Goal: Task Accomplishment & Management: Use online tool/utility

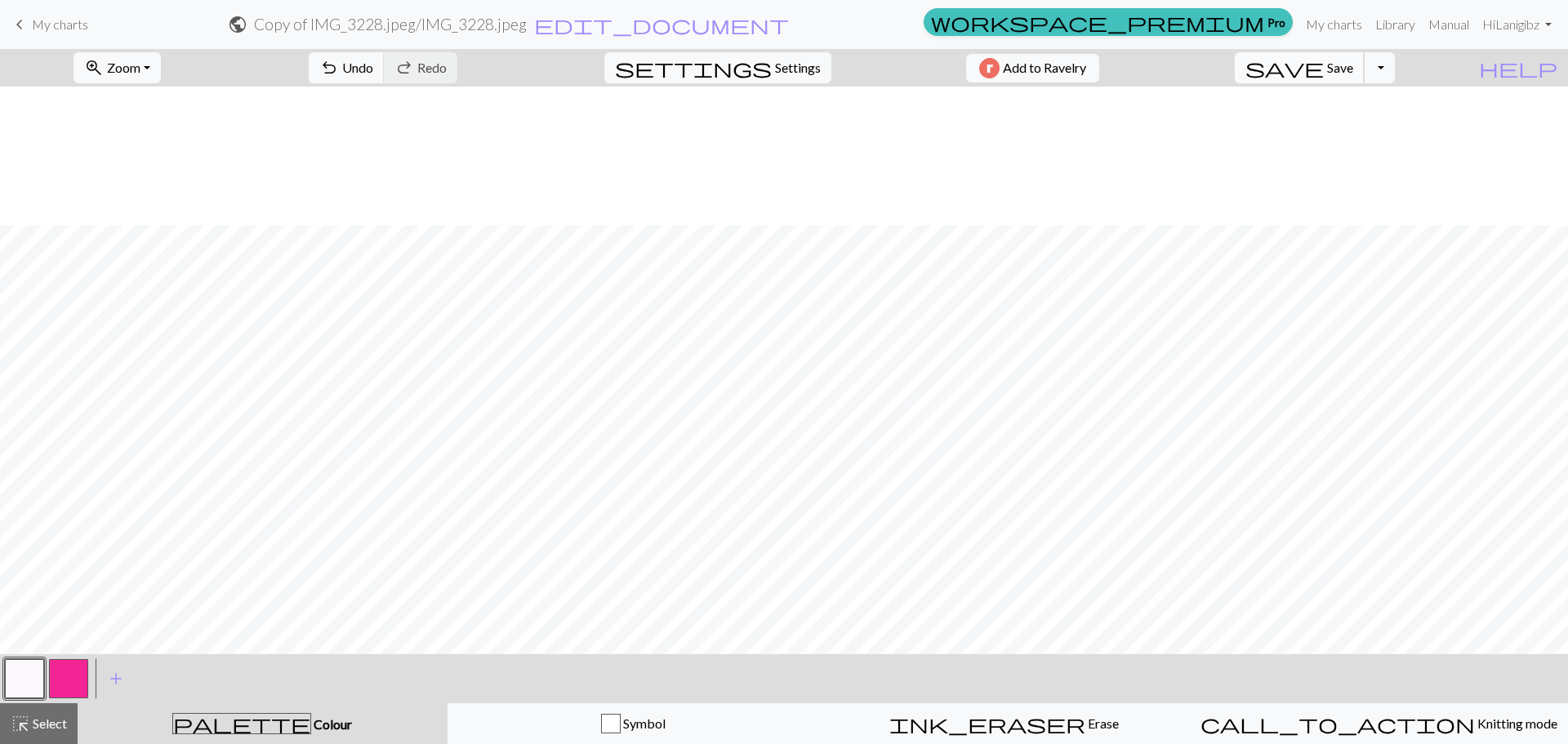
click at [1324, 67] on span "save" at bounding box center [1284, 68] width 79 height 23
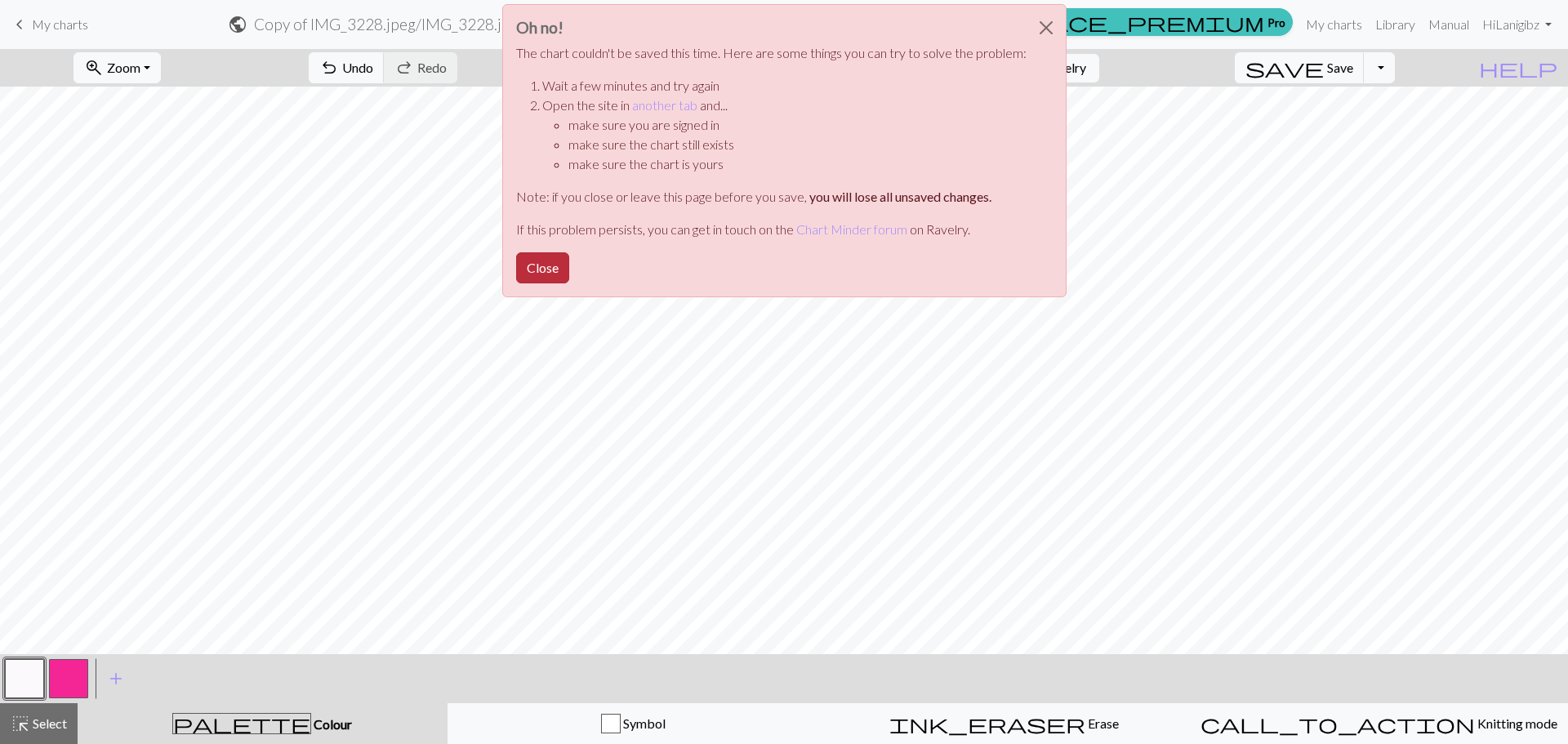
click at [539, 270] on button "Close" at bounding box center [542, 267] width 53 height 31
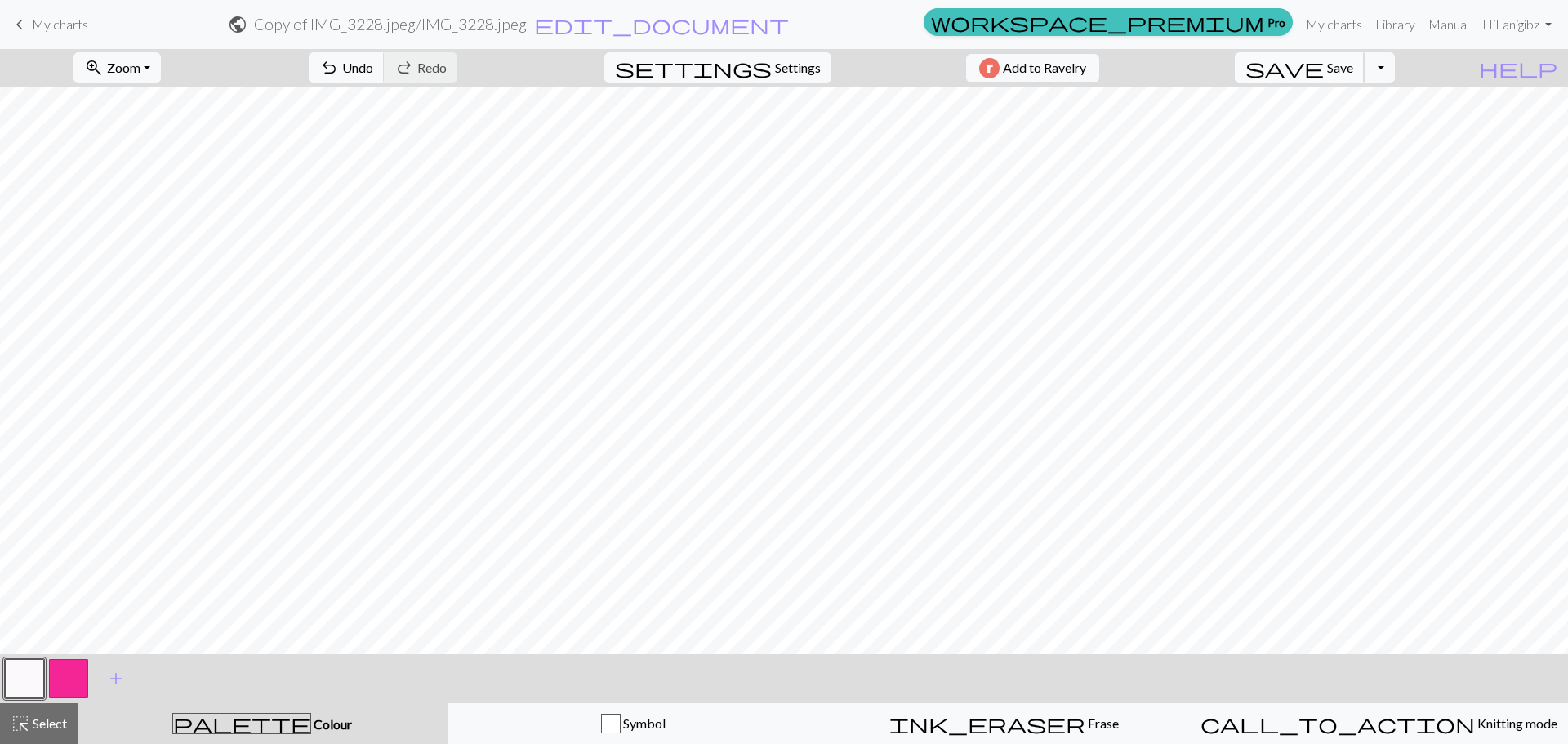
click at [1334, 73] on button "save Save Save" at bounding box center [1299, 67] width 130 height 31
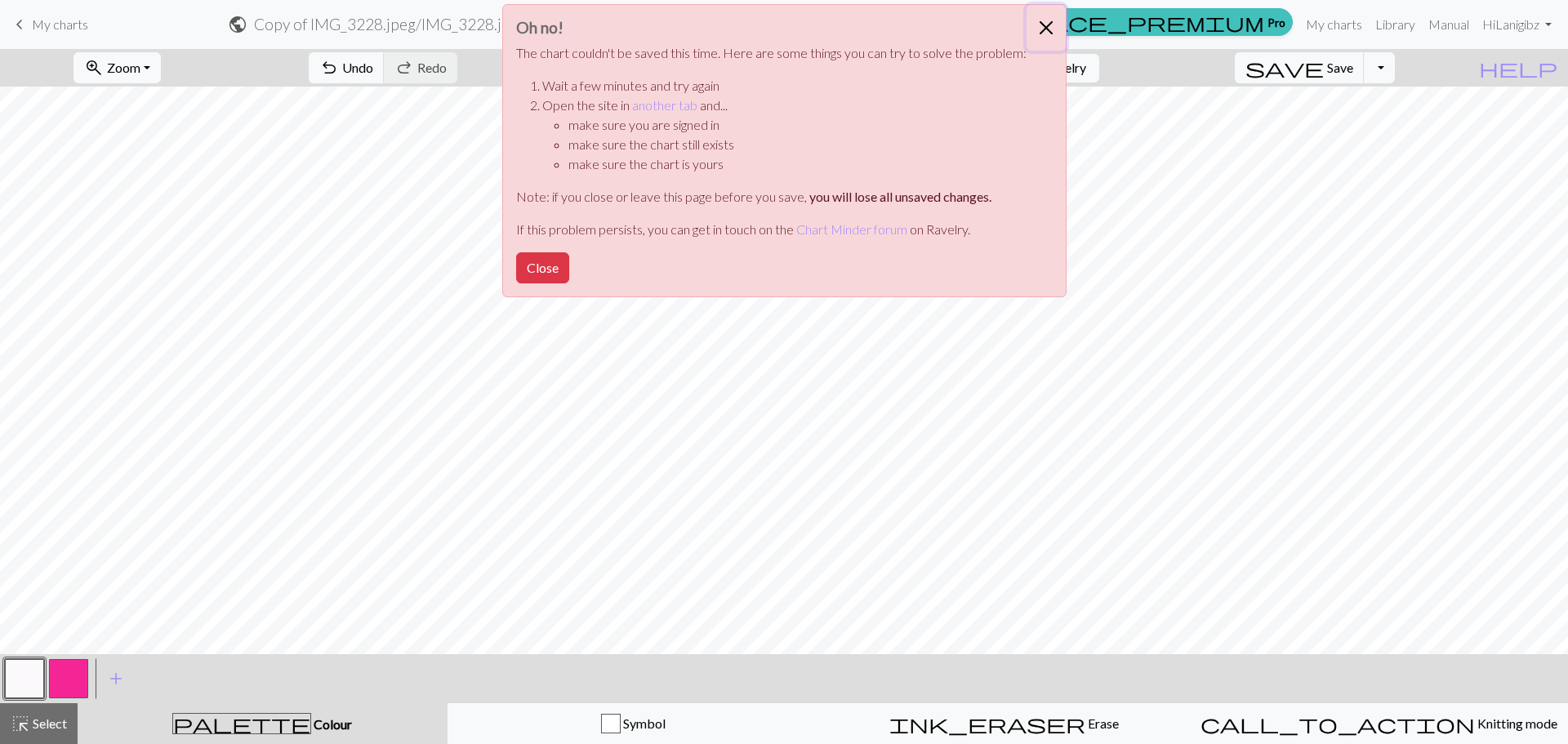
click at [1055, 18] on button "Close" at bounding box center [1046, 28] width 39 height 46
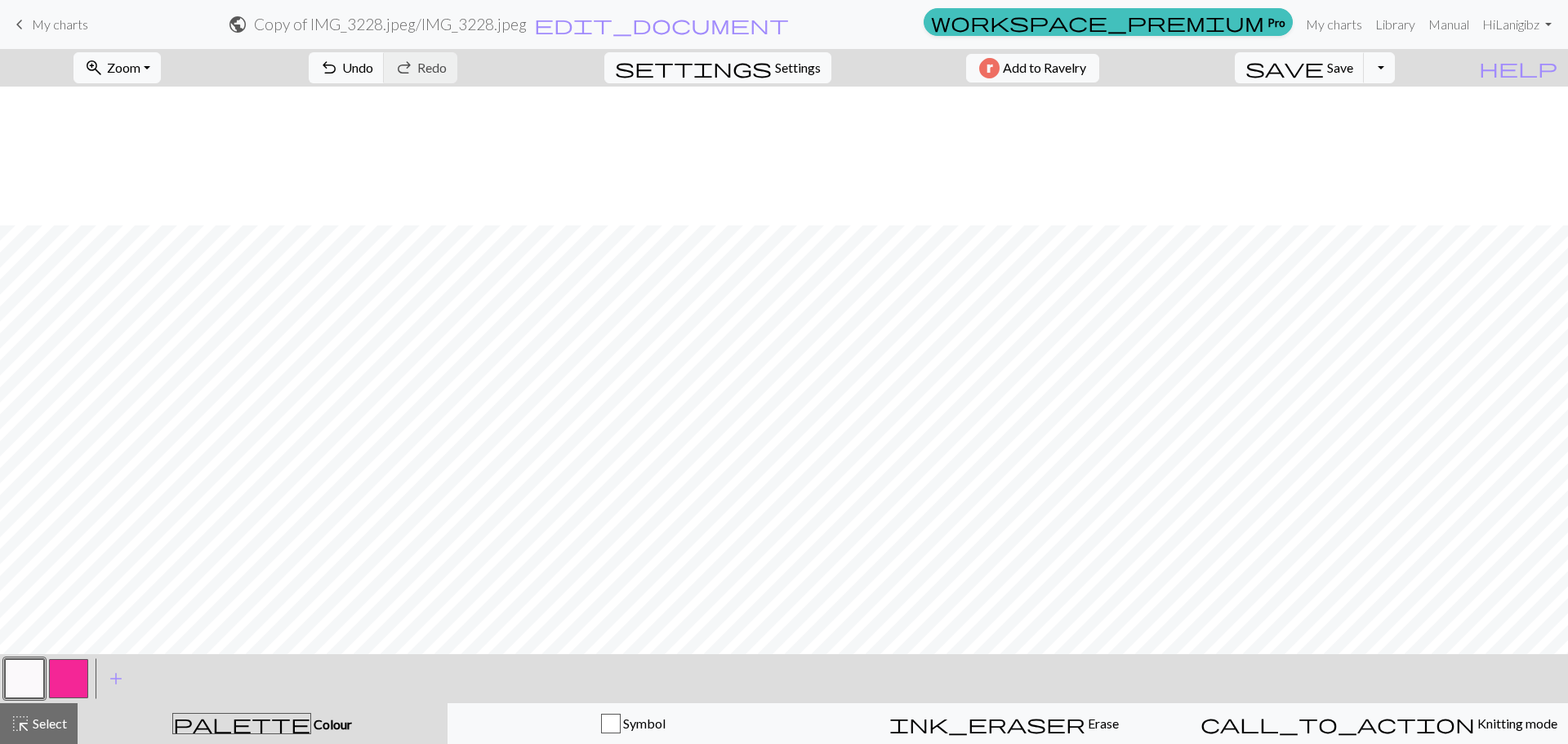
scroll to position [138, 0]
click at [1395, 53] on button "Toggle Dropdown" at bounding box center [1380, 67] width 31 height 31
click at [1384, 110] on button "file_copy Save a copy" at bounding box center [1259, 103] width 269 height 26
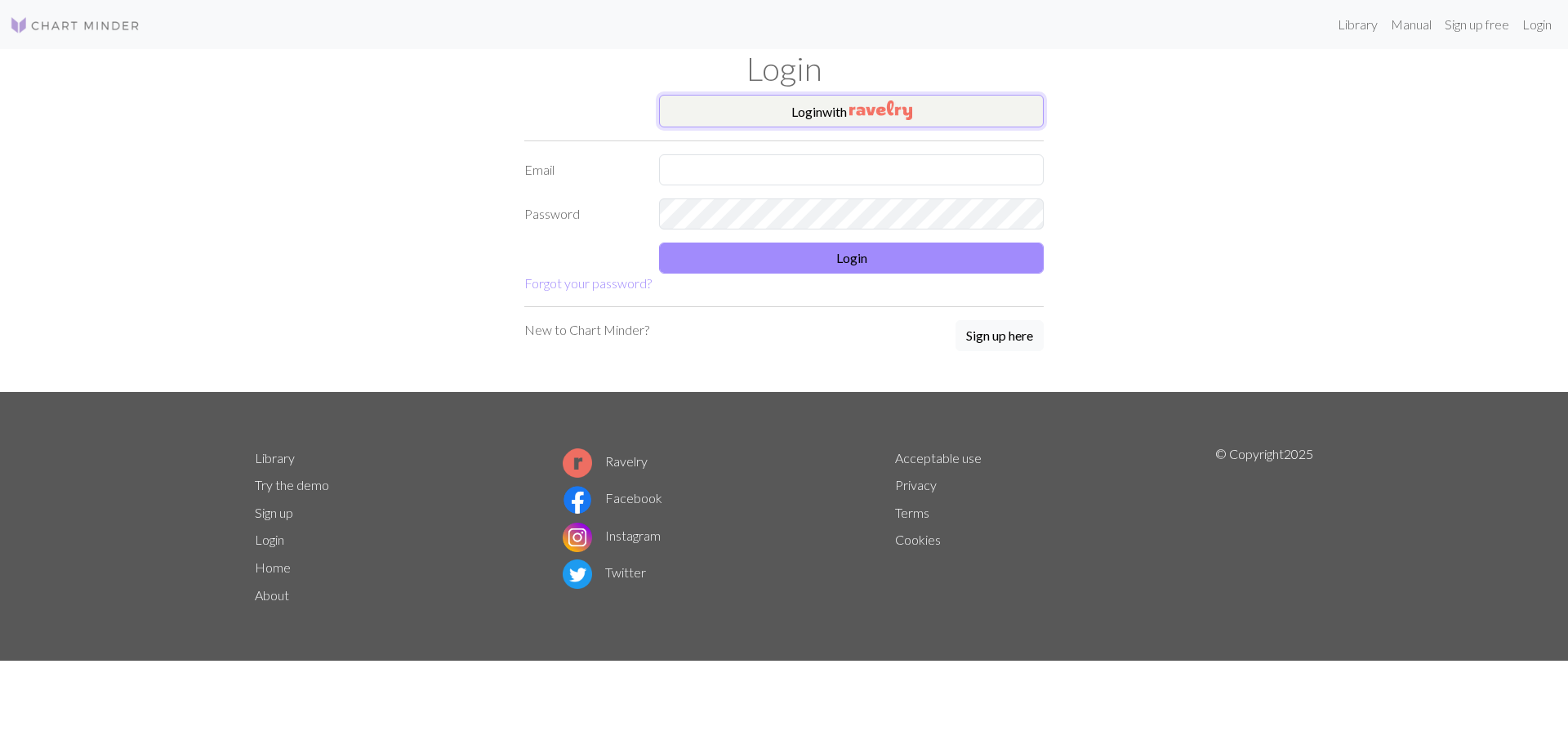
click at [816, 104] on button "Login with" at bounding box center [851, 112] width 385 height 33
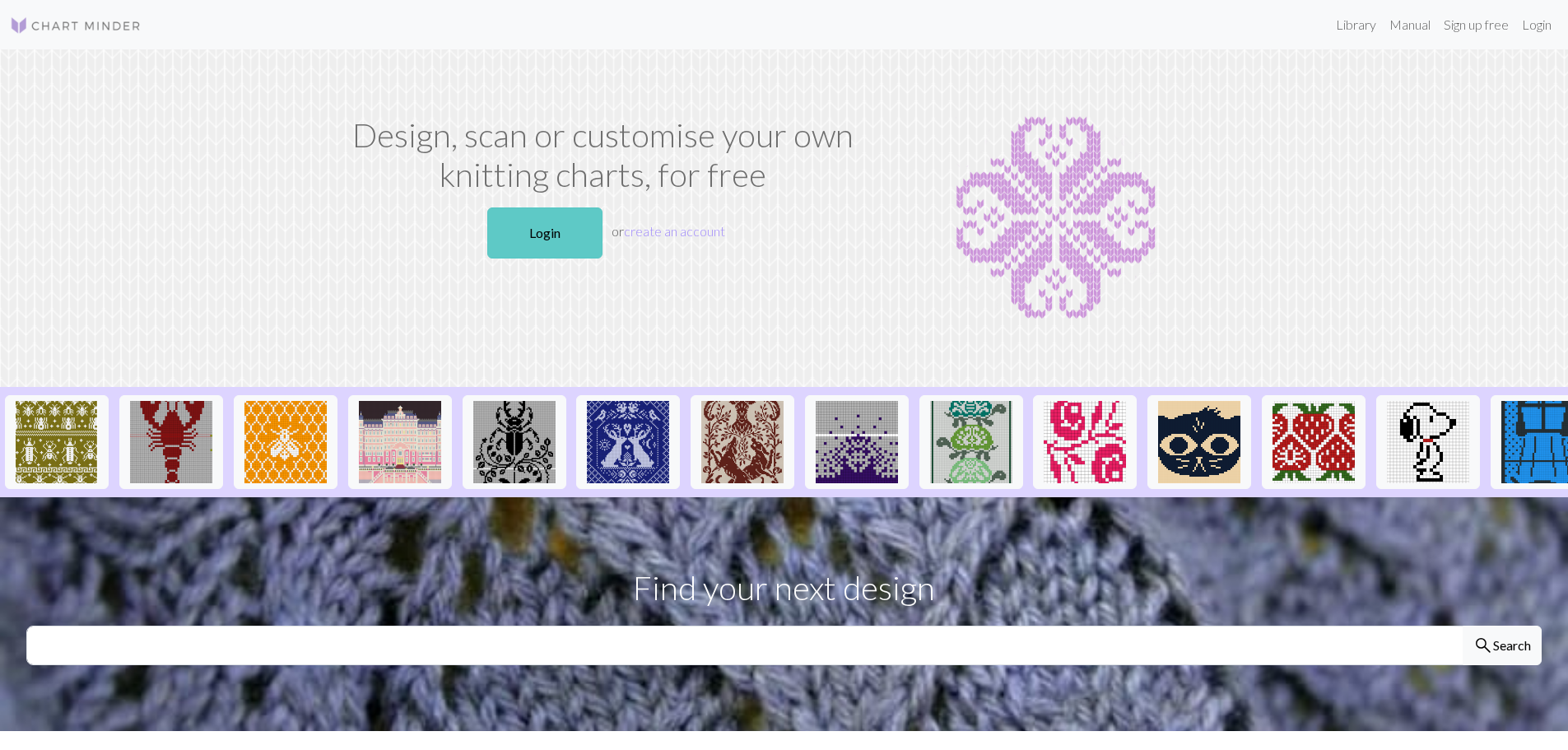
click at [553, 238] on link "Login" at bounding box center [545, 233] width 115 height 51
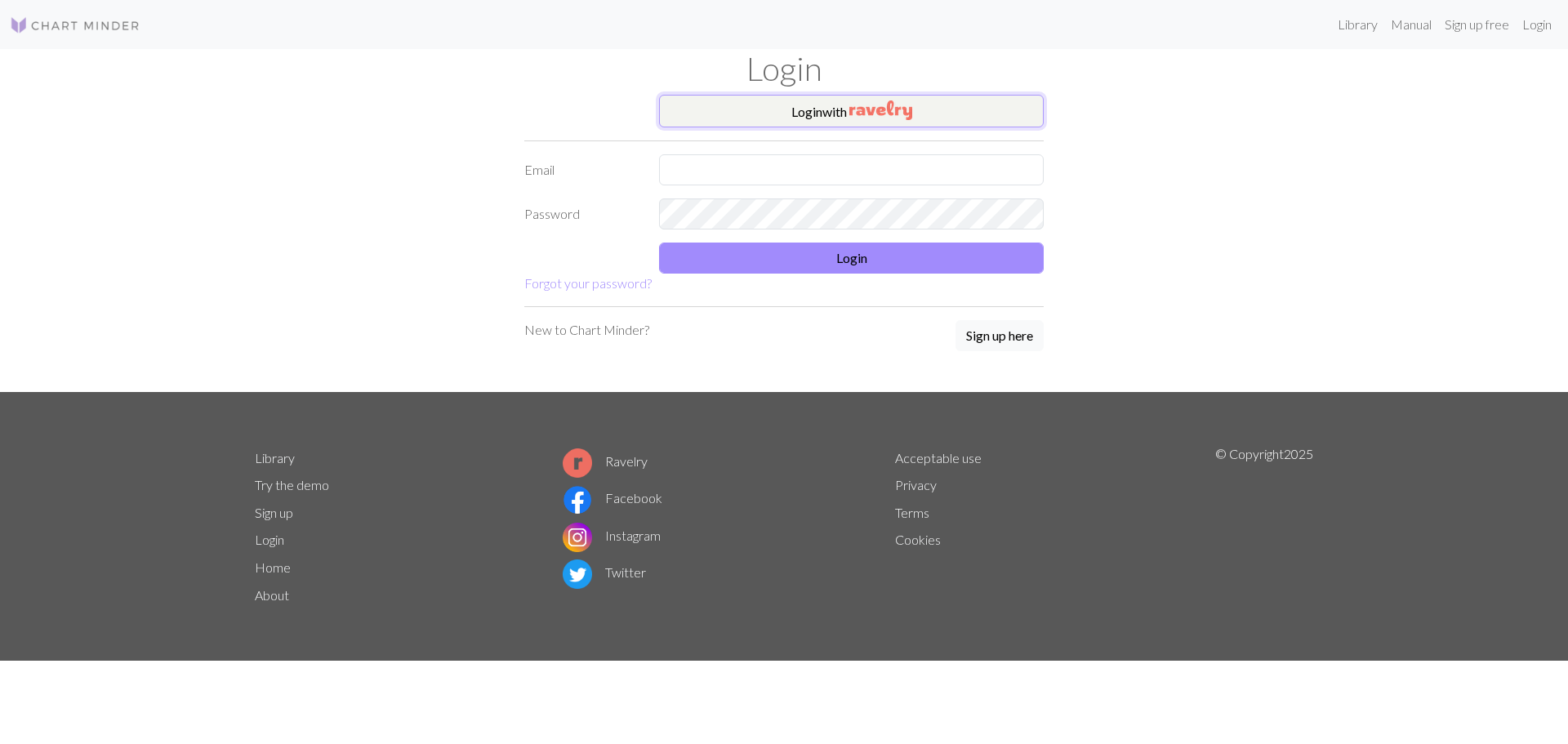
click at [823, 111] on button "Login with" at bounding box center [851, 112] width 385 height 33
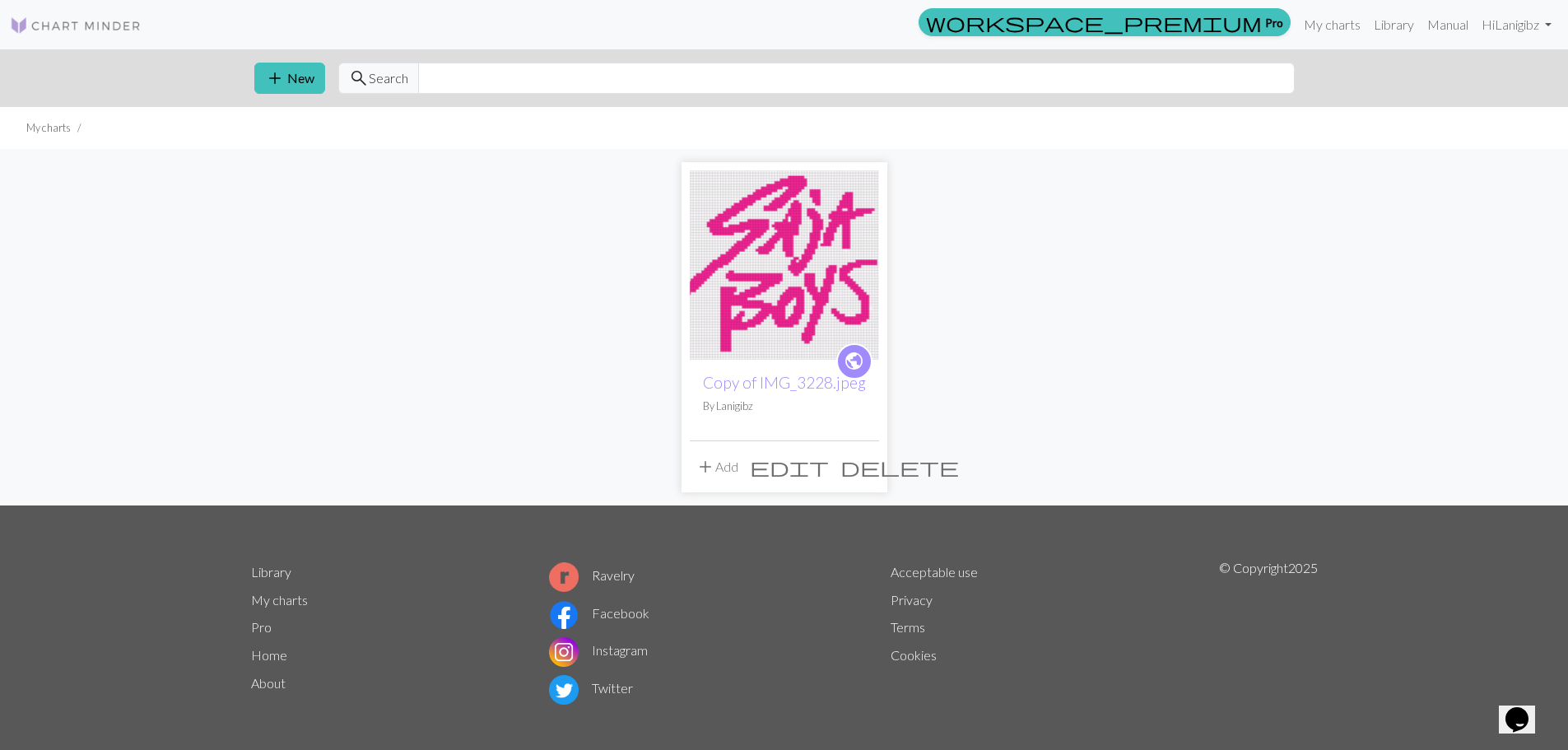
click at [829, 467] on span "edit" at bounding box center [790, 467] width 79 height 23
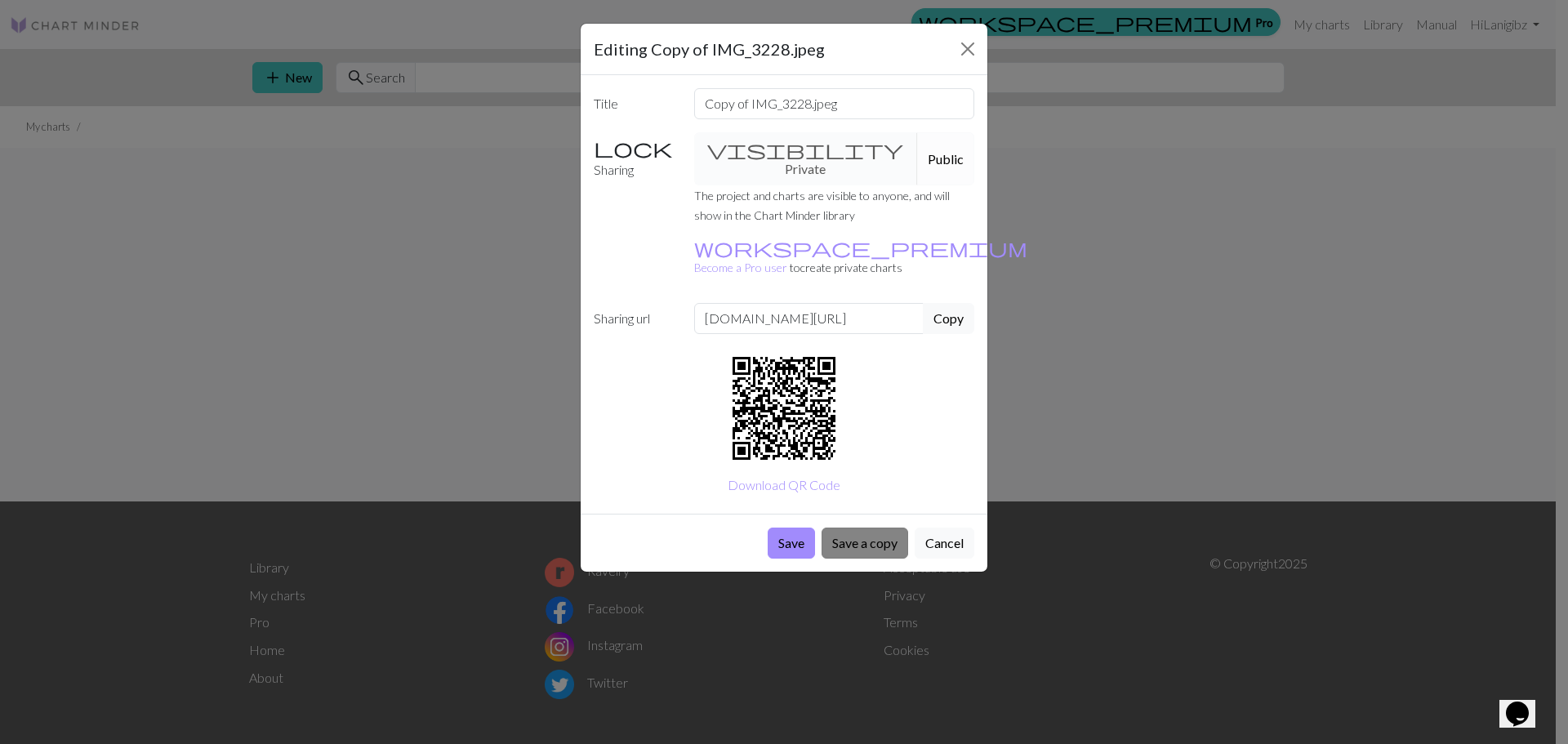
click at [831, 528] on button "Save a copy" at bounding box center [865, 543] width 87 height 31
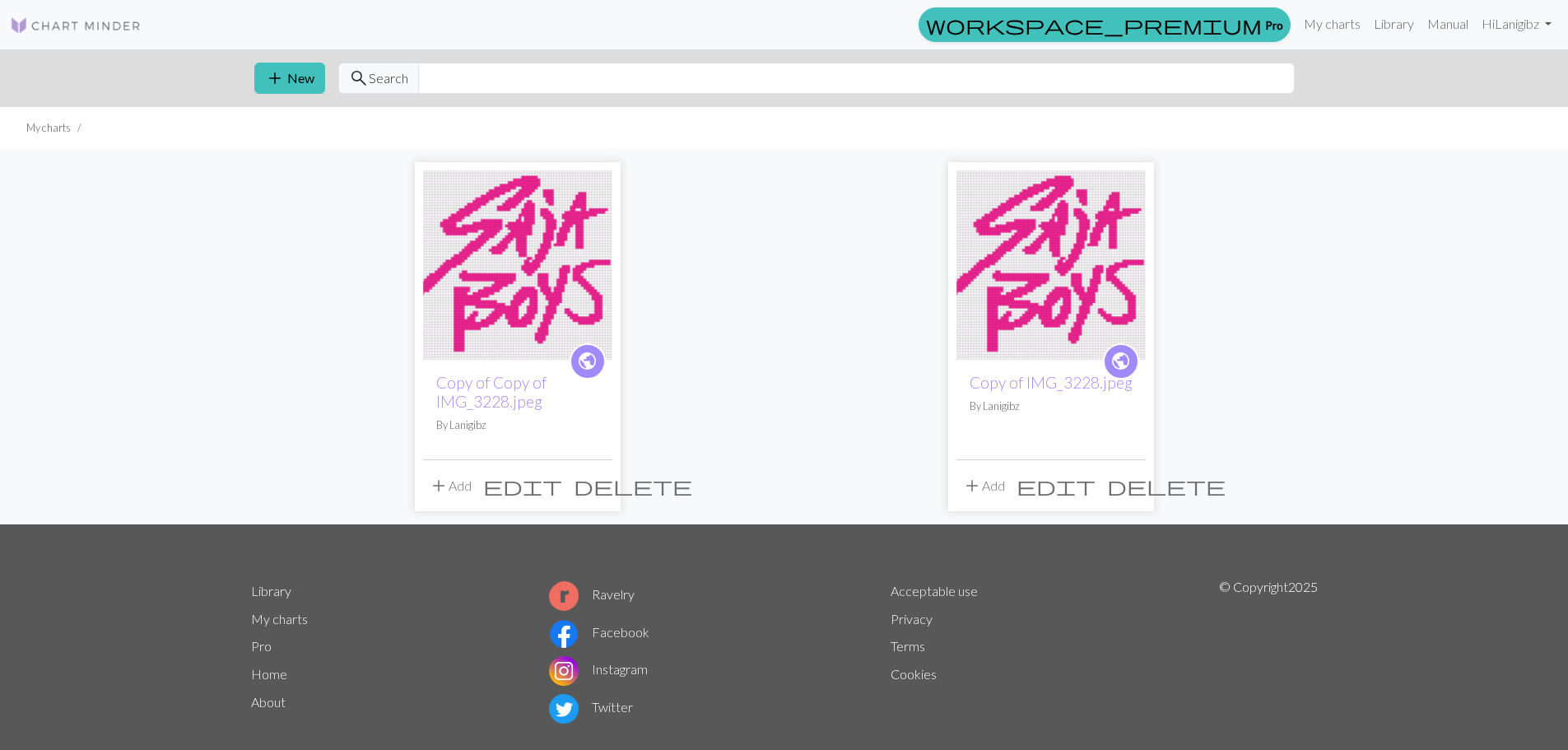
click at [1088, 484] on span "edit" at bounding box center [1056, 485] width 79 height 23
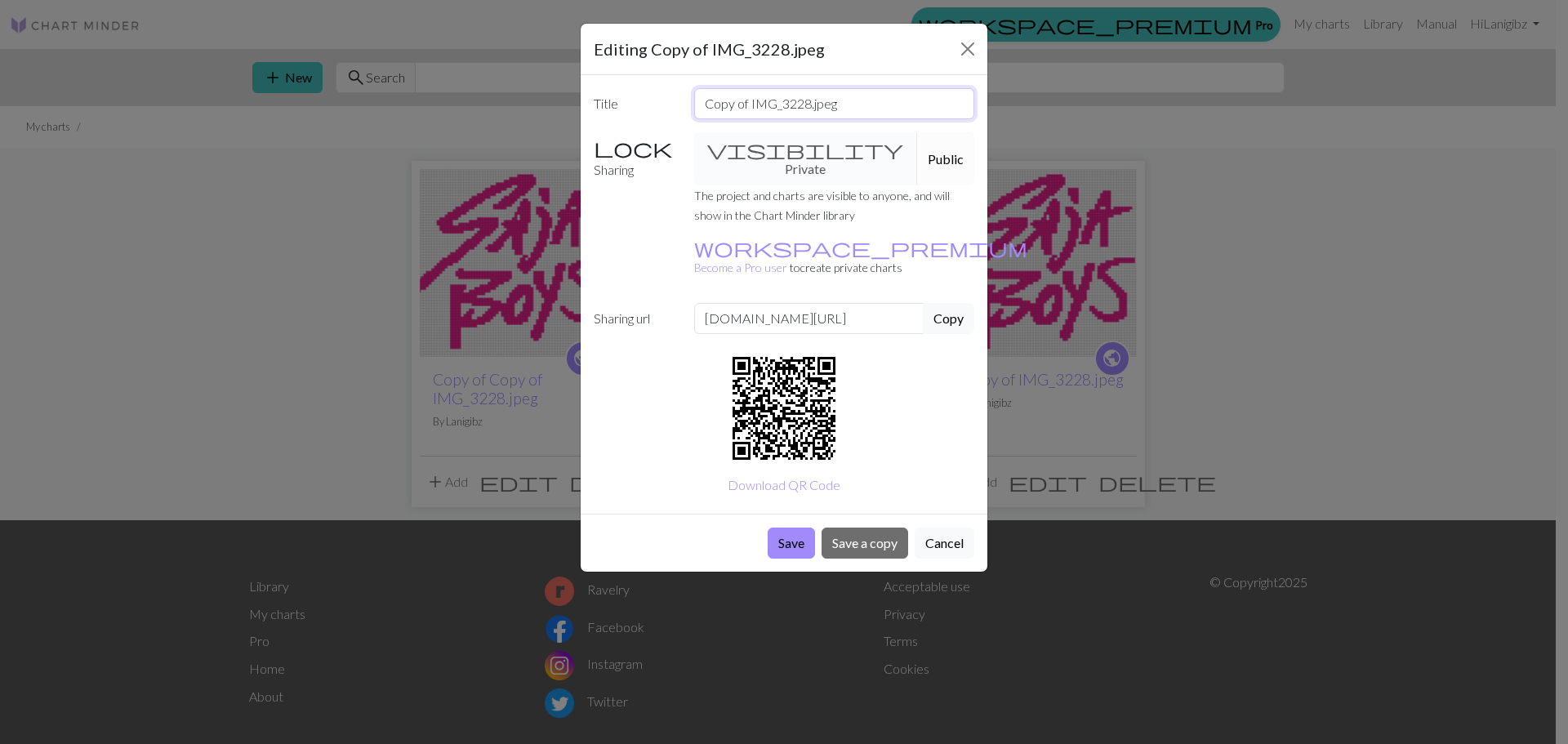
drag, startPoint x: 869, startPoint y: 106, endPoint x: 81, endPoint y: 152, distance: 789.3
click at [81, 152] on div "Editing Copy of IMG_3228.jpeg Title Copy of IMG_3228.jpeg Sharing visibility Pr…" at bounding box center [784, 372] width 1568 height 744
type input "SAJA"
click at [731, 154] on div "visibility Private Public" at bounding box center [834, 159] width 301 height 53
click at [793, 140] on div "visibility Private Public" at bounding box center [834, 159] width 301 height 53
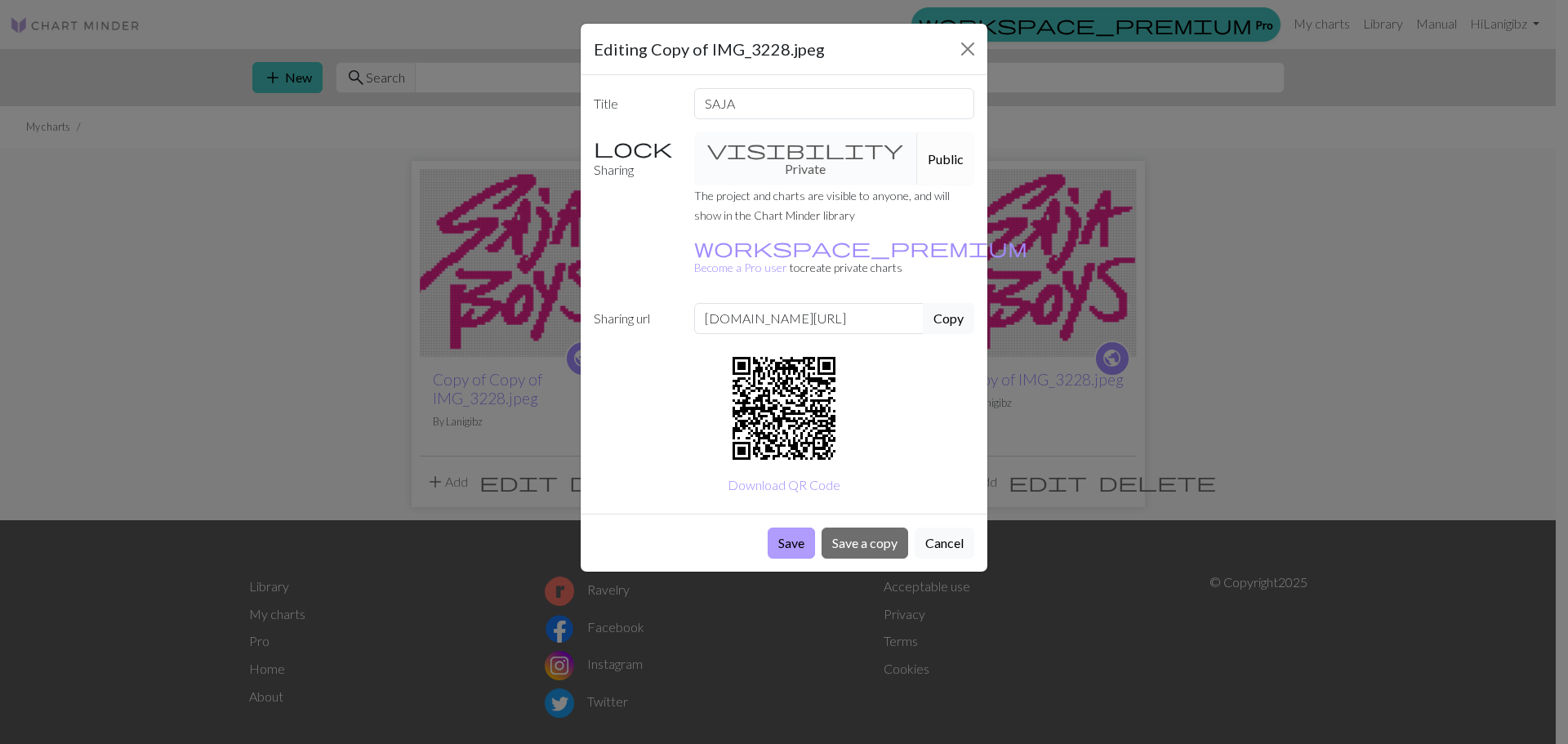
click at [778, 528] on button "Save" at bounding box center [790, 543] width 47 height 31
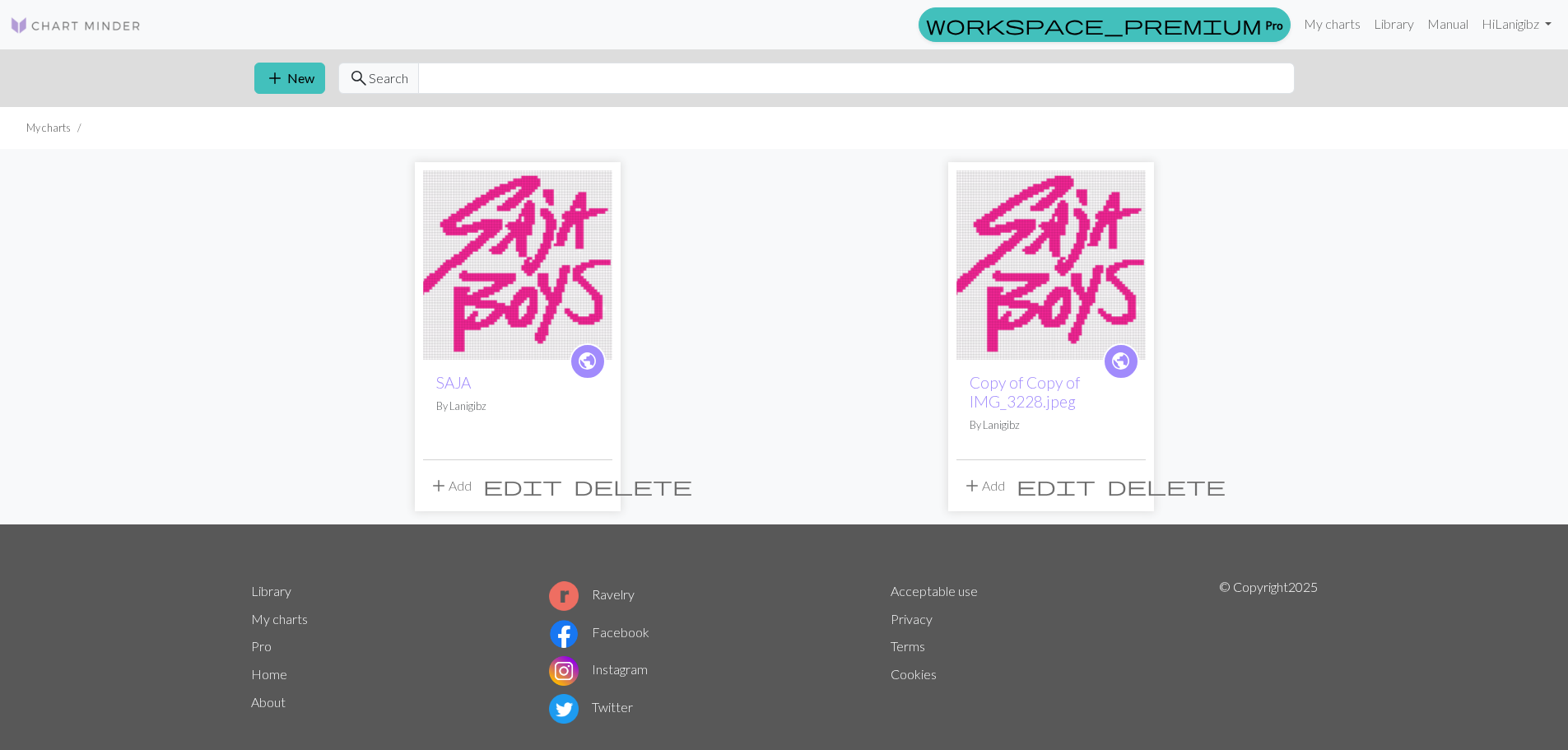
click at [562, 488] on span "edit" at bounding box center [523, 485] width 79 height 23
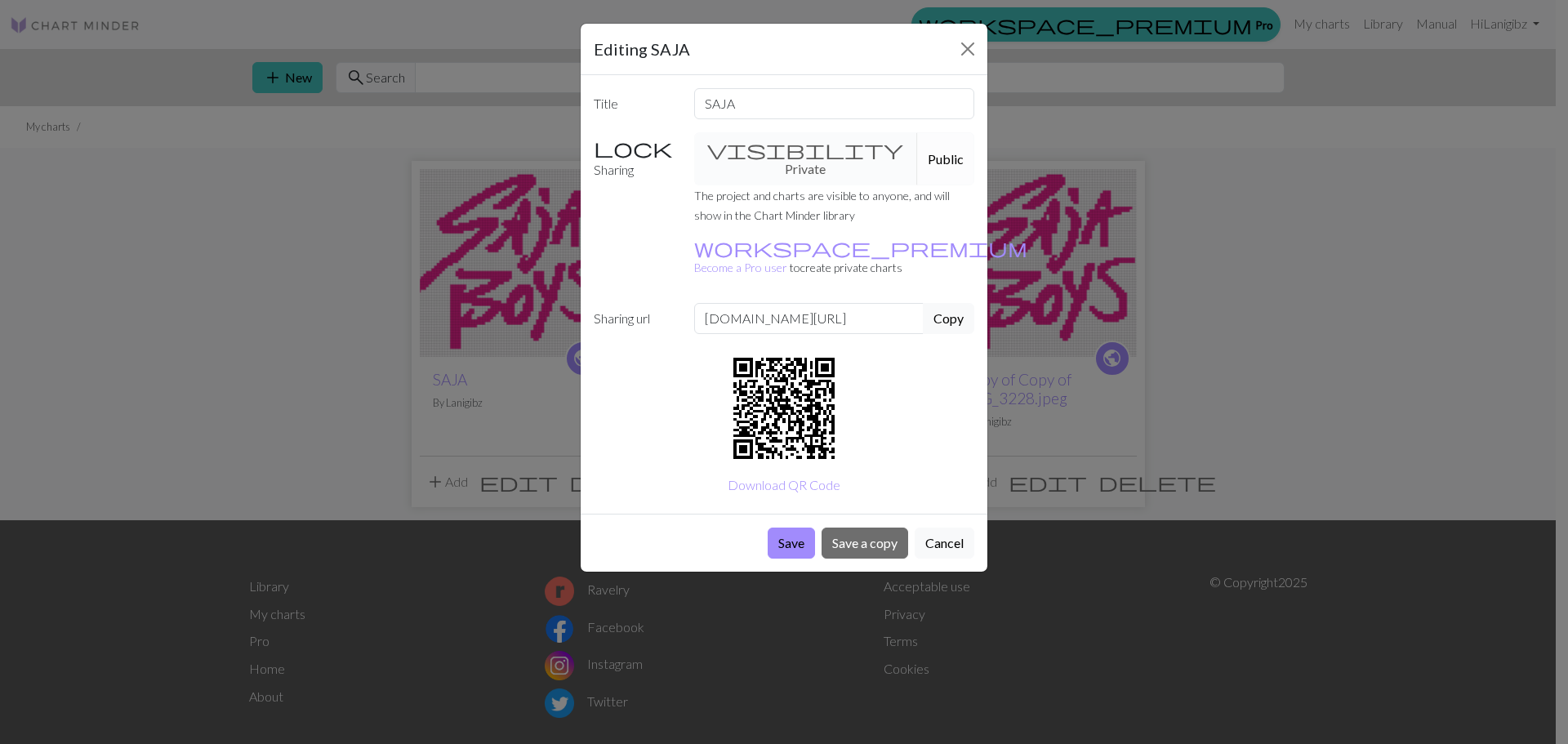
click at [930, 528] on button "Cancel" at bounding box center [944, 543] width 60 height 31
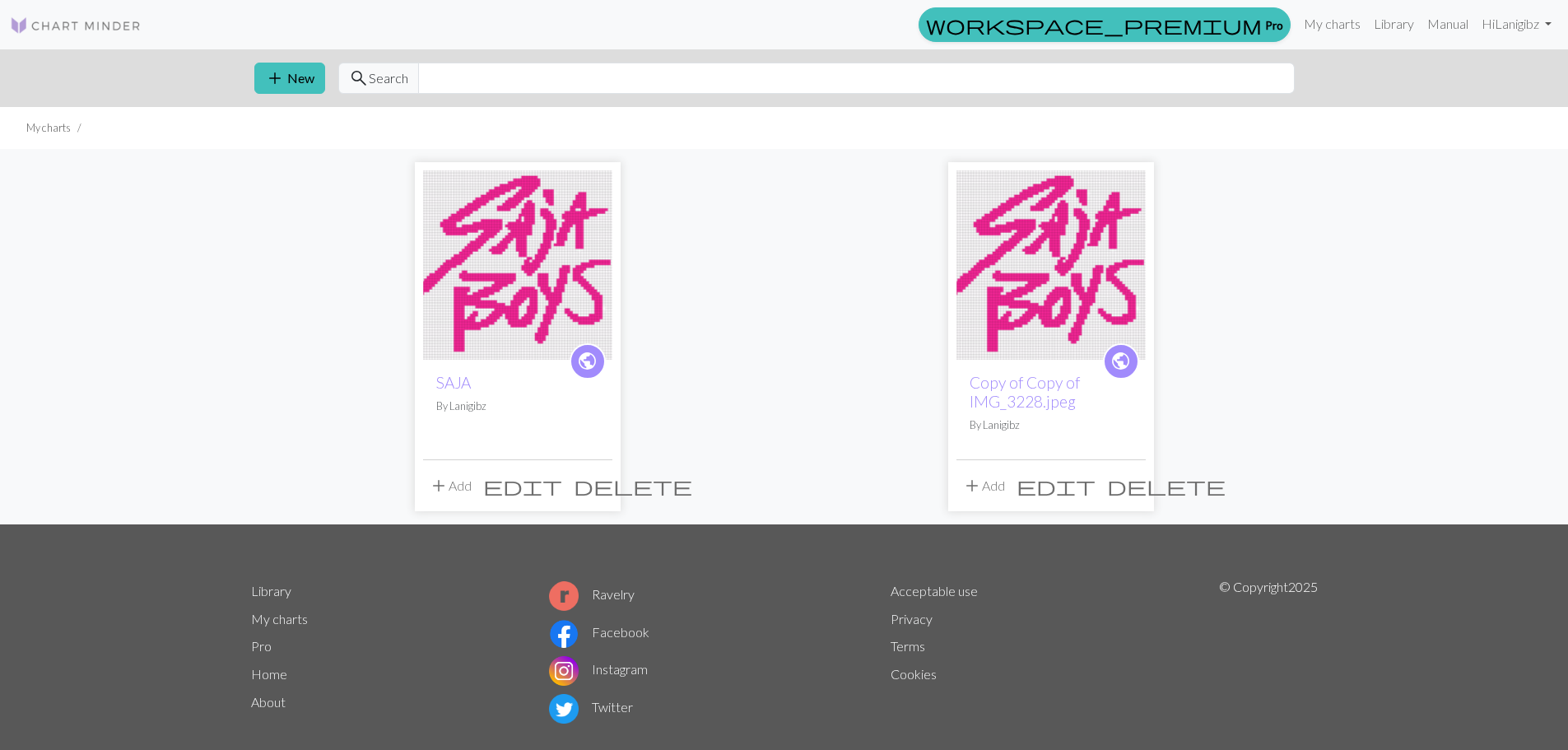
click at [1095, 482] on span "edit" at bounding box center [1056, 485] width 79 height 23
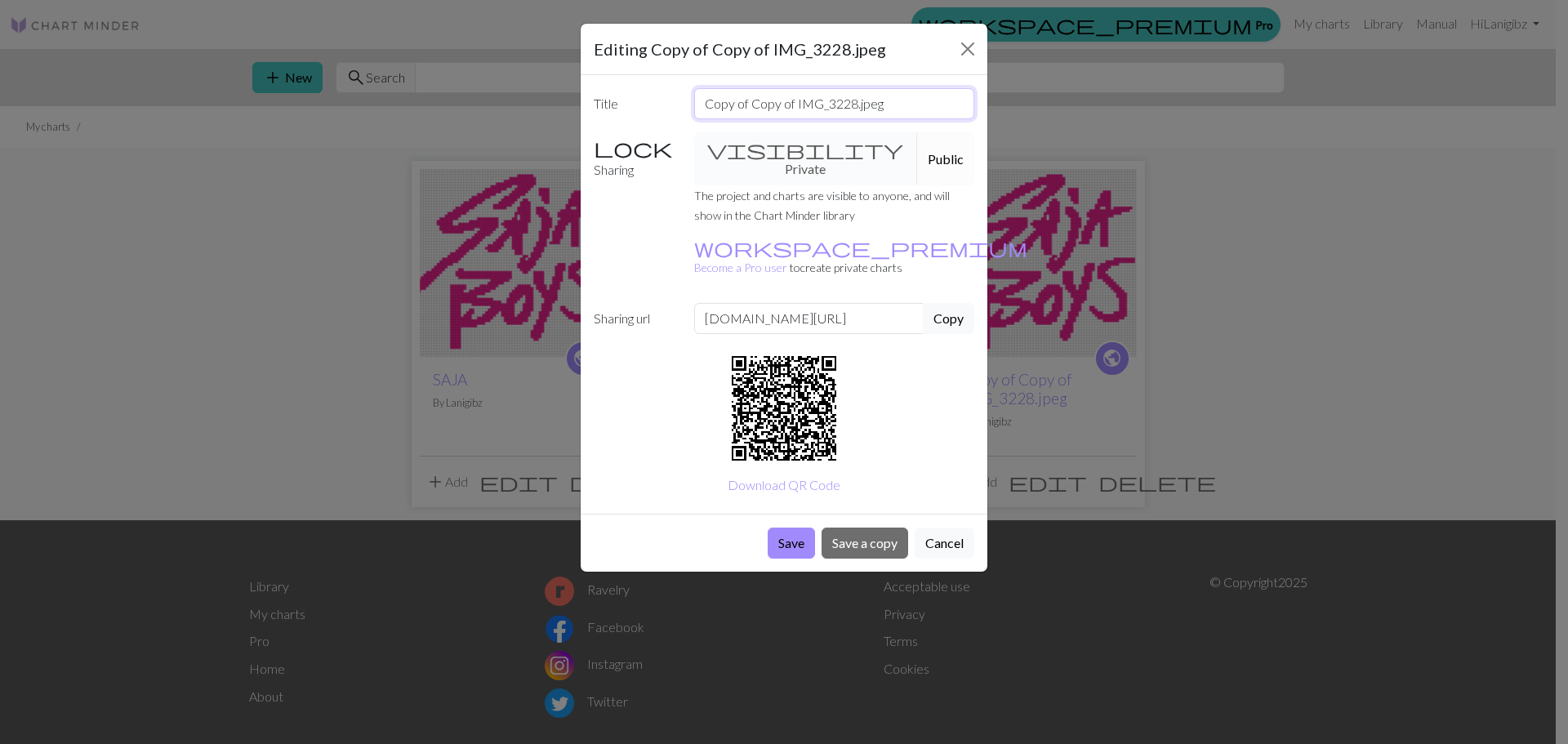
click at [750, 98] on input "Copy of Copy of IMG_3228.jpeg" at bounding box center [834, 104] width 281 height 31
type input "BOYS"
click at [784, 528] on button "Save" at bounding box center [790, 543] width 47 height 31
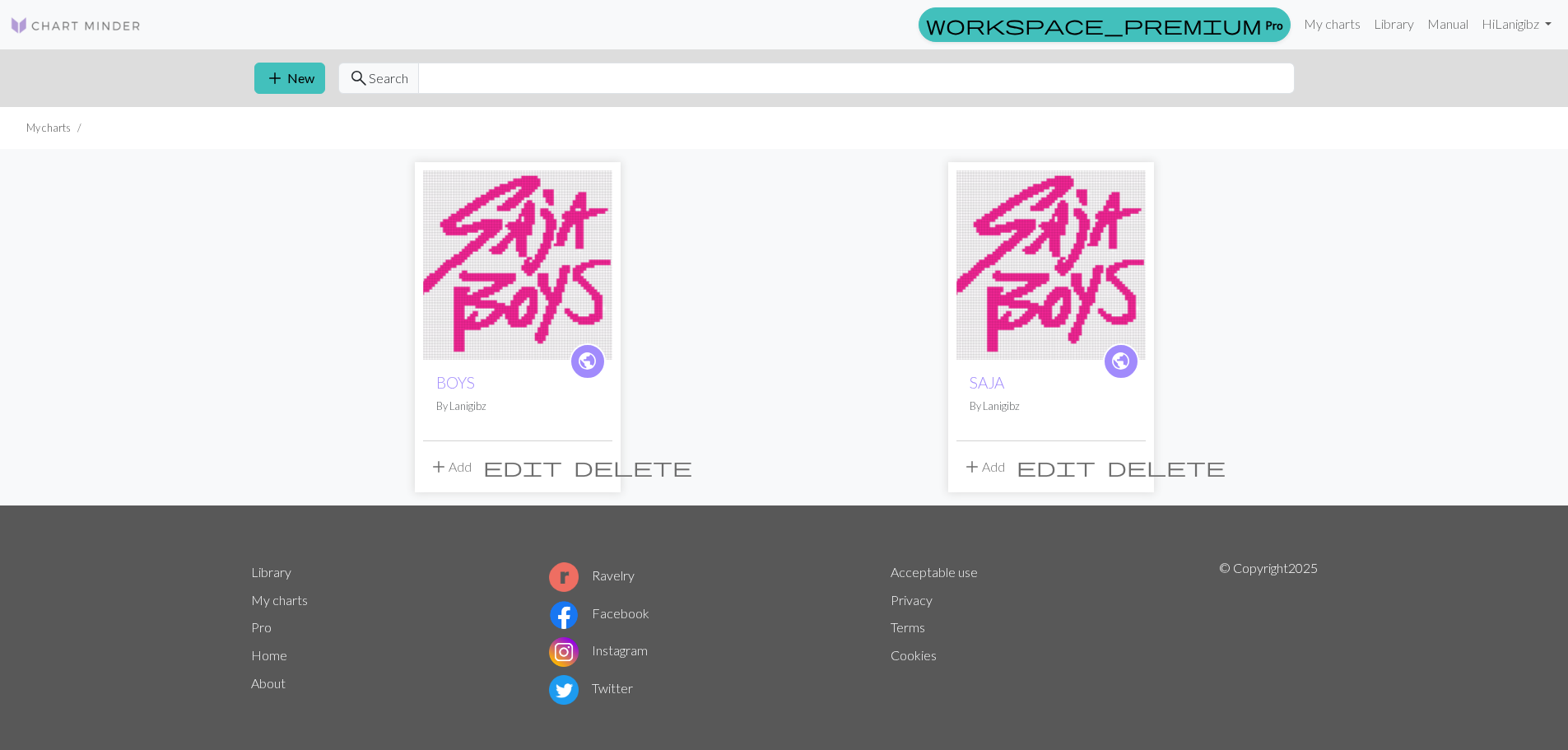
click at [1075, 312] on img at bounding box center [1051, 265] width 189 height 189
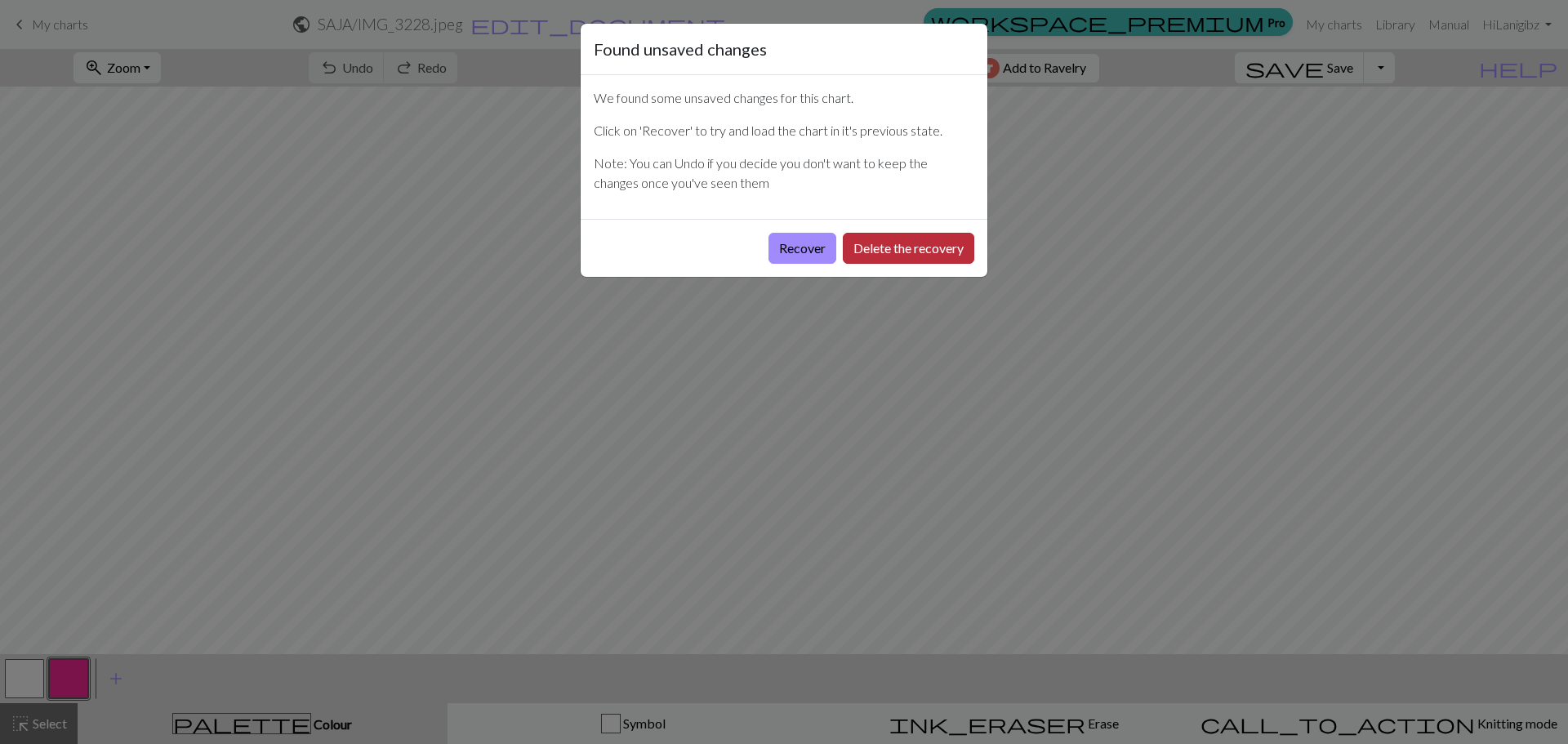
click at [883, 247] on button "Delete the recovery" at bounding box center [908, 248] width 132 height 31
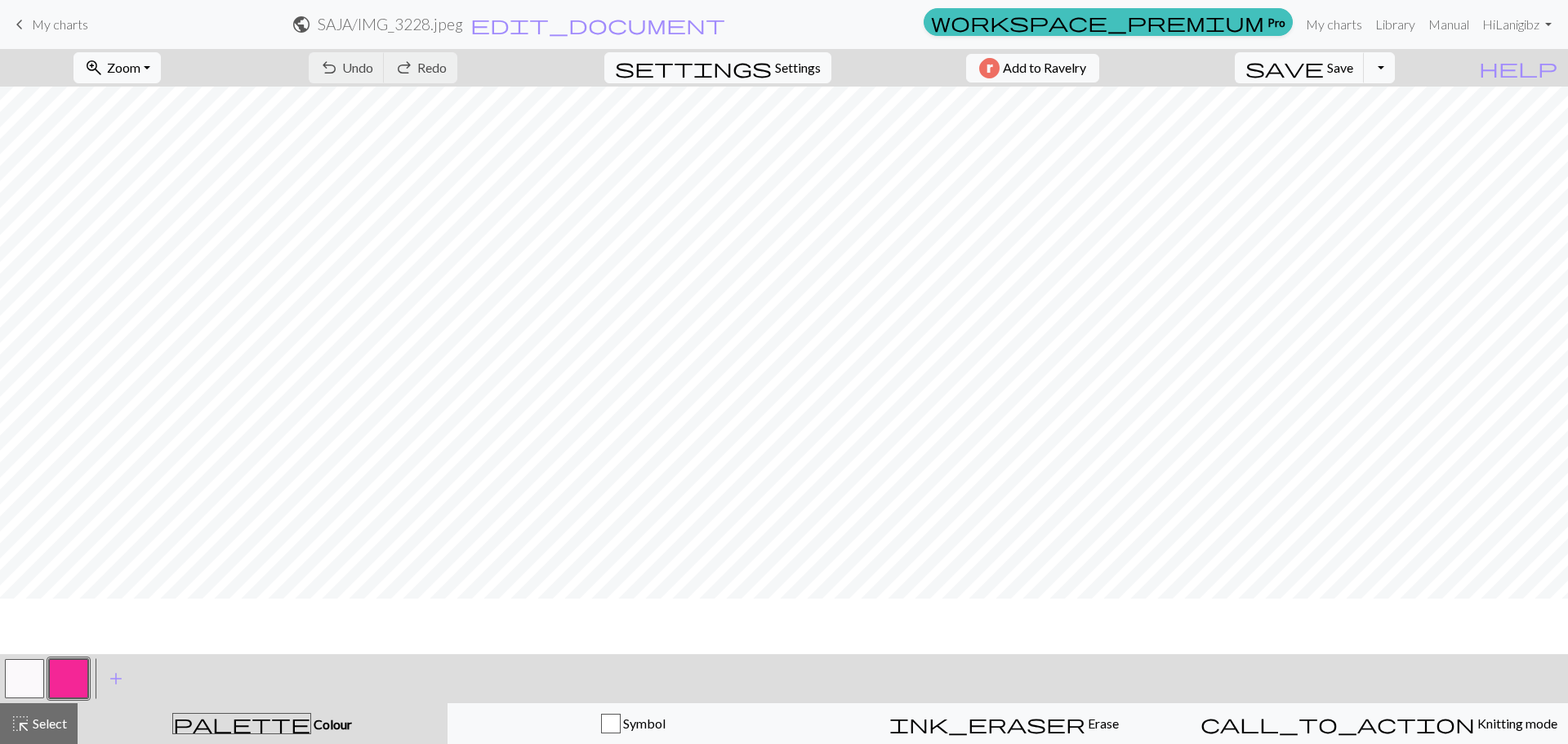
scroll to position [572, 0]
click at [23, 689] on button "button" at bounding box center [24, 678] width 39 height 39
click at [5, 720] on button "highlight_alt Select Select" at bounding box center [38, 723] width 78 height 40
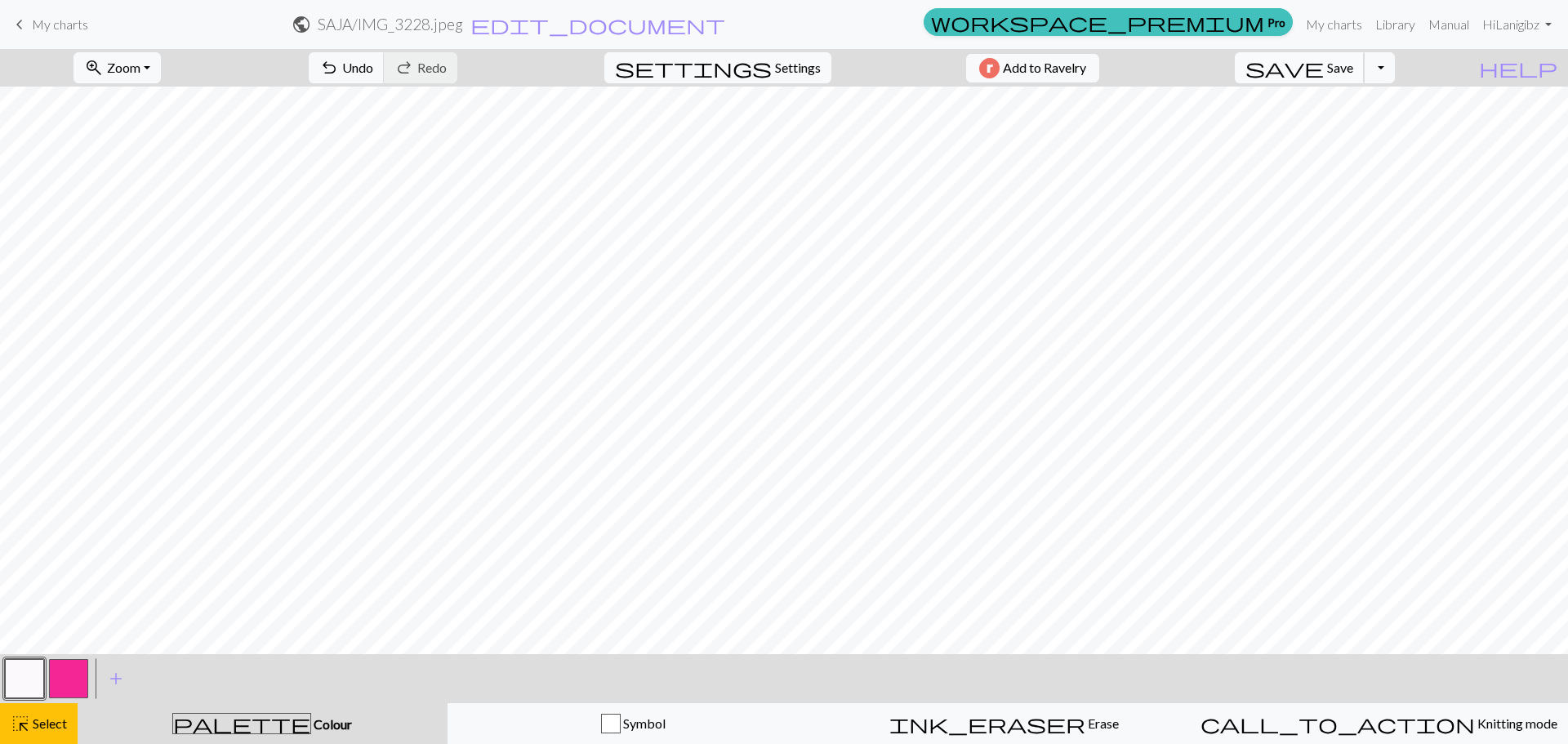
click at [1364, 79] on button "save Save Save" at bounding box center [1299, 67] width 130 height 31
click at [19, 19] on span "keyboard_arrow_left" at bounding box center [19, 25] width 19 height 23
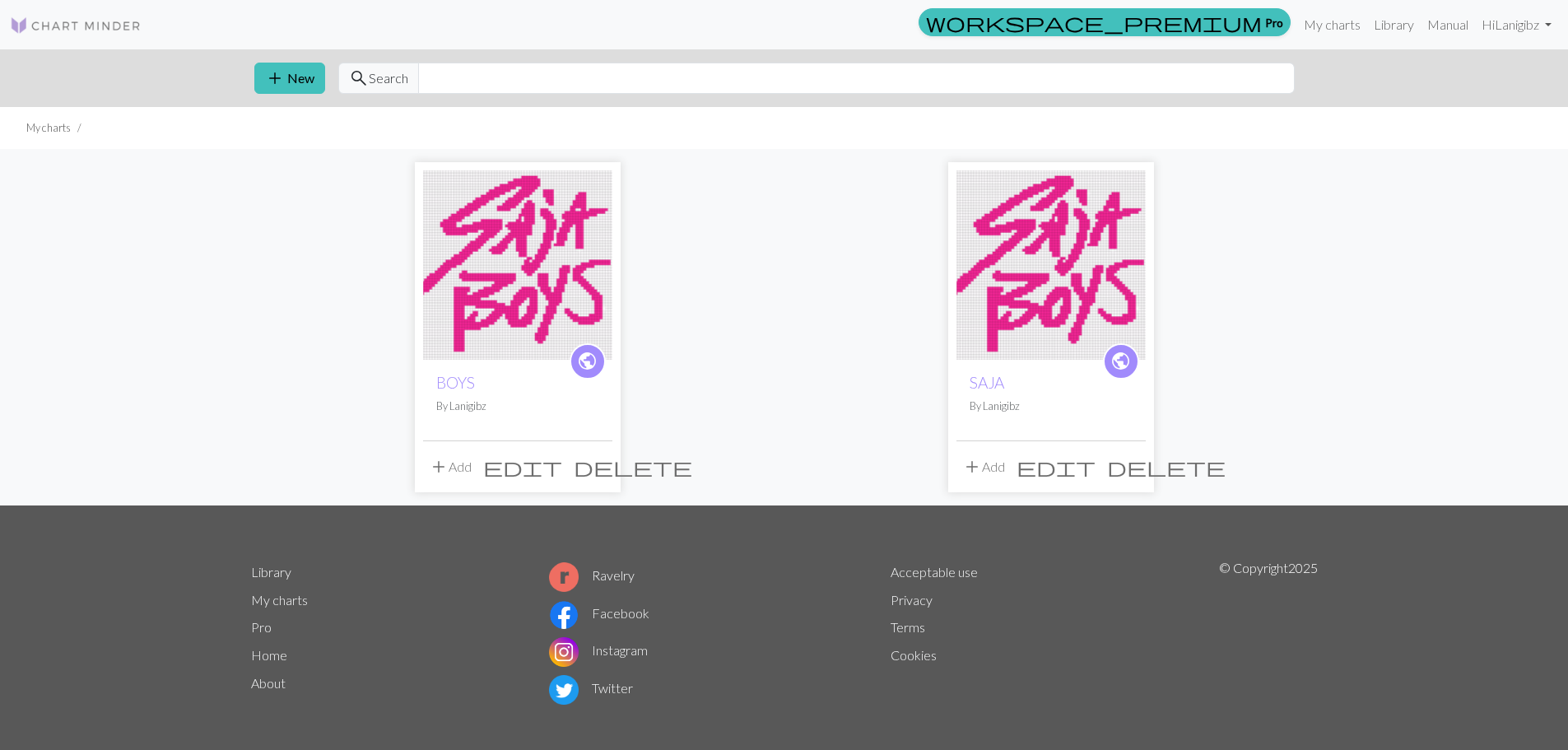
click at [562, 475] on span "edit" at bounding box center [523, 467] width 79 height 23
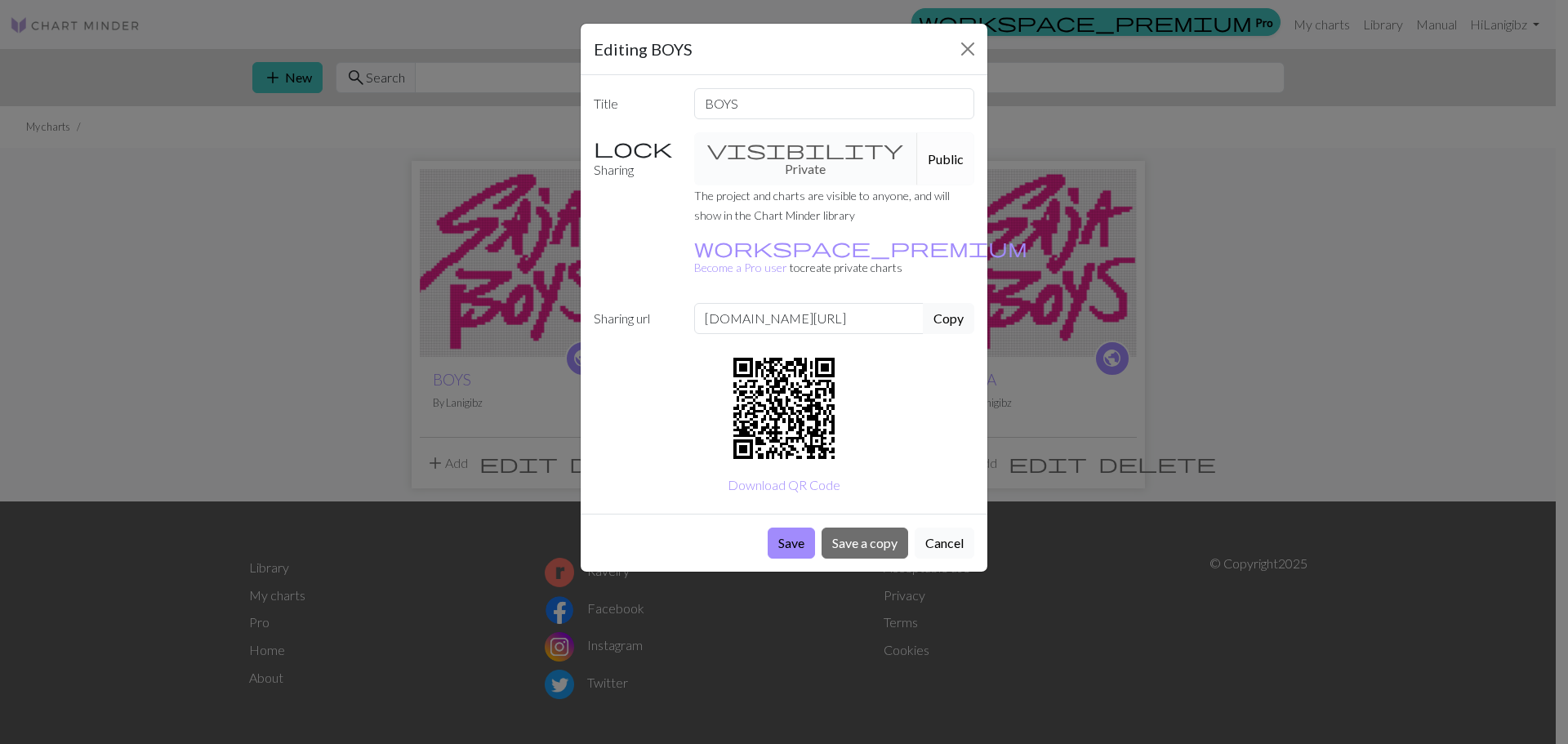
click at [961, 528] on button "Cancel" at bounding box center [944, 543] width 60 height 31
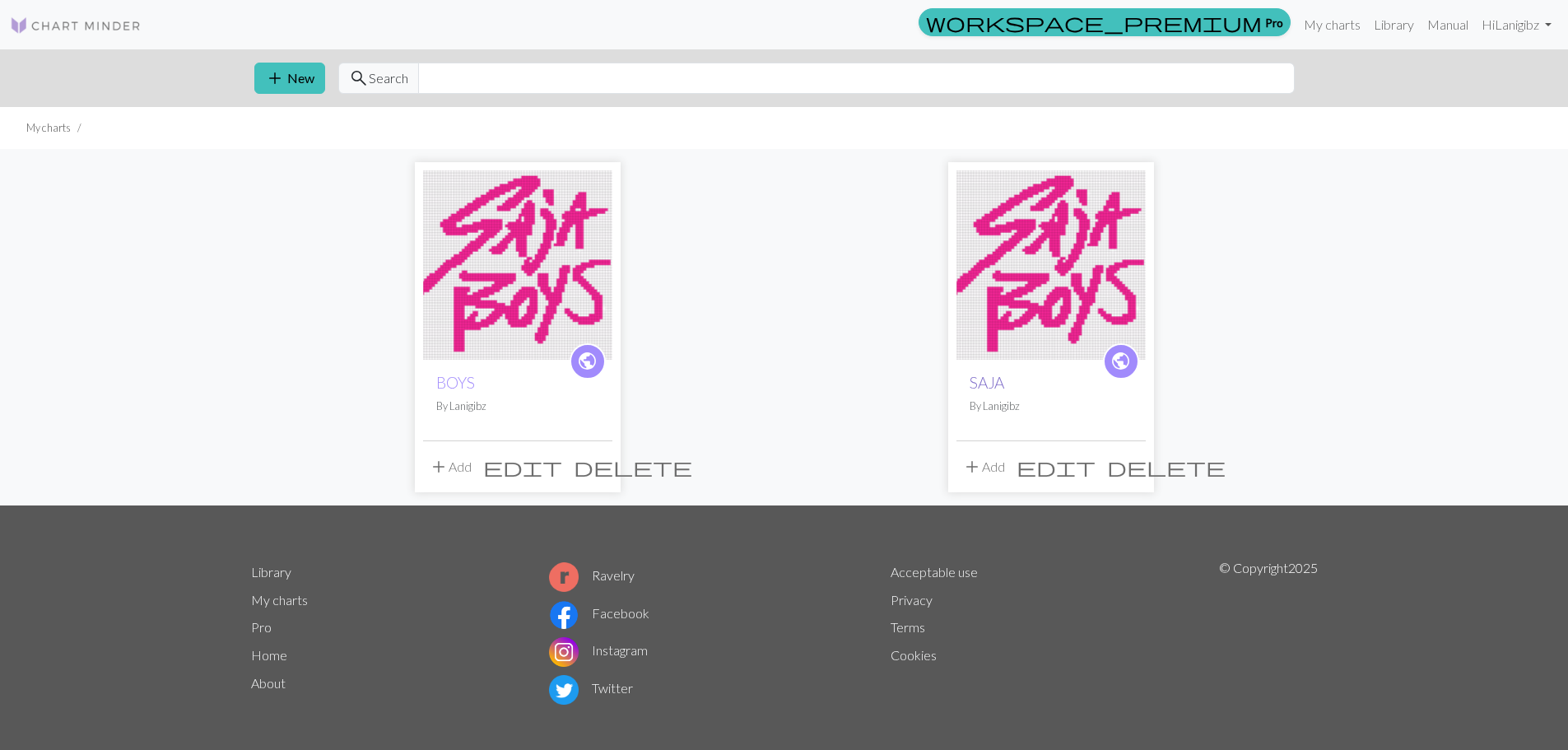
click at [999, 382] on link "SAJA" at bounding box center [988, 383] width 35 height 19
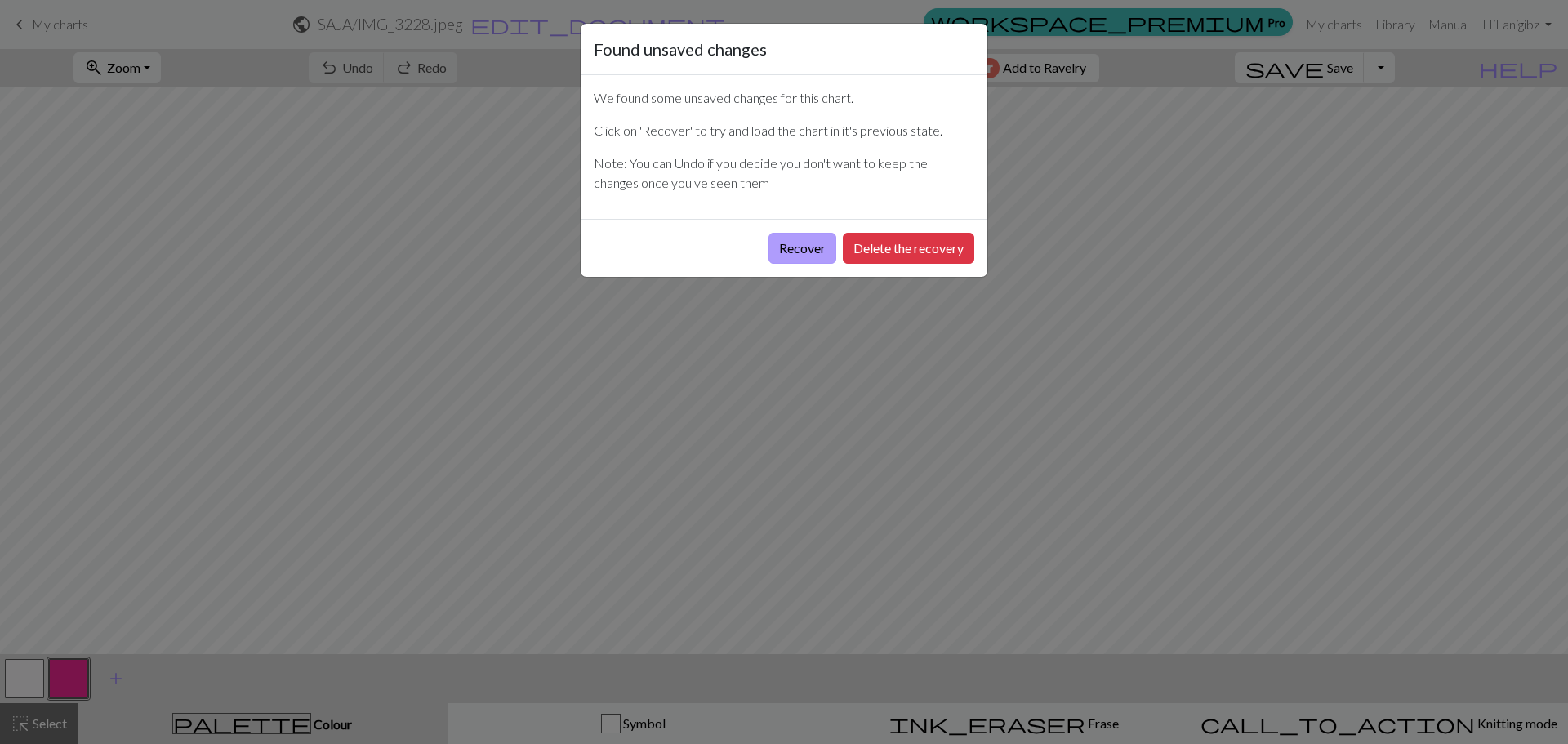
click at [813, 253] on button "Recover" at bounding box center [802, 248] width 68 height 31
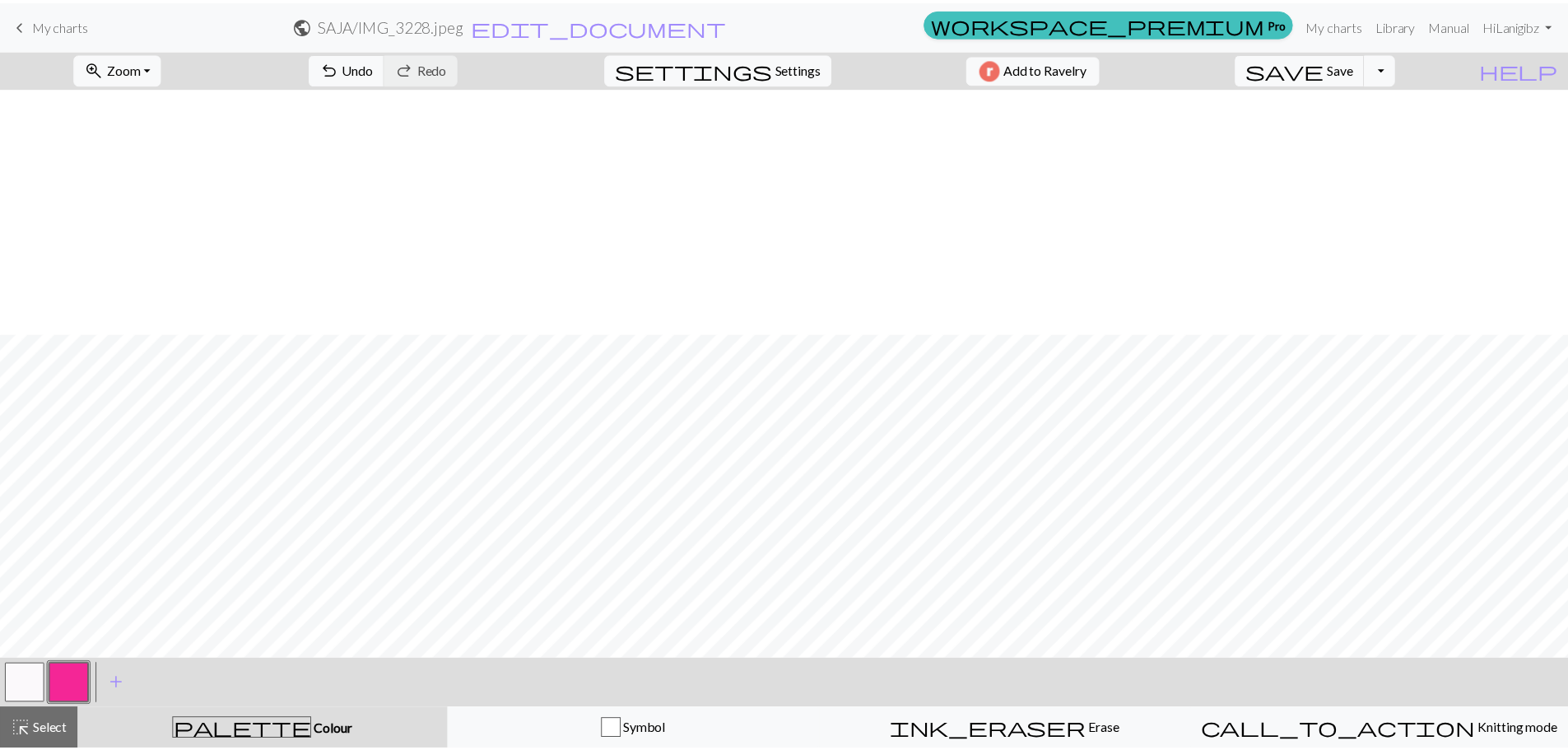
scroll to position [659, 0]
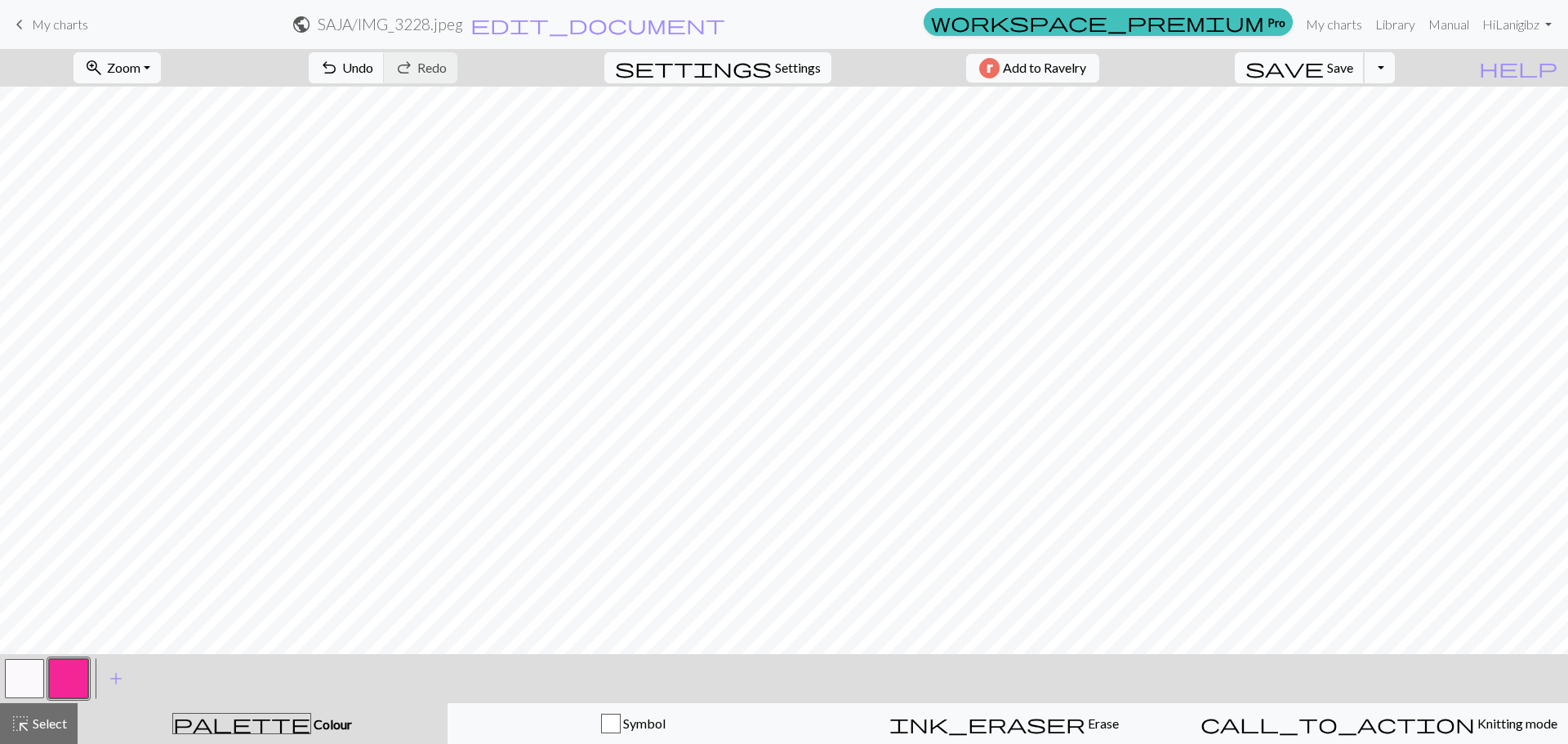
click at [1324, 68] on span "save" at bounding box center [1284, 68] width 79 height 23
click at [39, 23] on div "Chart saved" at bounding box center [784, 32] width 1568 height 64
click at [28, 27] on span "keyboard_arrow_left" at bounding box center [19, 25] width 19 height 23
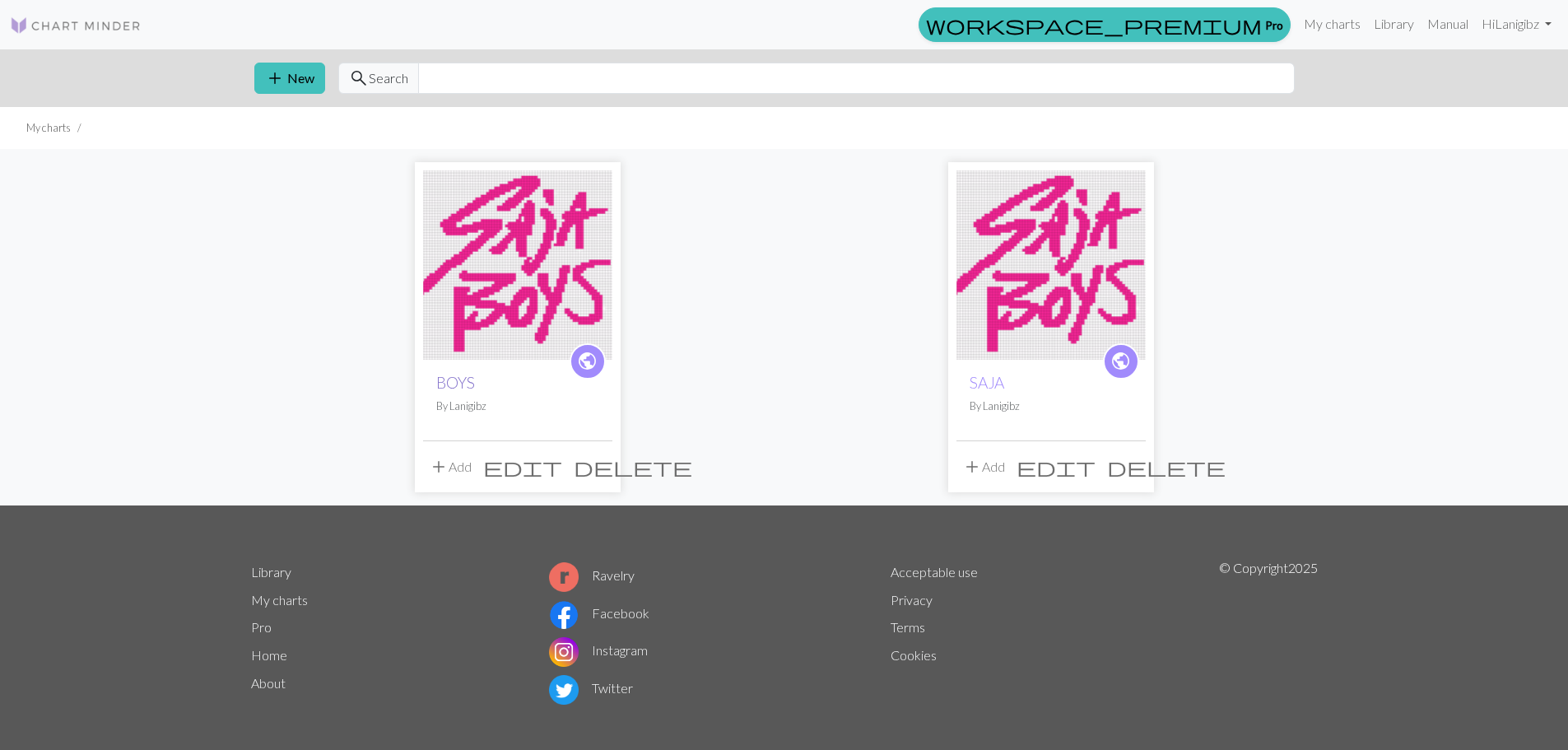
click at [453, 383] on link "BOYS" at bounding box center [455, 383] width 39 height 19
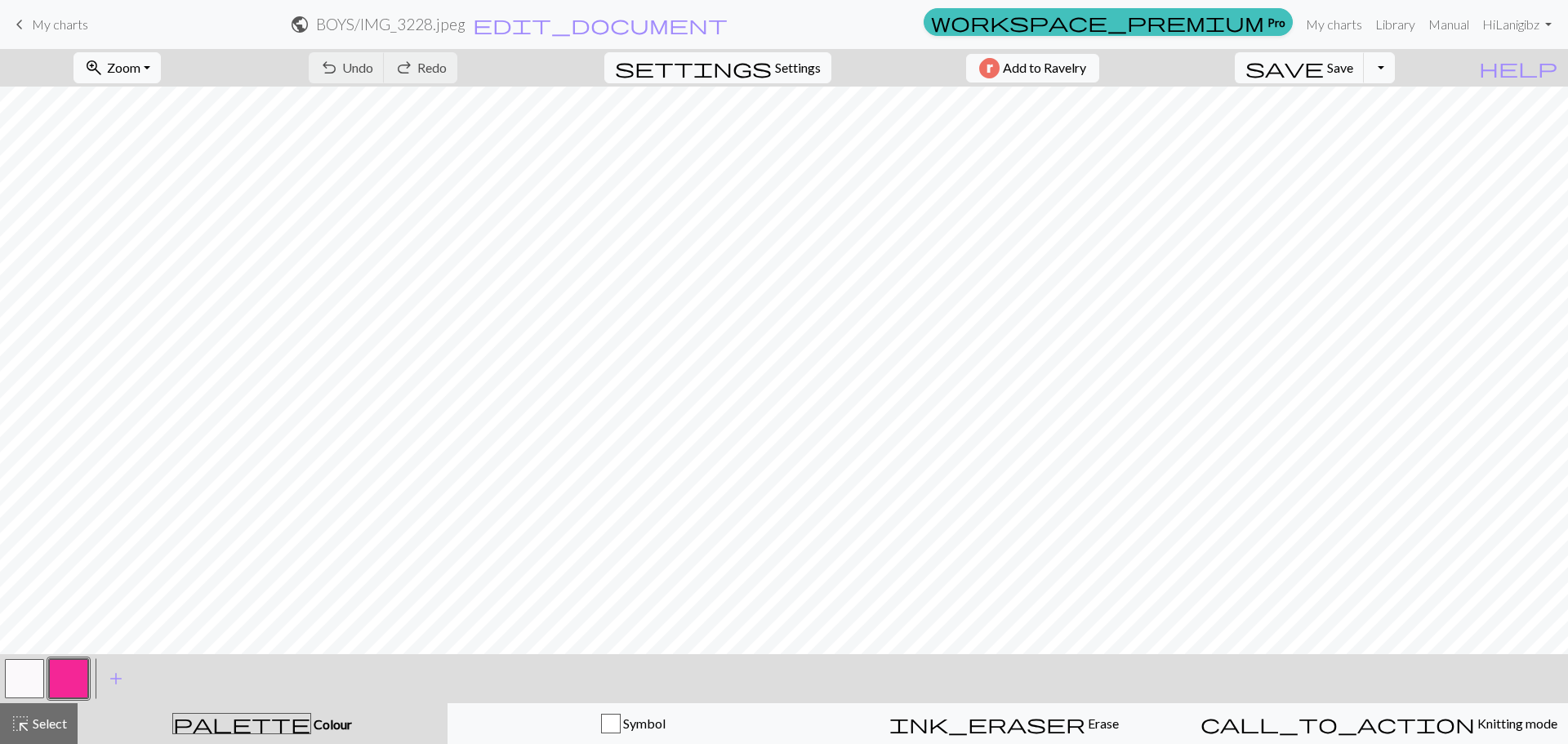
click at [24, 673] on button "button" at bounding box center [24, 678] width 39 height 39
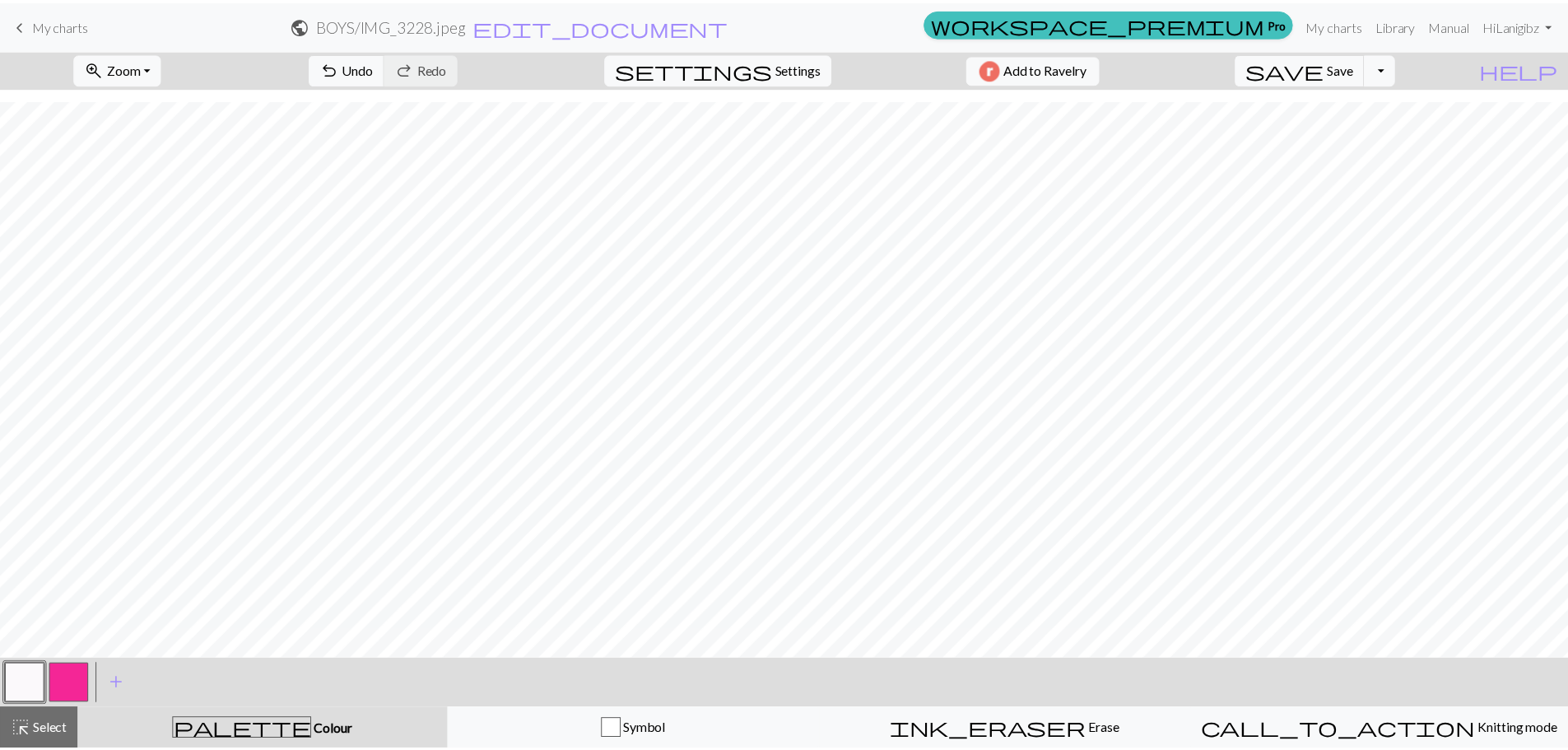
scroll to position [551, 0]
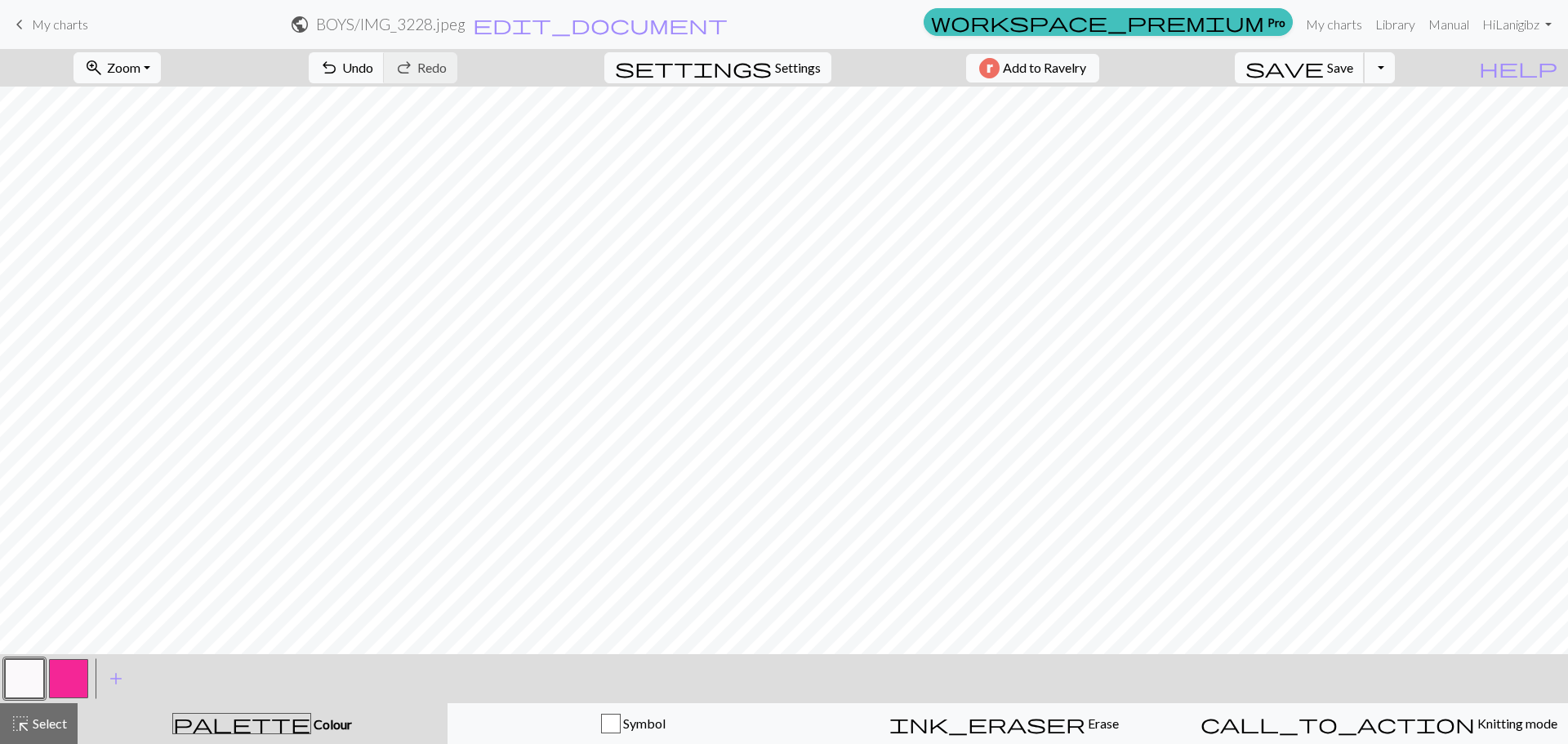
click at [1354, 73] on span "Save" at bounding box center [1339, 67] width 26 height 15
click at [1359, 62] on div "Chart saved" at bounding box center [784, 32] width 1568 height 64
click at [59, 31] on span "My charts" at bounding box center [60, 24] width 57 height 15
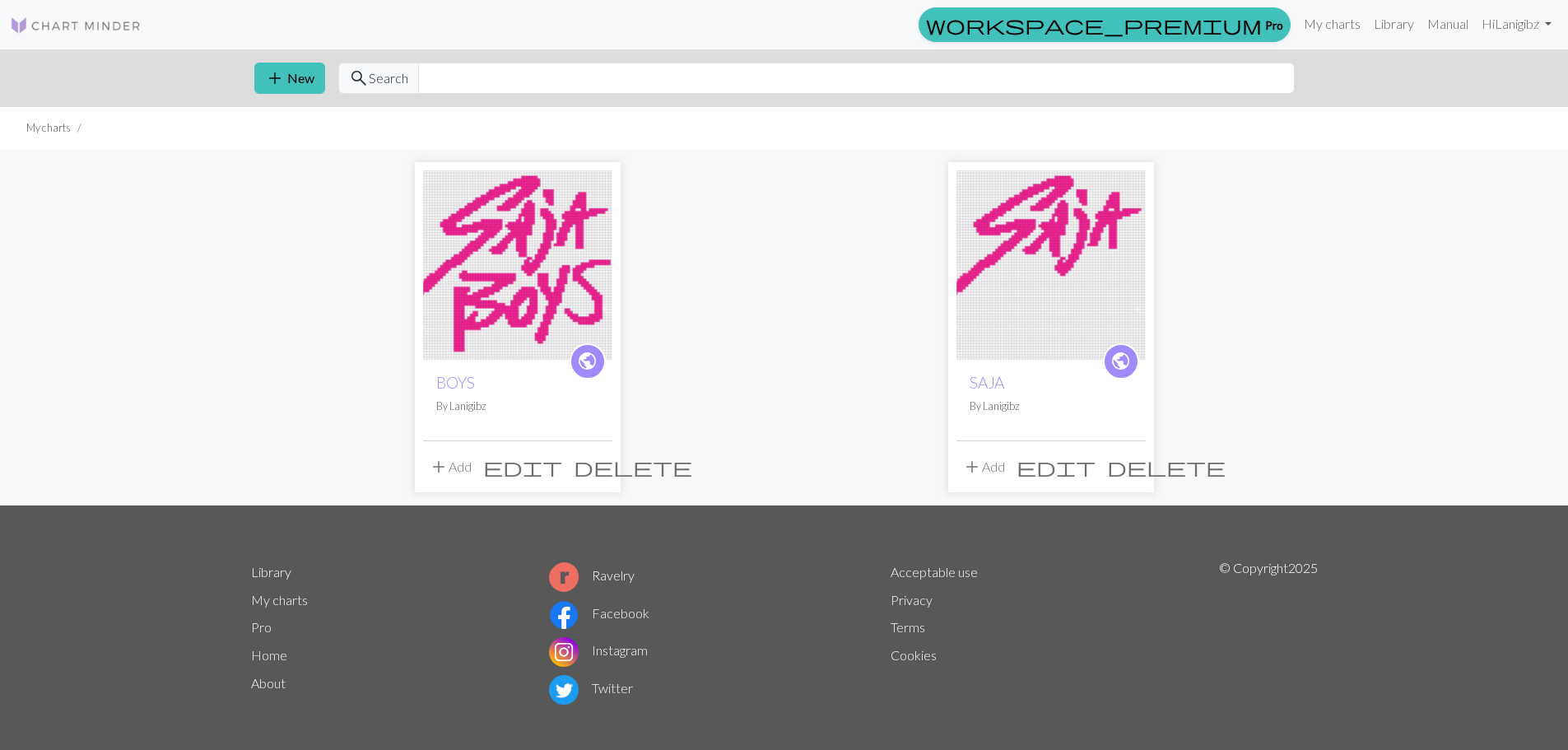
click at [427, 380] on div "public BOYS By [PERSON_NAME]" at bounding box center [517, 399] width 189 height 80
click at [446, 383] on link "BOYS" at bounding box center [455, 383] width 39 height 19
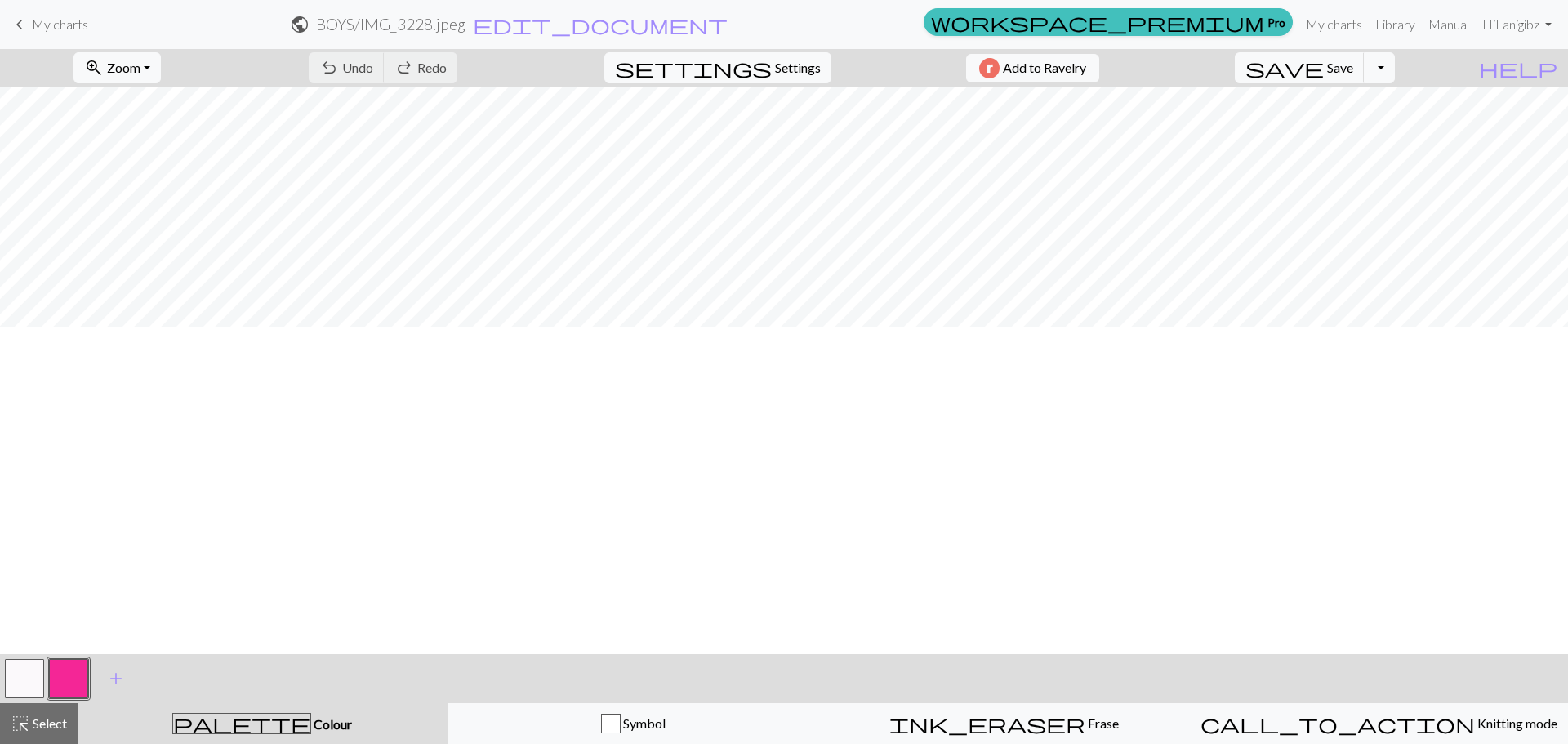
scroll to position [327, 0]
click at [138, 73] on span "Zoom" at bounding box center [123, 67] width 34 height 15
click at [128, 275] on button "200%" at bounding box center [138, 274] width 129 height 26
click at [104, 62] on span "zoom_in" at bounding box center [93, 68] width 19 height 23
click at [136, 192] on button "50%" at bounding box center [138, 195] width 129 height 26
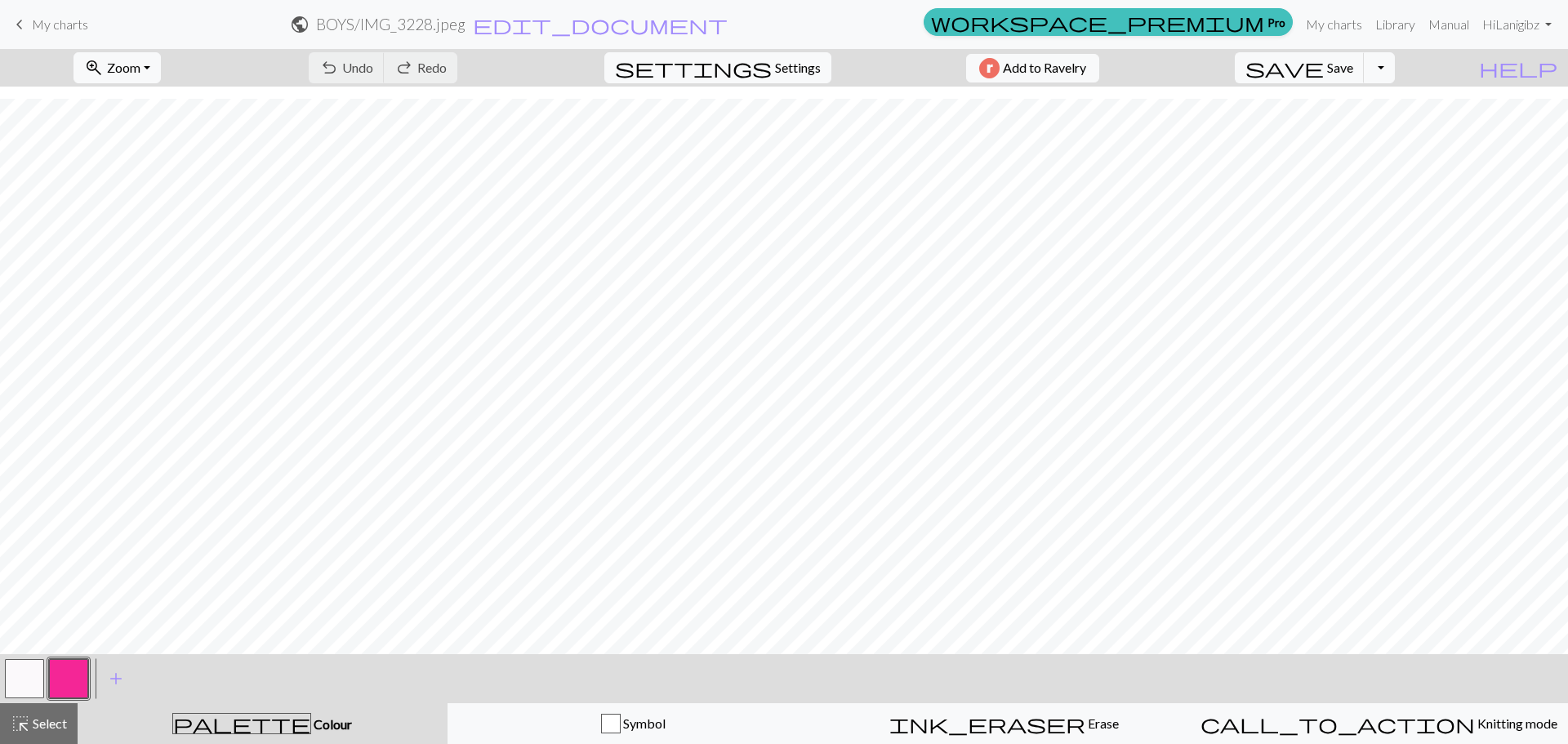
scroll to position [138, 0]
click at [69, 721] on button "highlight_alt Select Select" at bounding box center [38, 723] width 78 height 40
click at [1354, 71] on span "Save" at bounding box center [1339, 67] width 26 height 15
click at [25, 23] on span "keyboard_arrow_left" at bounding box center [19, 25] width 19 height 23
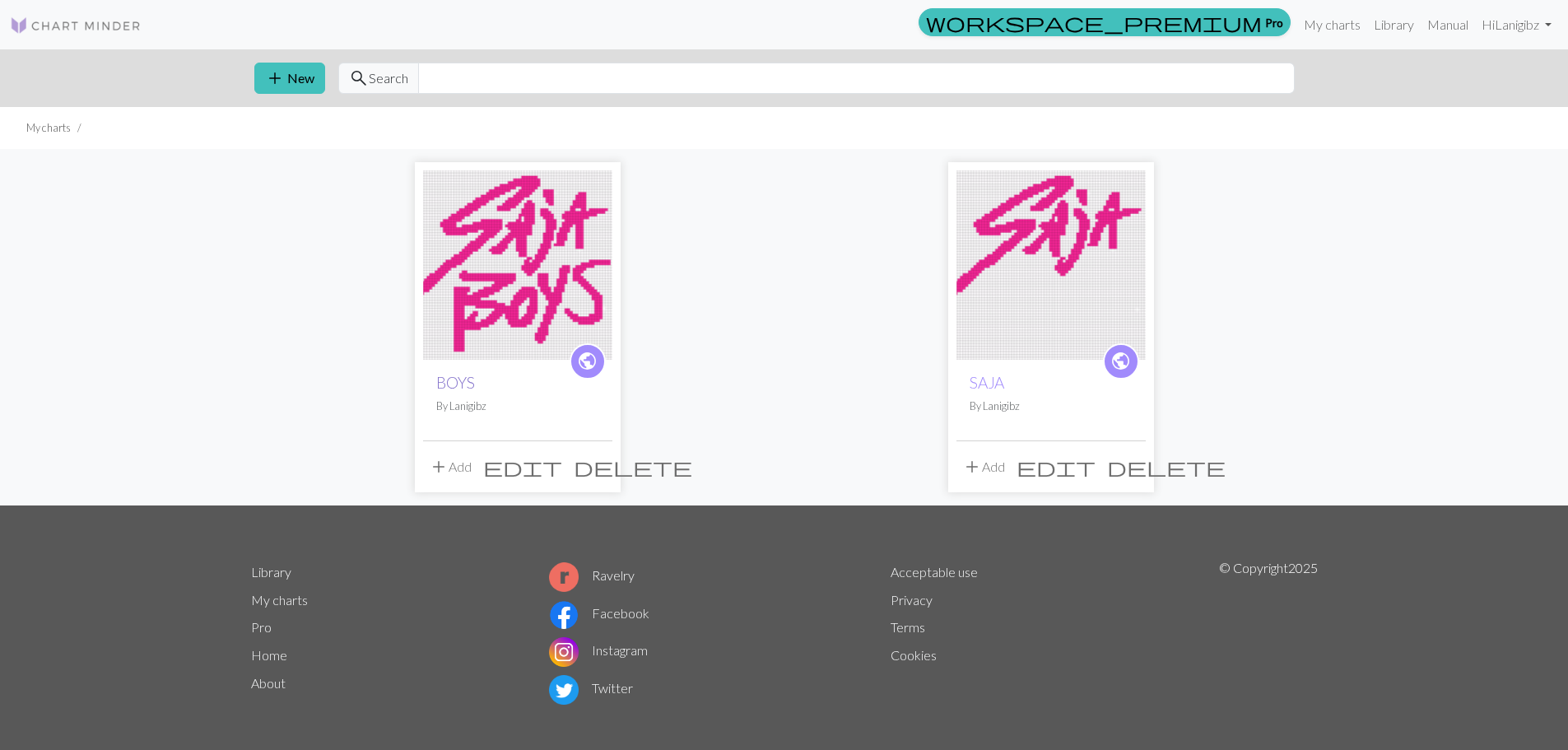
click at [465, 381] on link "BOYS" at bounding box center [455, 383] width 39 height 19
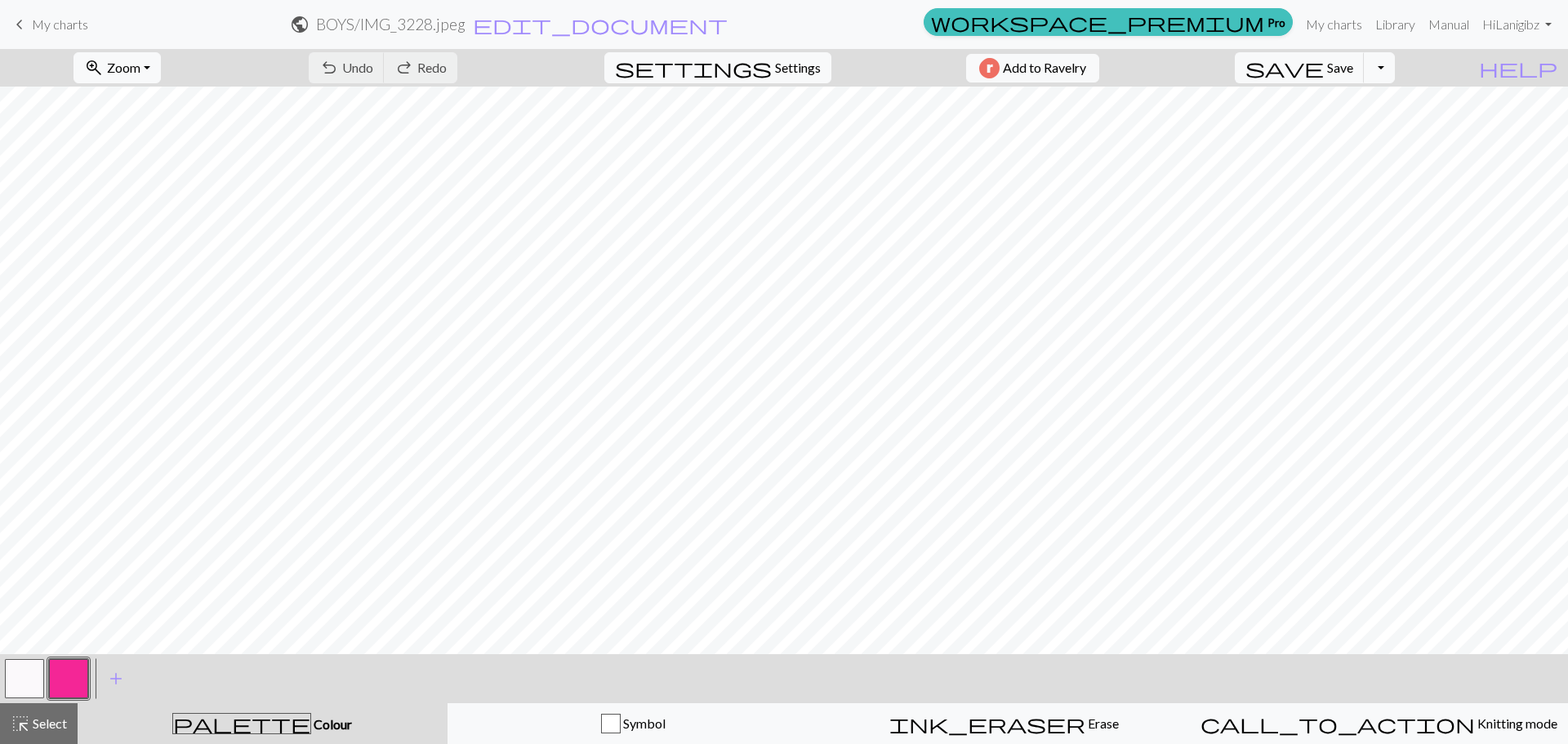
click at [15, 28] on span "keyboard_arrow_left" at bounding box center [19, 25] width 19 height 23
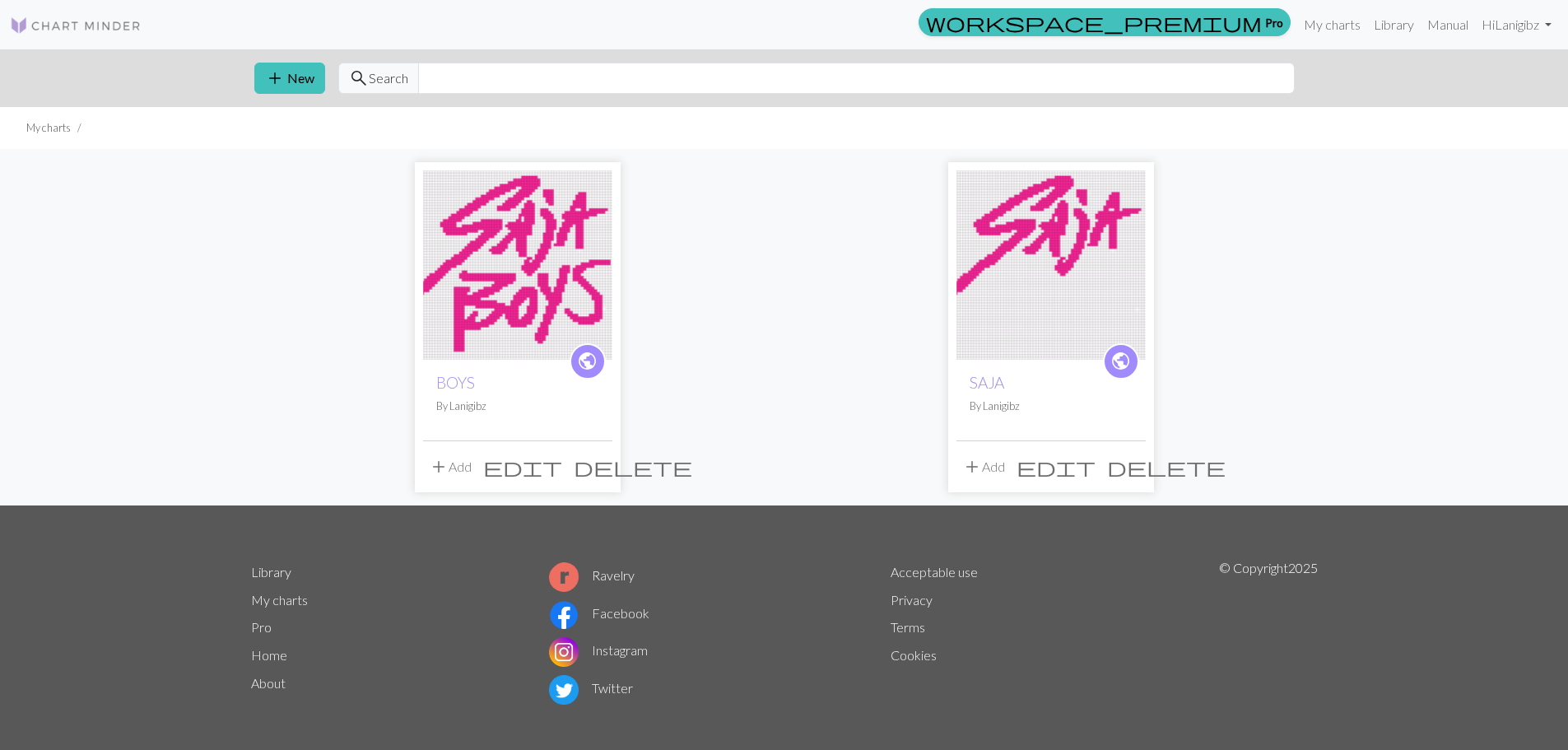
click at [1080, 217] on img at bounding box center [1051, 265] width 189 height 189
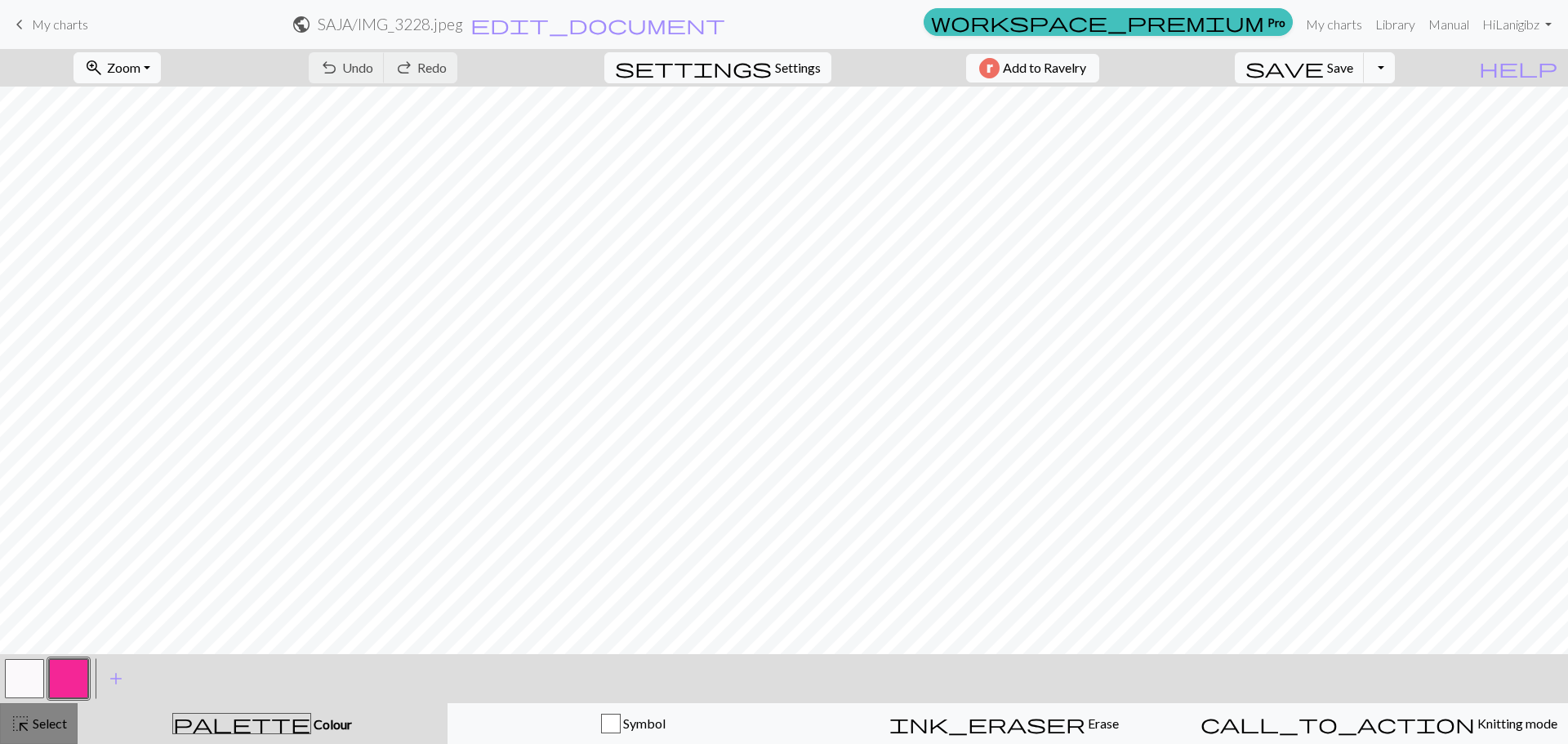
click at [72, 732] on button "highlight_alt Select Select" at bounding box center [38, 723] width 78 height 40
click at [754, 67] on span "settings" at bounding box center [693, 68] width 157 height 23
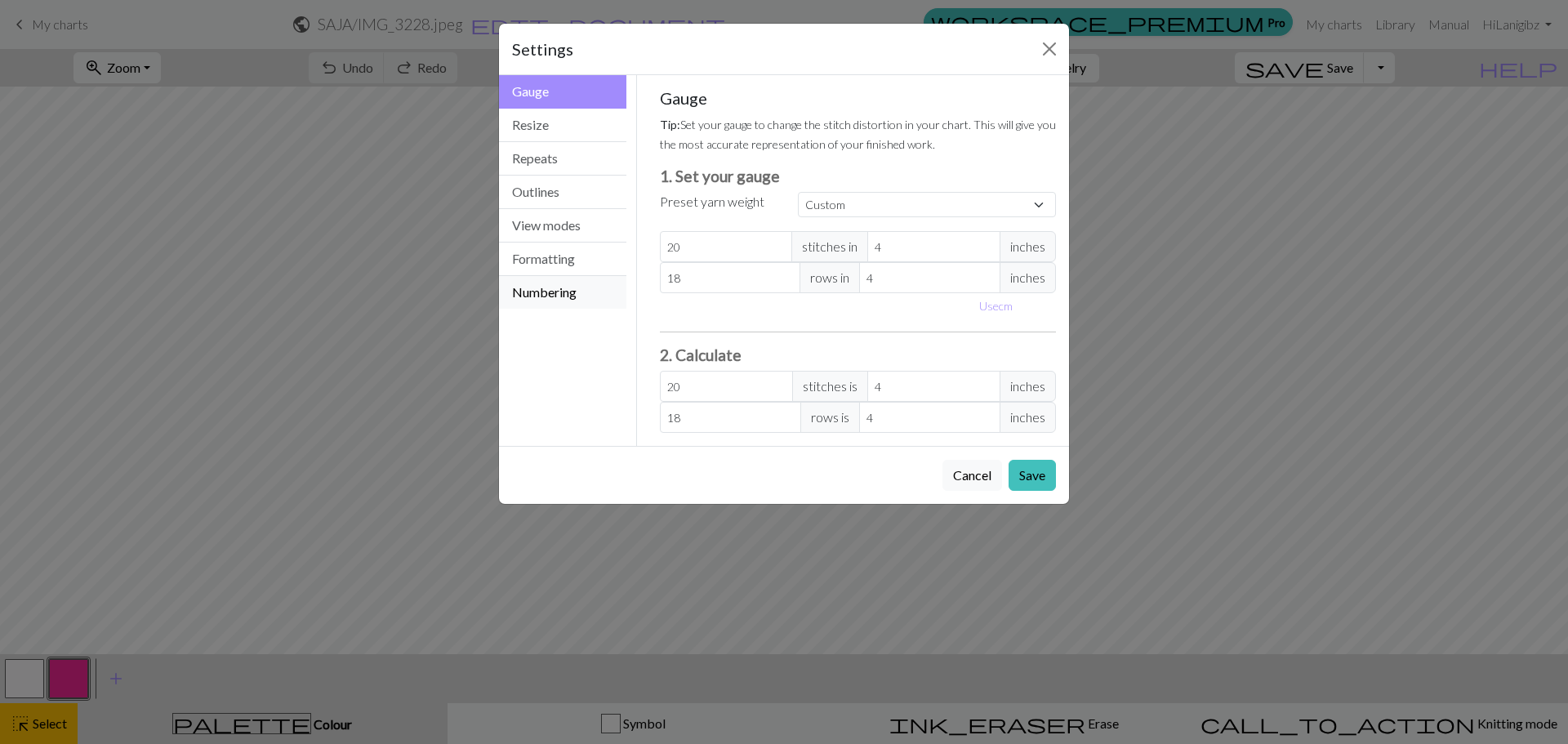
click at [543, 296] on button "Numbering" at bounding box center [562, 292] width 128 height 33
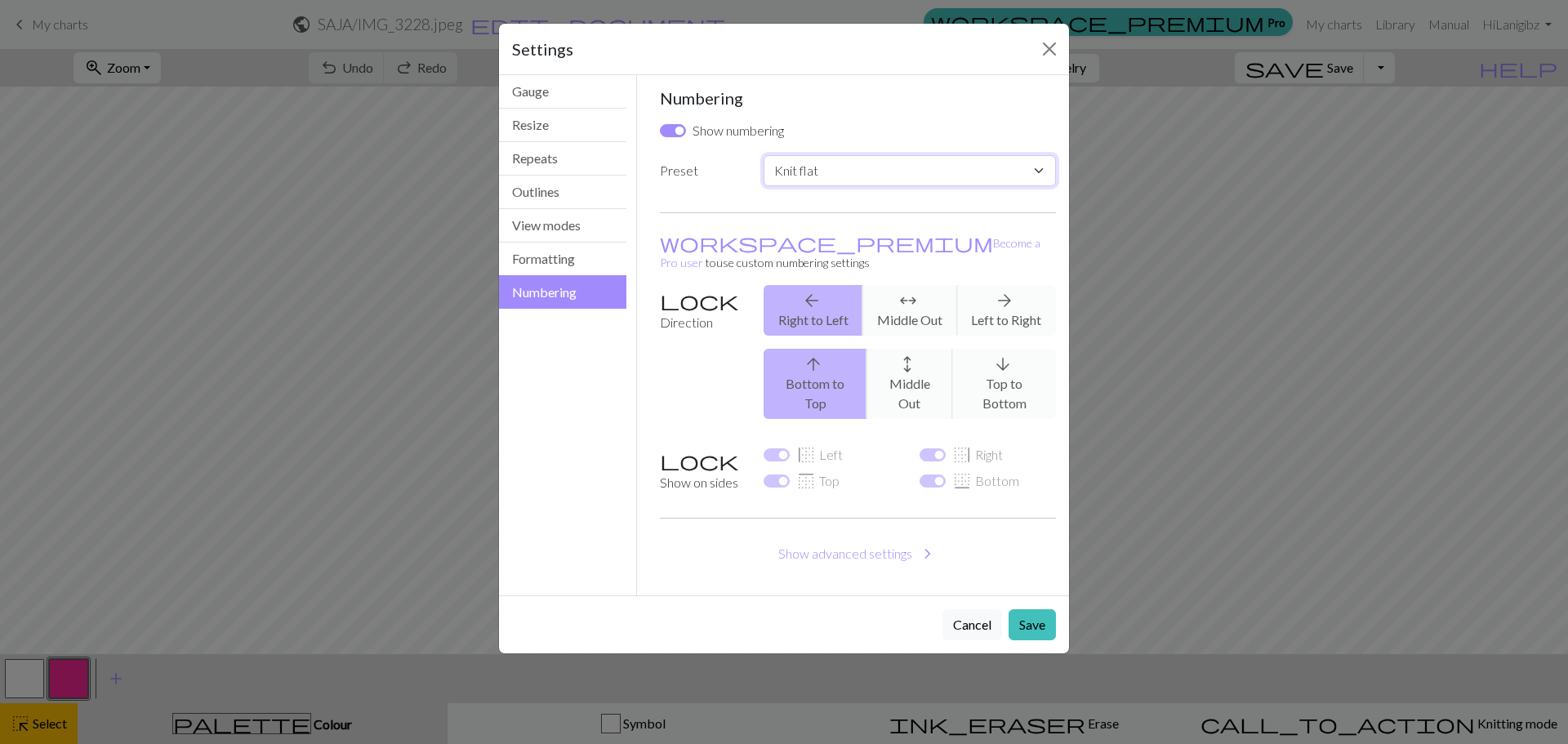
click at [826, 171] on select "Custom Knit flat Knit in the round Lace knitting Cross stitch" at bounding box center [909, 170] width 292 height 31
select select "round"
click at [763, 155] on select "Custom Knit flat Knit in the round Lace knitting Cross stitch" at bounding box center [909, 170] width 292 height 31
checkbox input "false"
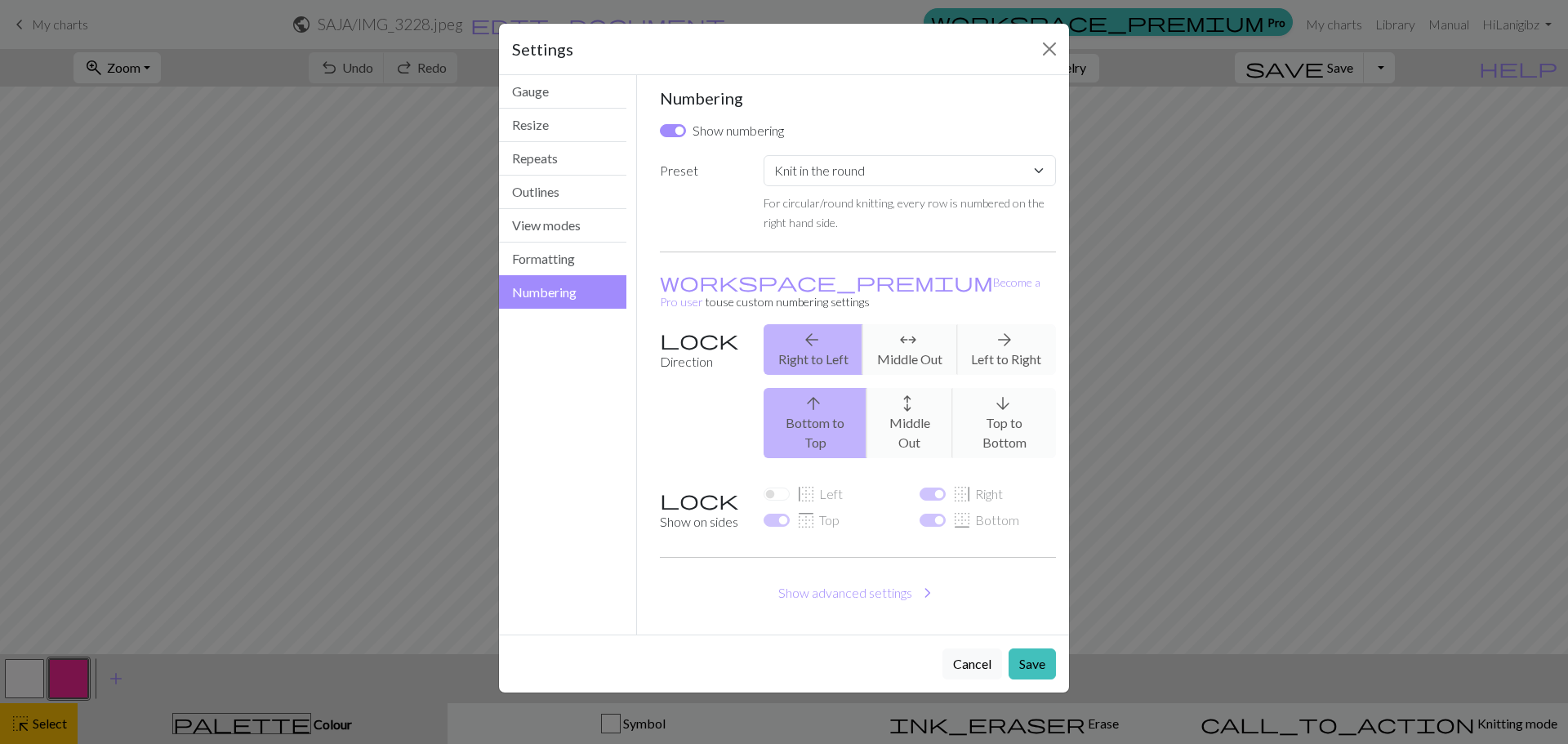
click at [908, 338] on div "arrow_back Right to Left arrows_outward Middle Out arrow_forward Left to Right" at bounding box center [909, 349] width 311 height 51
click at [1004, 339] on div "arrow_back Right to Left arrows_outward Middle Out arrow_forward Left to Right" at bounding box center [909, 349] width 311 height 51
click at [541, 253] on button "Formatting" at bounding box center [562, 259] width 128 height 34
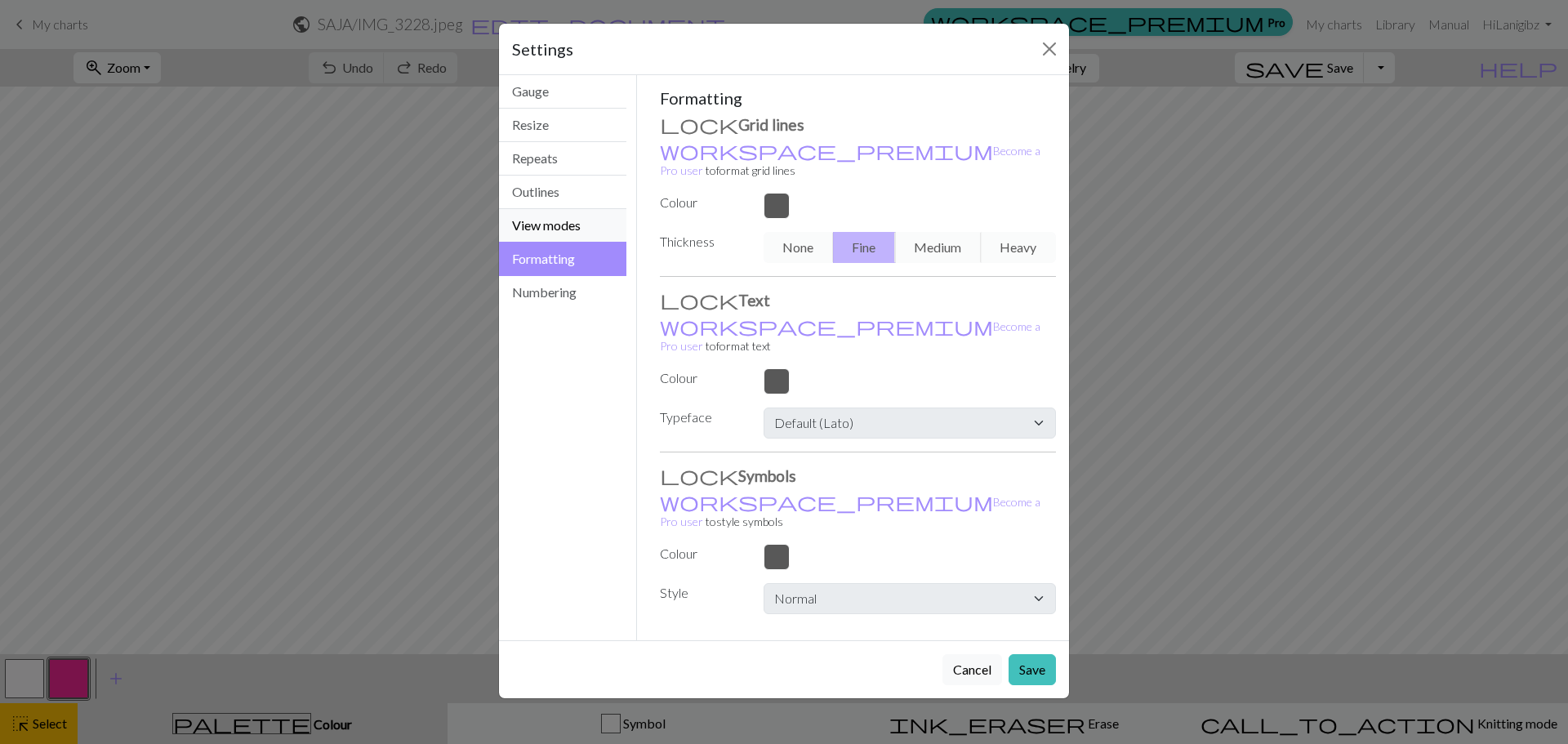
click at [524, 222] on button "View modes" at bounding box center [562, 225] width 128 height 34
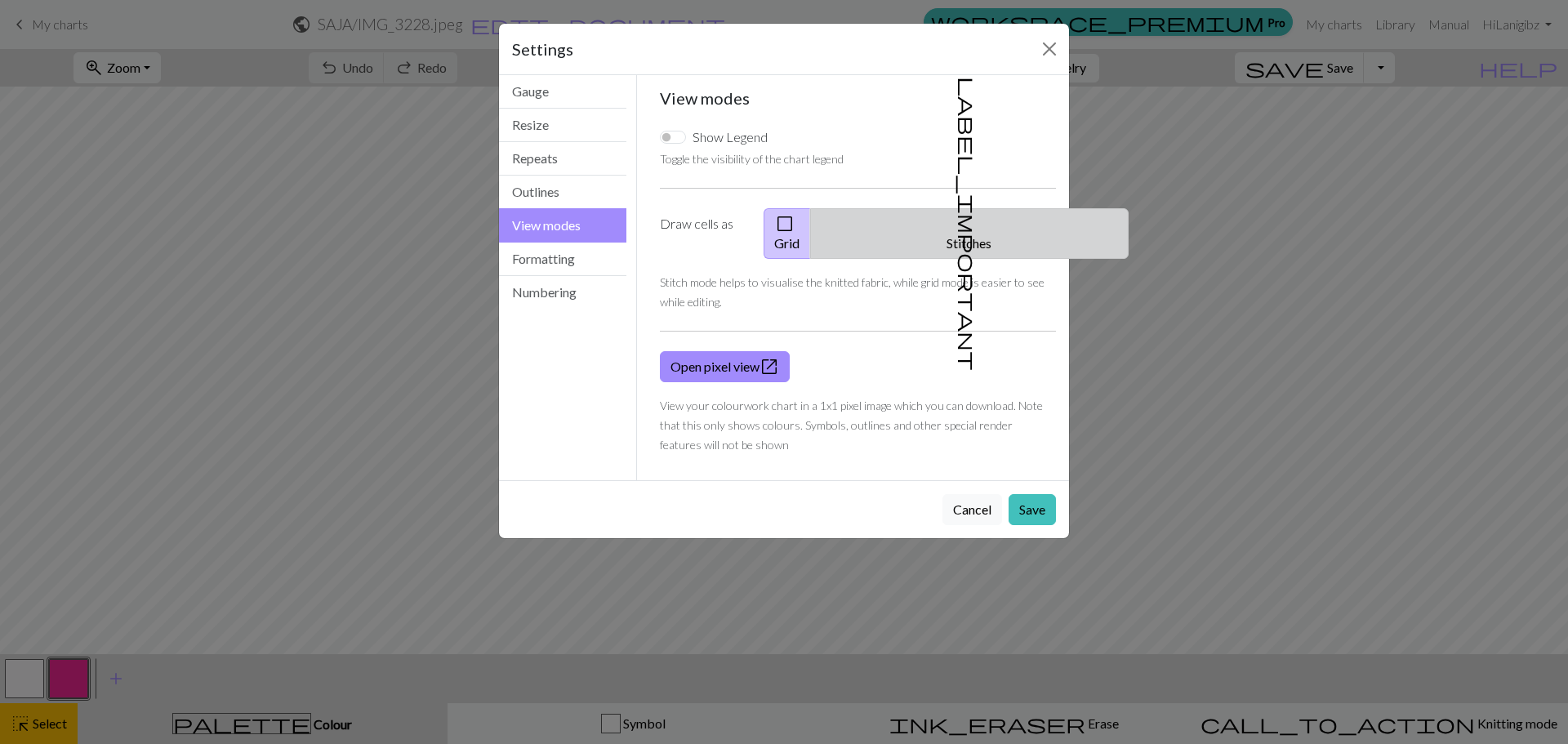
click at [968, 225] on button "label_important Stitches" at bounding box center [969, 234] width 318 height 51
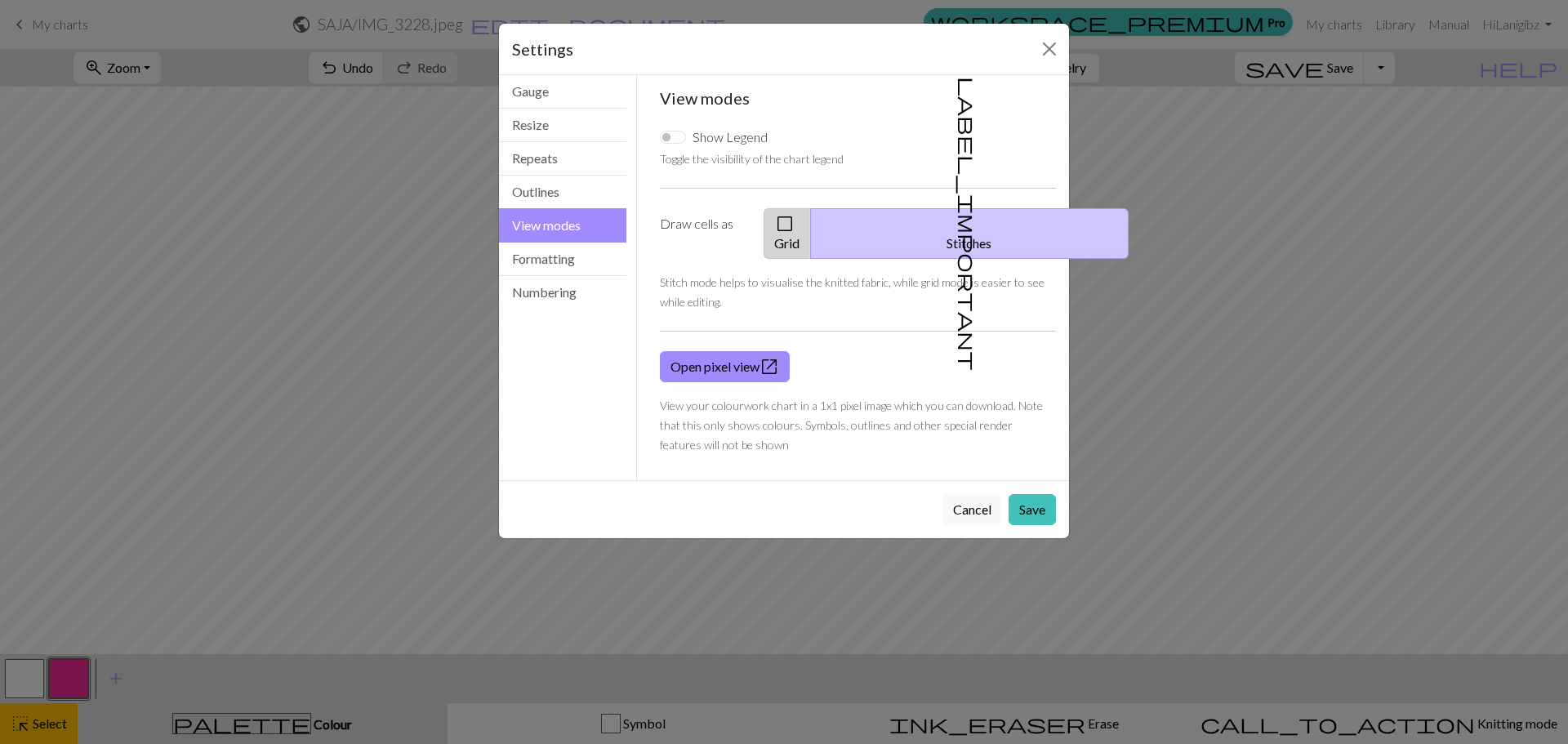
click at [794, 214] on button "check_box_outline_blank Grid" at bounding box center [786, 234] width 47 height 51
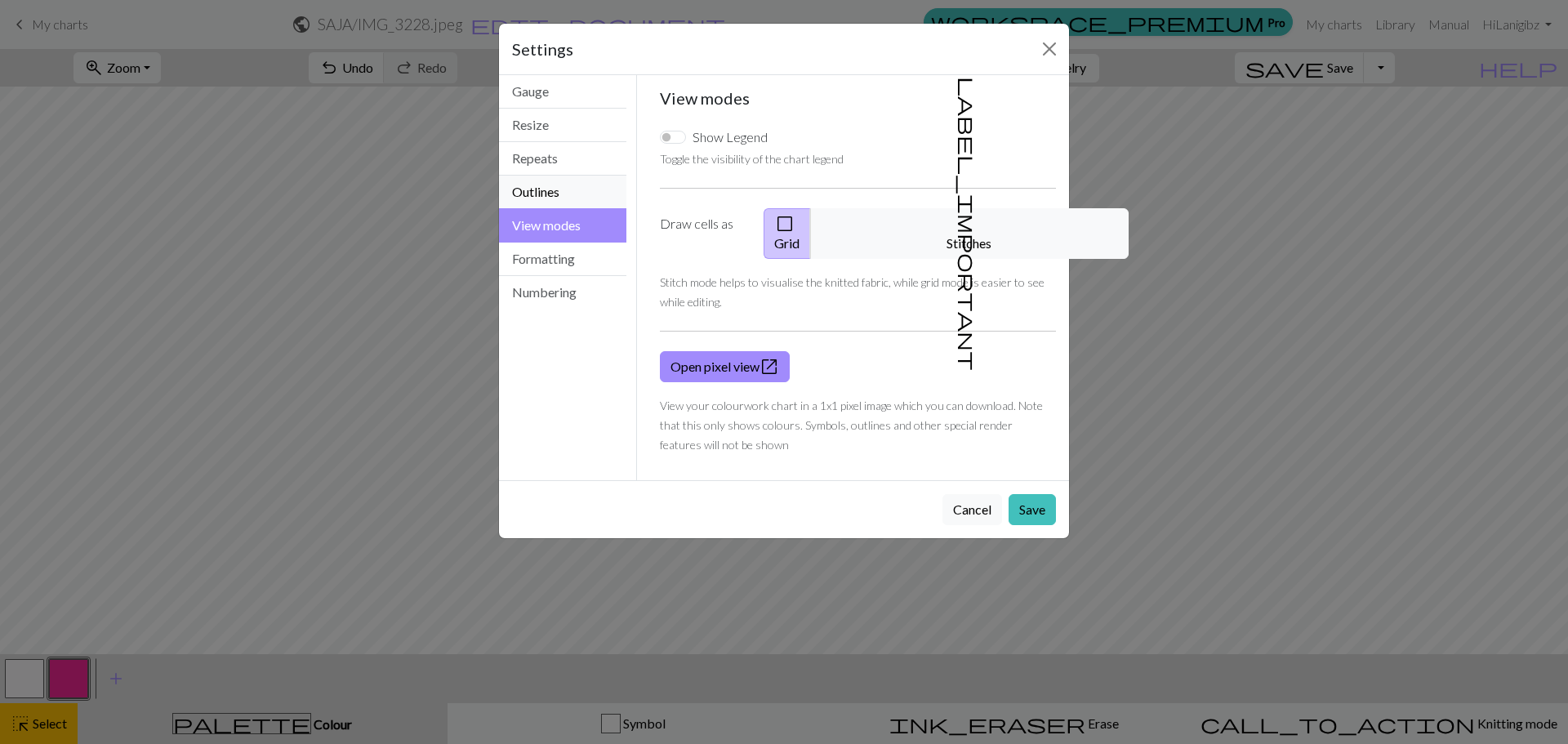
click at [537, 191] on button "Outlines" at bounding box center [562, 192] width 128 height 34
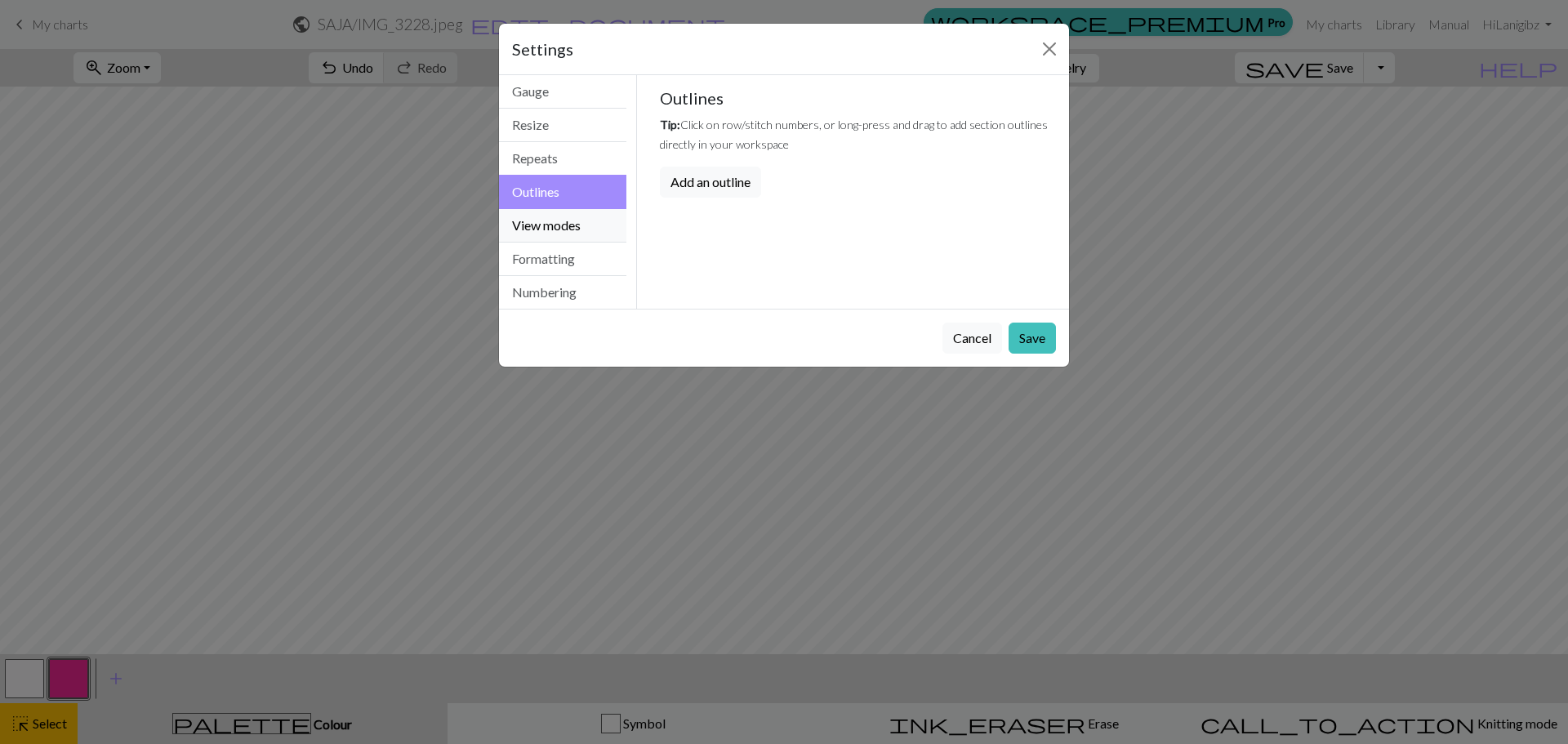
click at [543, 215] on button "View modes" at bounding box center [562, 225] width 128 height 34
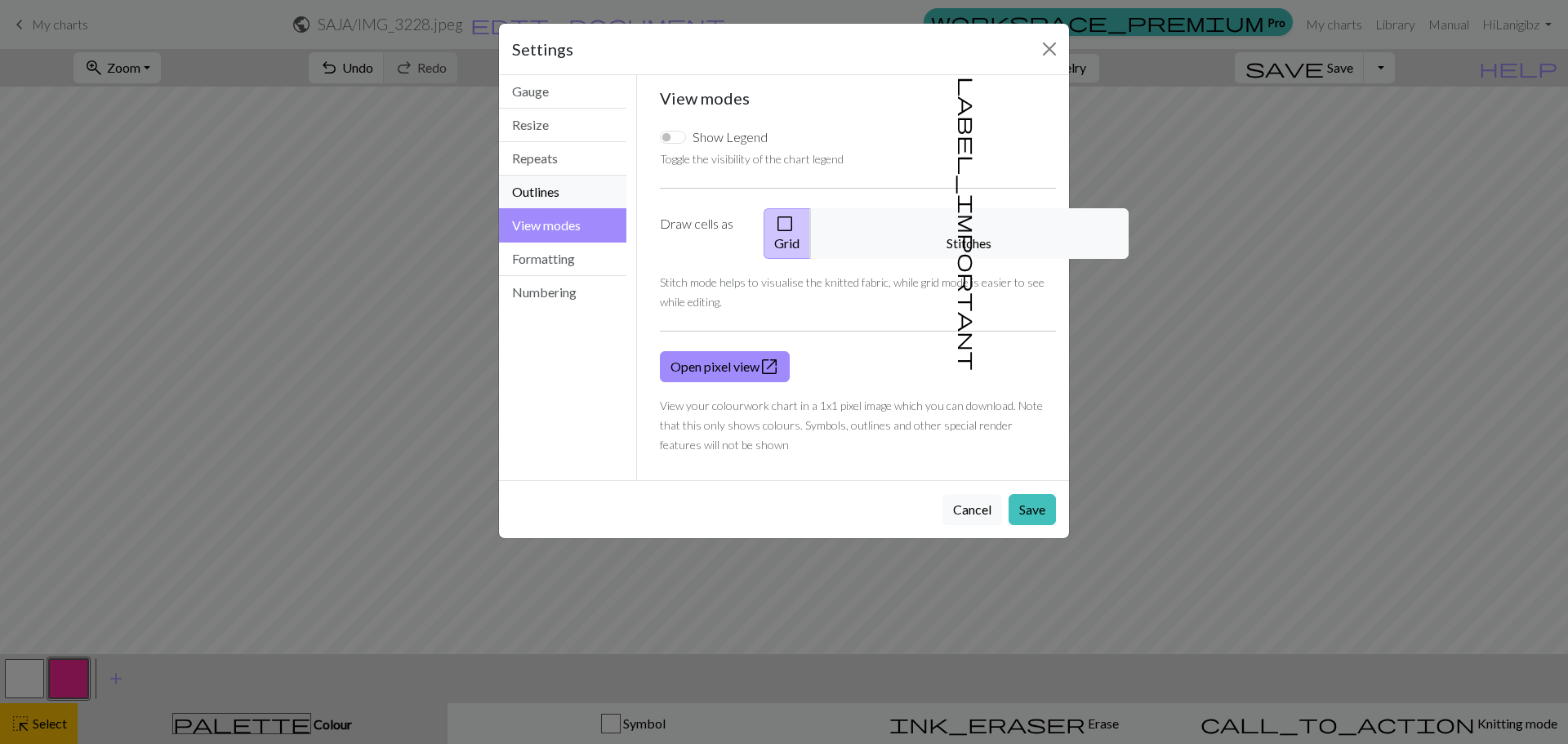
click at [544, 196] on button "Outlines" at bounding box center [562, 192] width 128 height 34
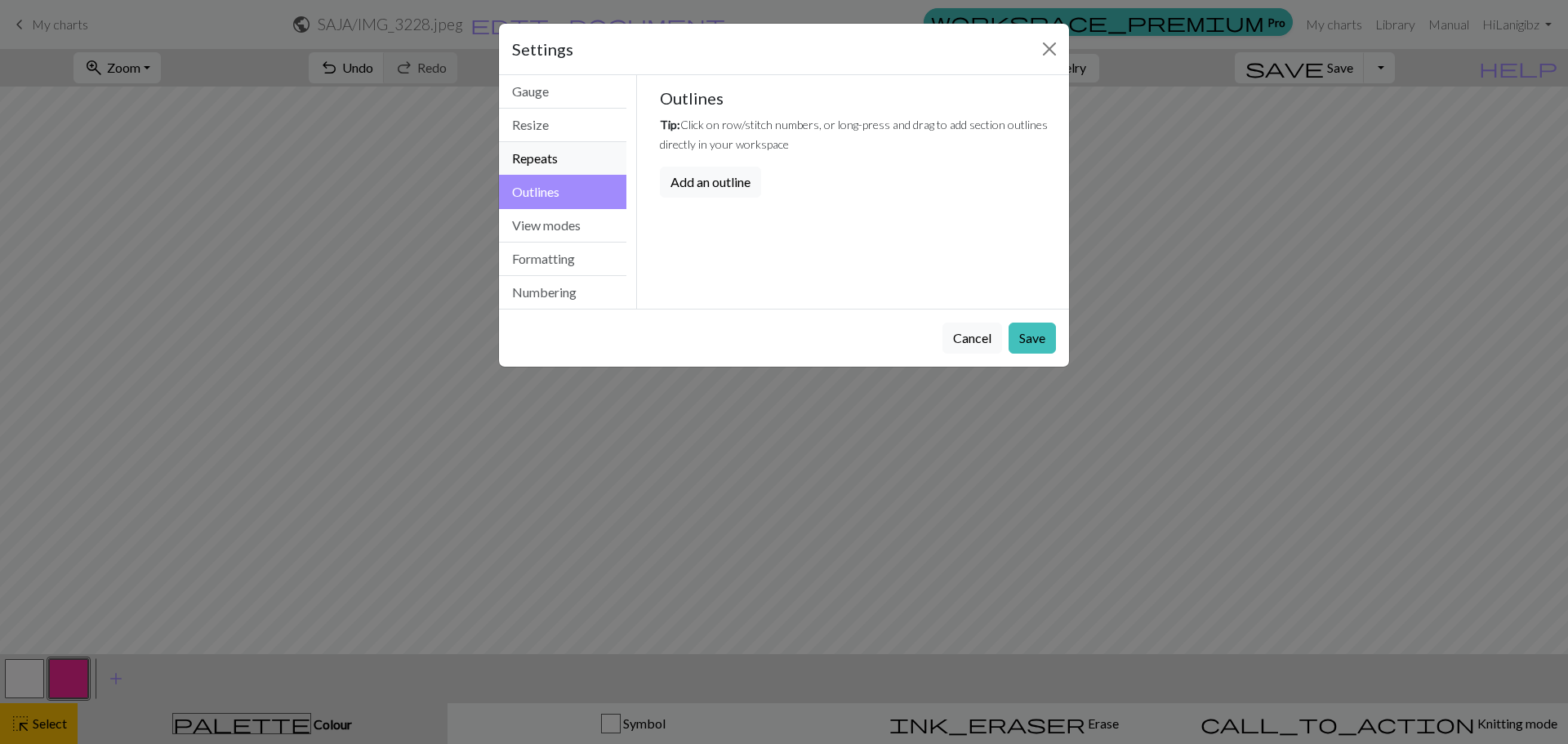
click at [543, 174] on button "Repeats" at bounding box center [562, 159] width 128 height 34
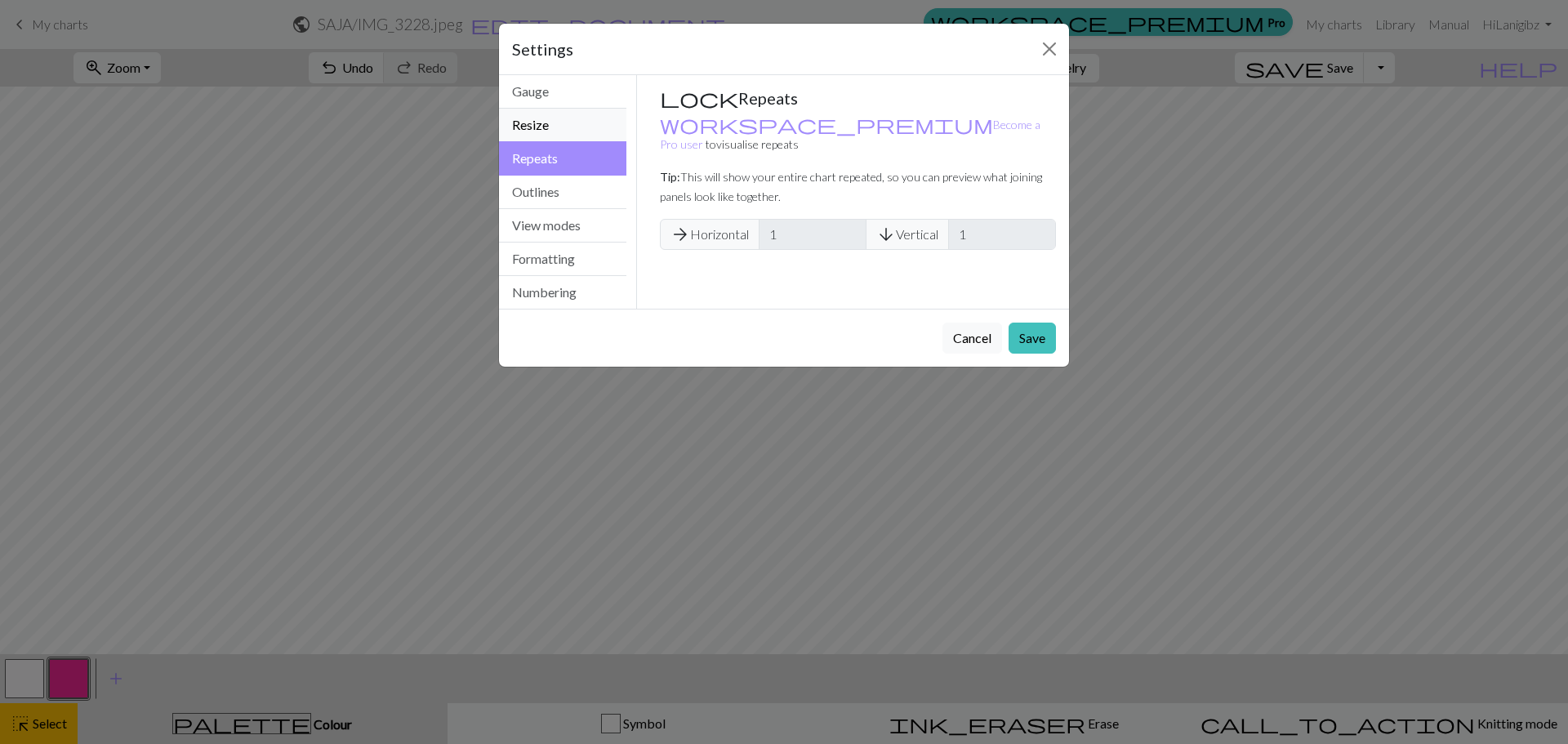
click at [549, 134] on button "Resize" at bounding box center [562, 125] width 128 height 34
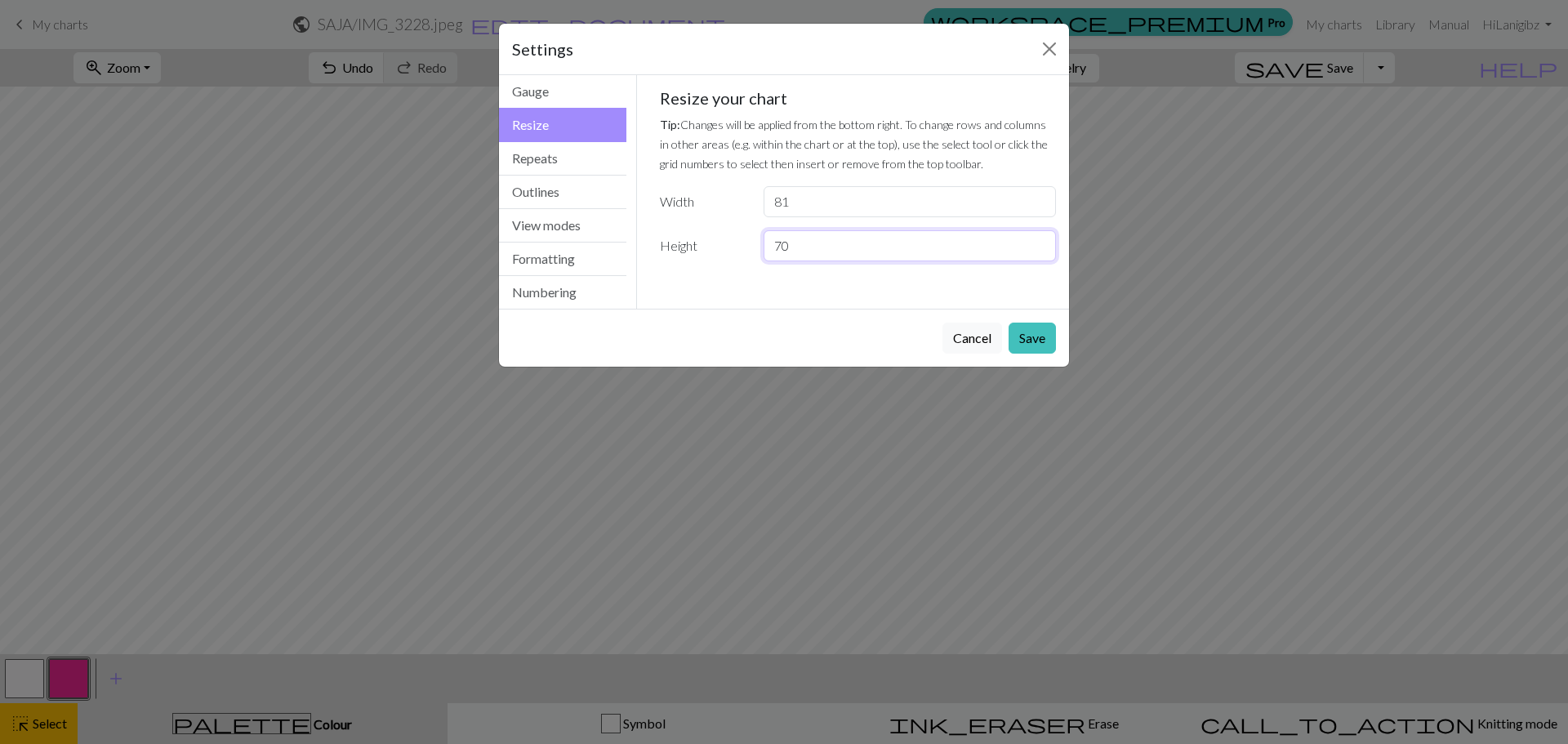
drag, startPoint x: 825, startPoint y: 247, endPoint x: 738, endPoint y: 233, distance: 88.1
click at [738, 233] on div "Height 70" at bounding box center [858, 246] width 416 height 31
drag, startPoint x: 810, startPoint y: 209, endPoint x: 541, endPoint y: 190, distance: 269.7
click at [543, 190] on div "Resize Gauge Resize Repeats Outlines View modes Formatting Numbering Gauge Resi…" at bounding box center [784, 191] width 589 height 234
type input "58"
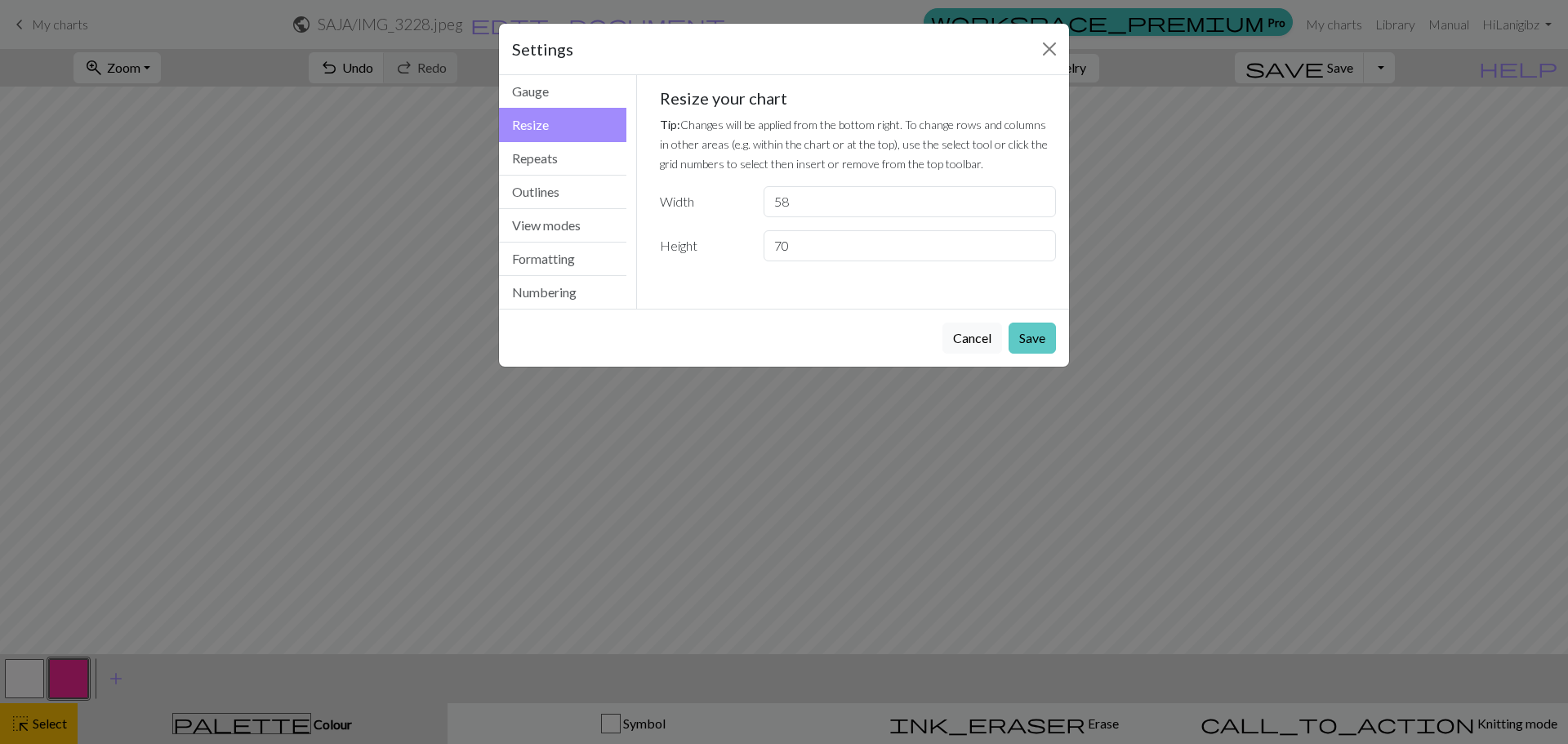
click at [1047, 344] on button "Save" at bounding box center [1032, 338] width 47 height 31
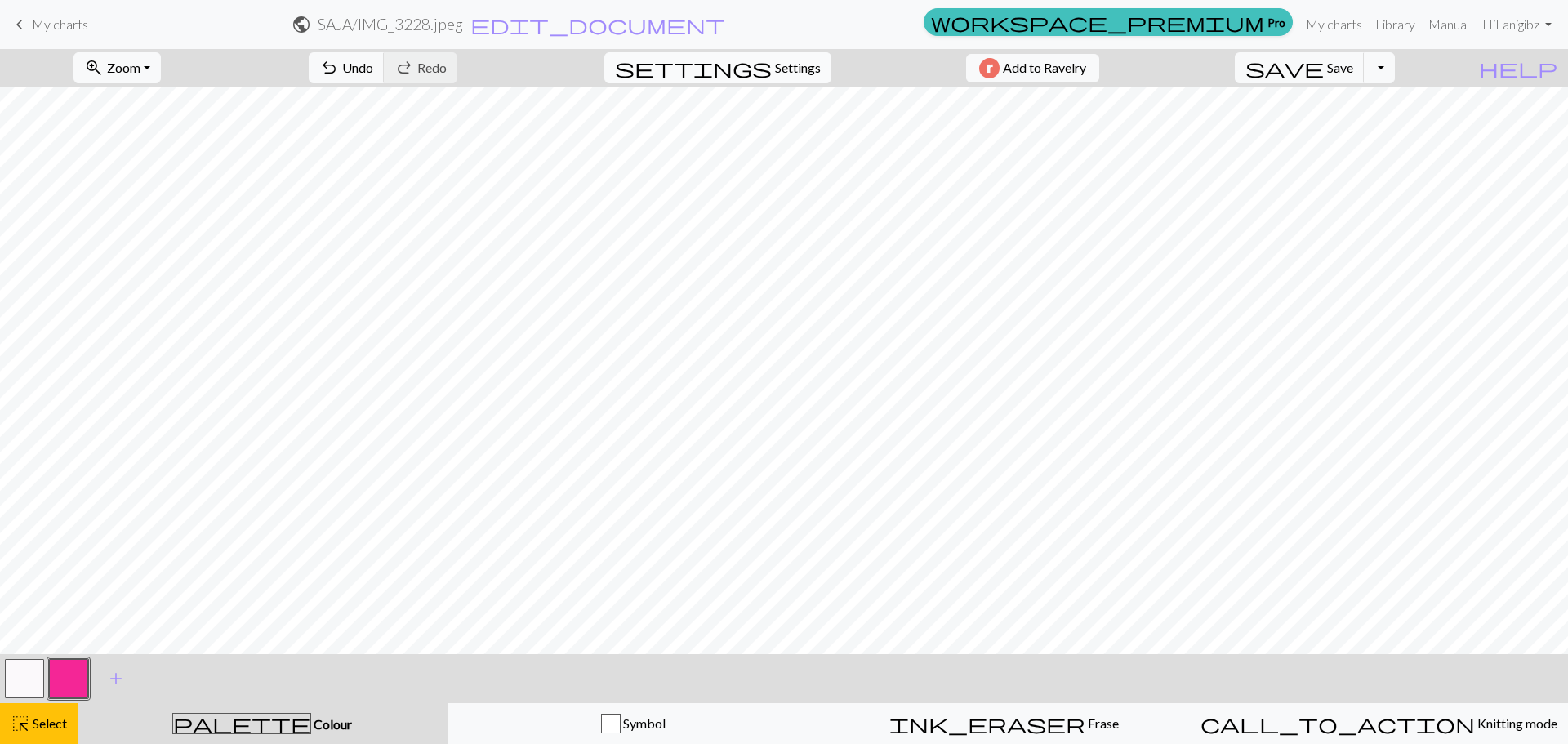
click at [775, 63] on span "Settings" at bounding box center [798, 67] width 46 height 19
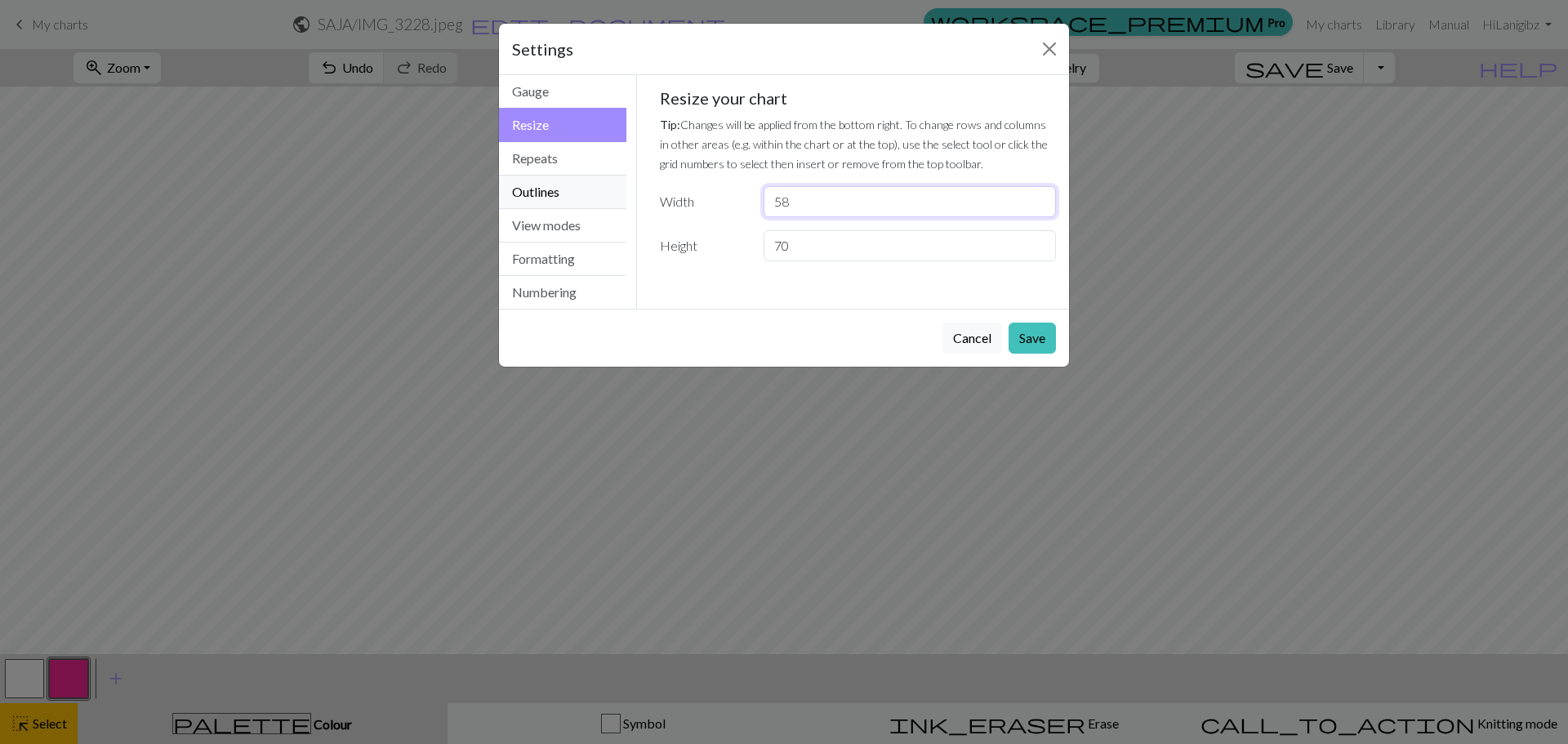
drag, startPoint x: 848, startPoint y: 204, endPoint x: 616, endPoint y: 183, distance: 232.9
click at [616, 184] on div "Resize Gauge Resize Repeats Outlines View modes Formatting Numbering Gauge Resi…" at bounding box center [784, 191] width 589 height 234
type input "60"
click at [1041, 333] on button "Save" at bounding box center [1032, 338] width 47 height 31
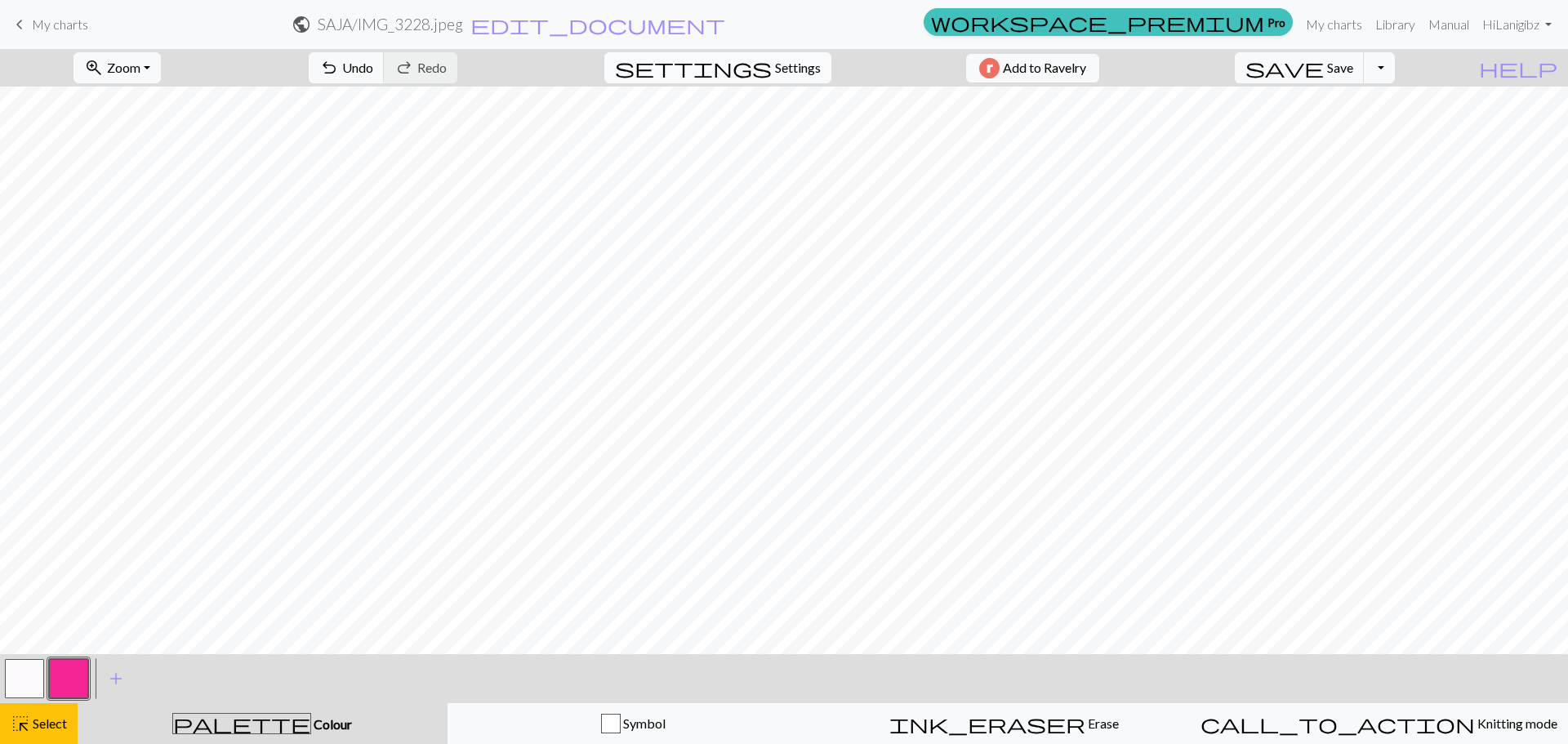
click at [775, 77] on span "Settings" at bounding box center [798, 67] width 46 height 19
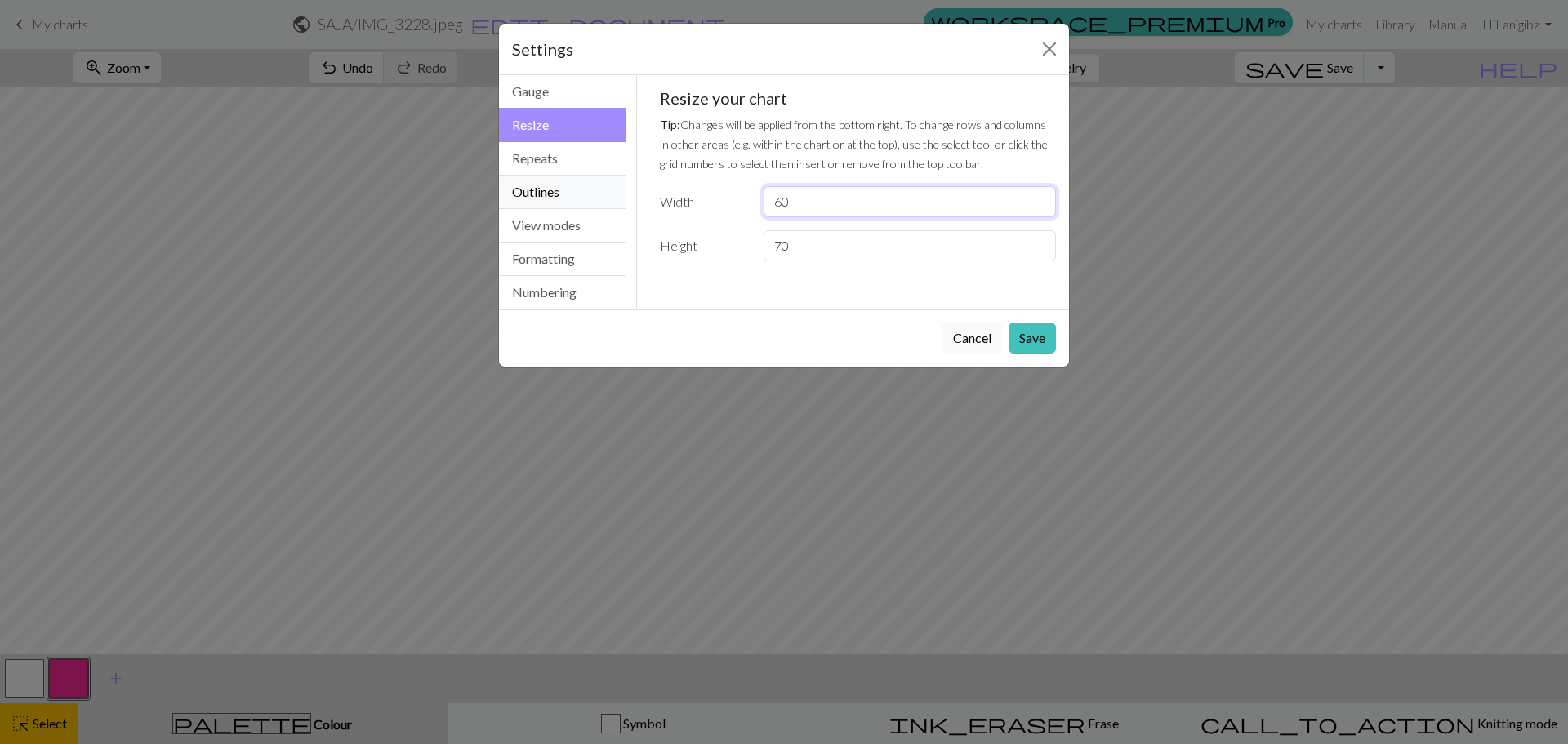
drag, startPoint x: 836, startPoint y: 204, endPoint x: 524, endPoint y: 185, distance: 312.6
click at [527, 185] on div "Resize Gauge Resize Repeats Outlines View modes Formatting Numbering Gauge Resi…" at bounding box center [784, 191] width 589 height 234
type input "80"
click at [1029, 343] on button "Save" at bounding box center [1032, 338] width 47 height 31
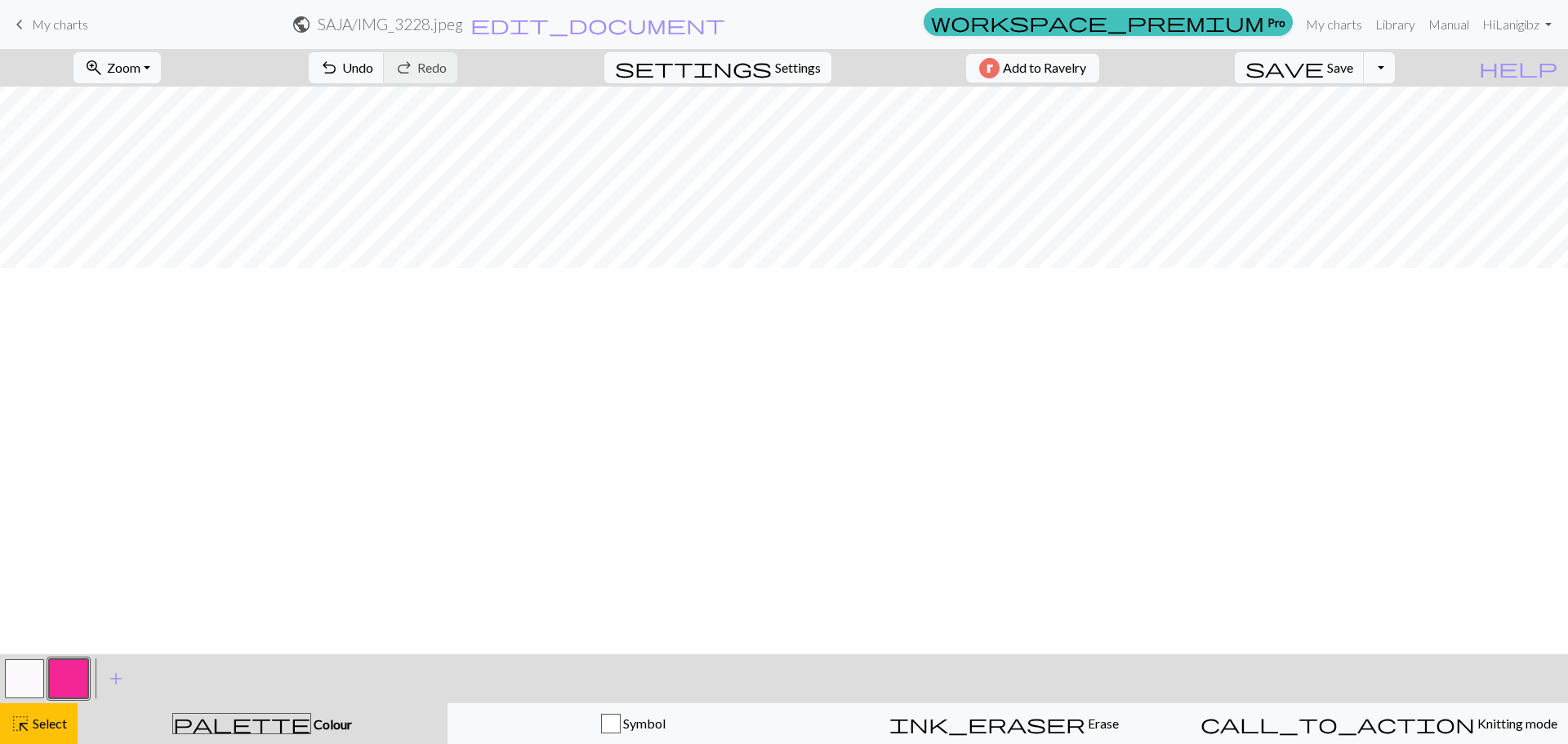
scroll to position [82, 0]
click at [373, 72] on span "Undo" at bounding box center [358, 67] width 31 height 15
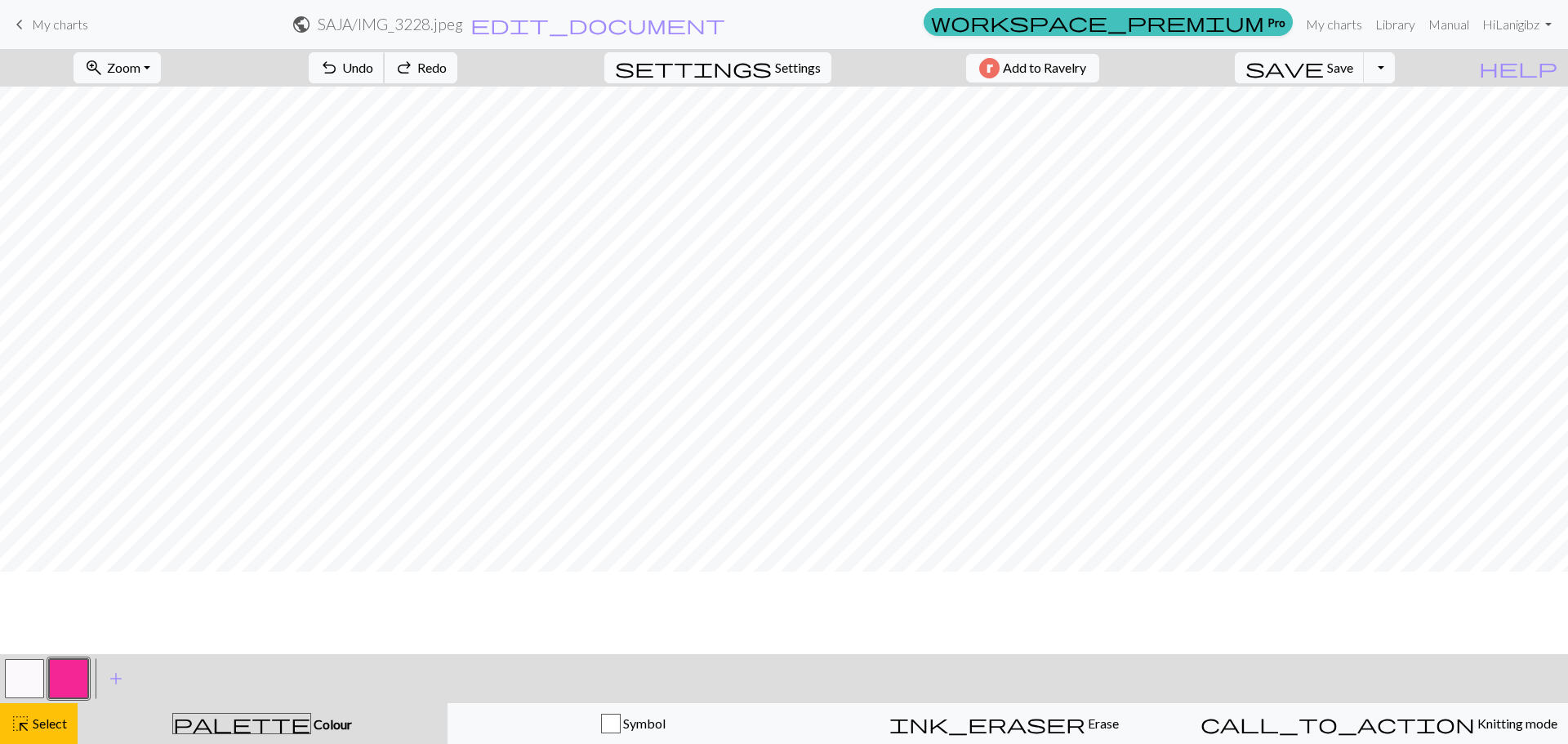
scroll to position [0, 0]
click at [788, 70] on span "Settings" at bounding box center [798, 67] width 46 height 19
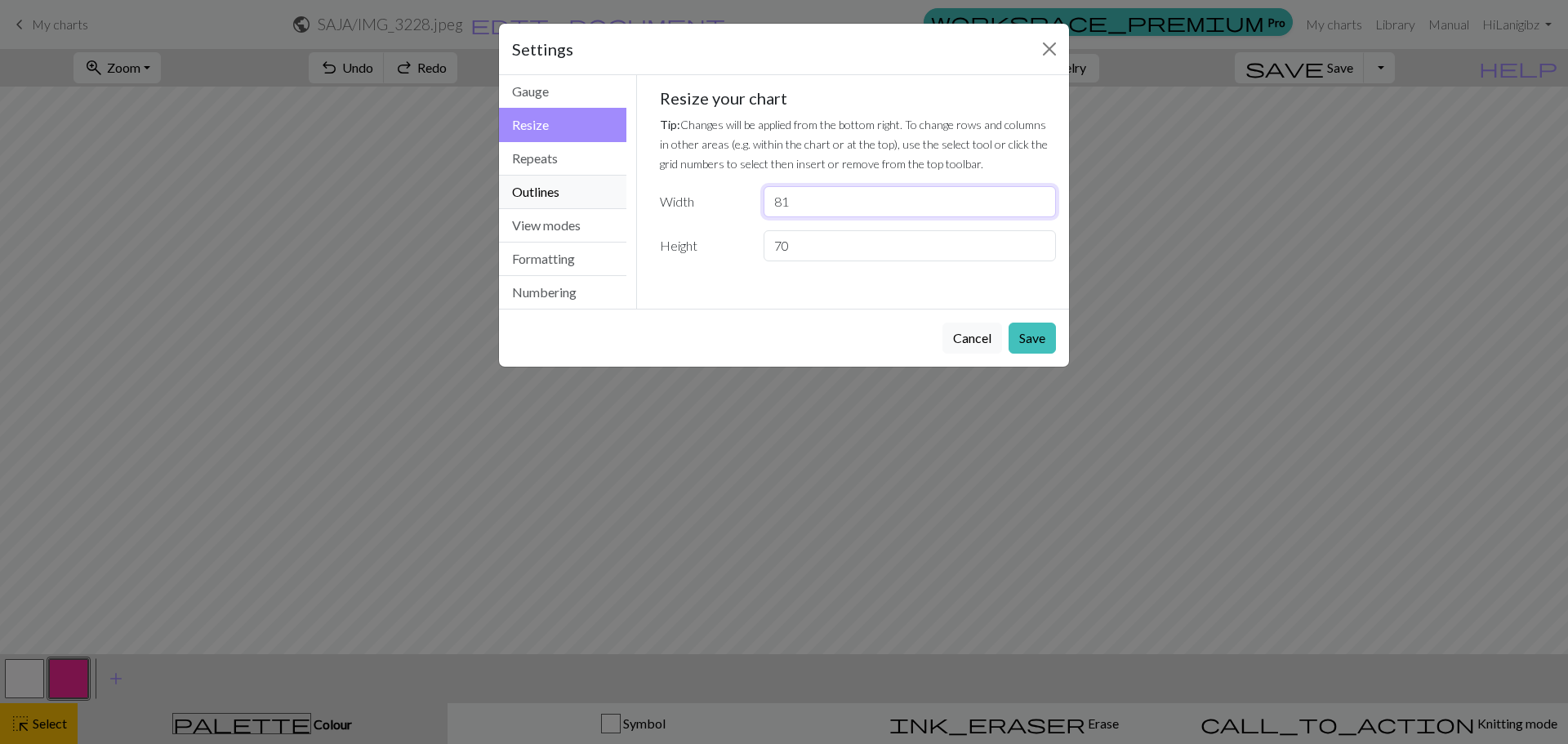
drag, startPoint x: 816, startPoint y: 206, endPoint x: 545, endPoint y: 189, distance: 271.5
click at [545, 189] on div "Resize Gauge Resize Repeats Outlines View modes Formatting Numbering Gauge Resi…" at bounding box center [784, 191] width 589 height 234
type input "80"
click at [1033, 343] on button "Save" at bounding box center [1032, 338] width 47 height 31
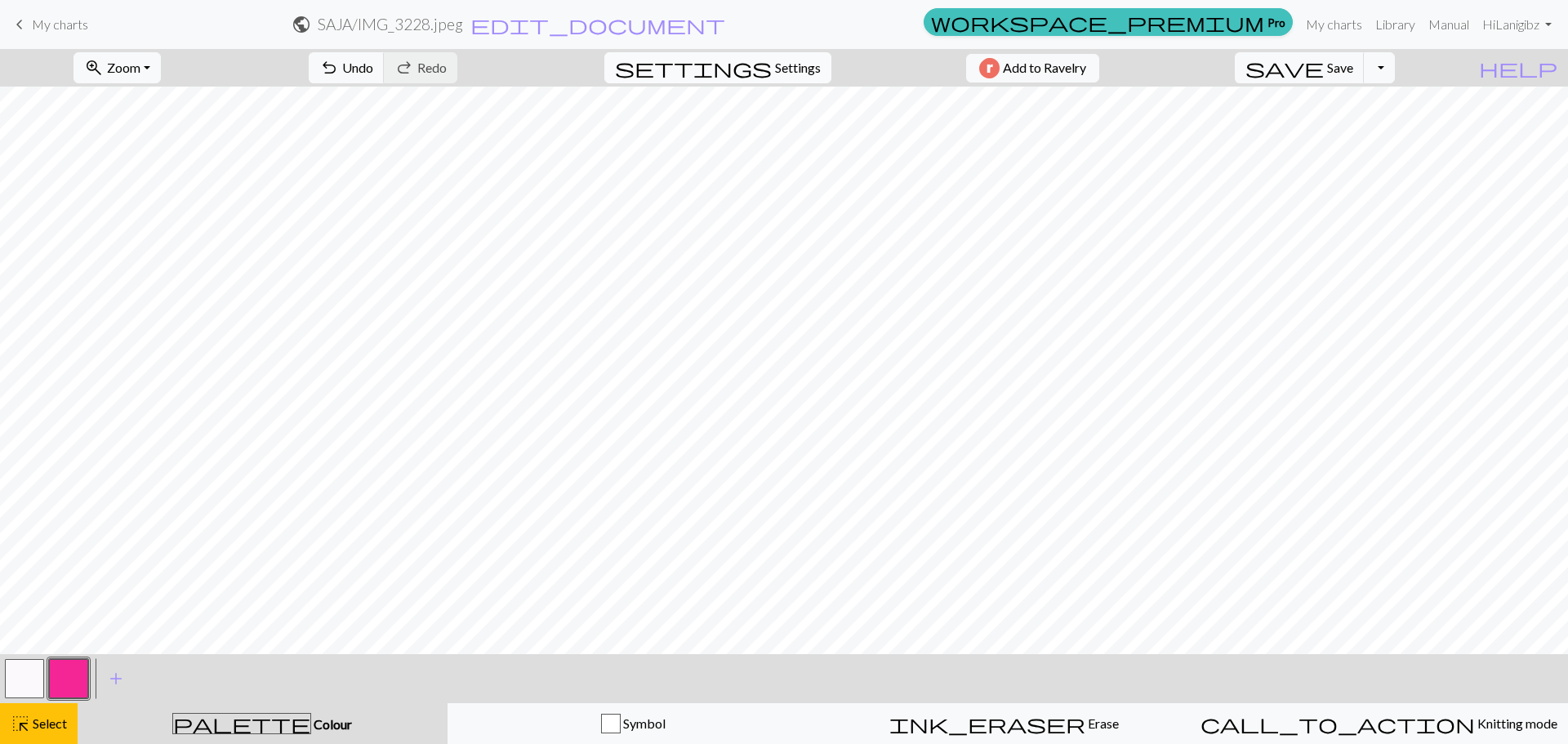
click at [775, 58] on span "Settings" at bounding box center [798, 67] width 46 height 19
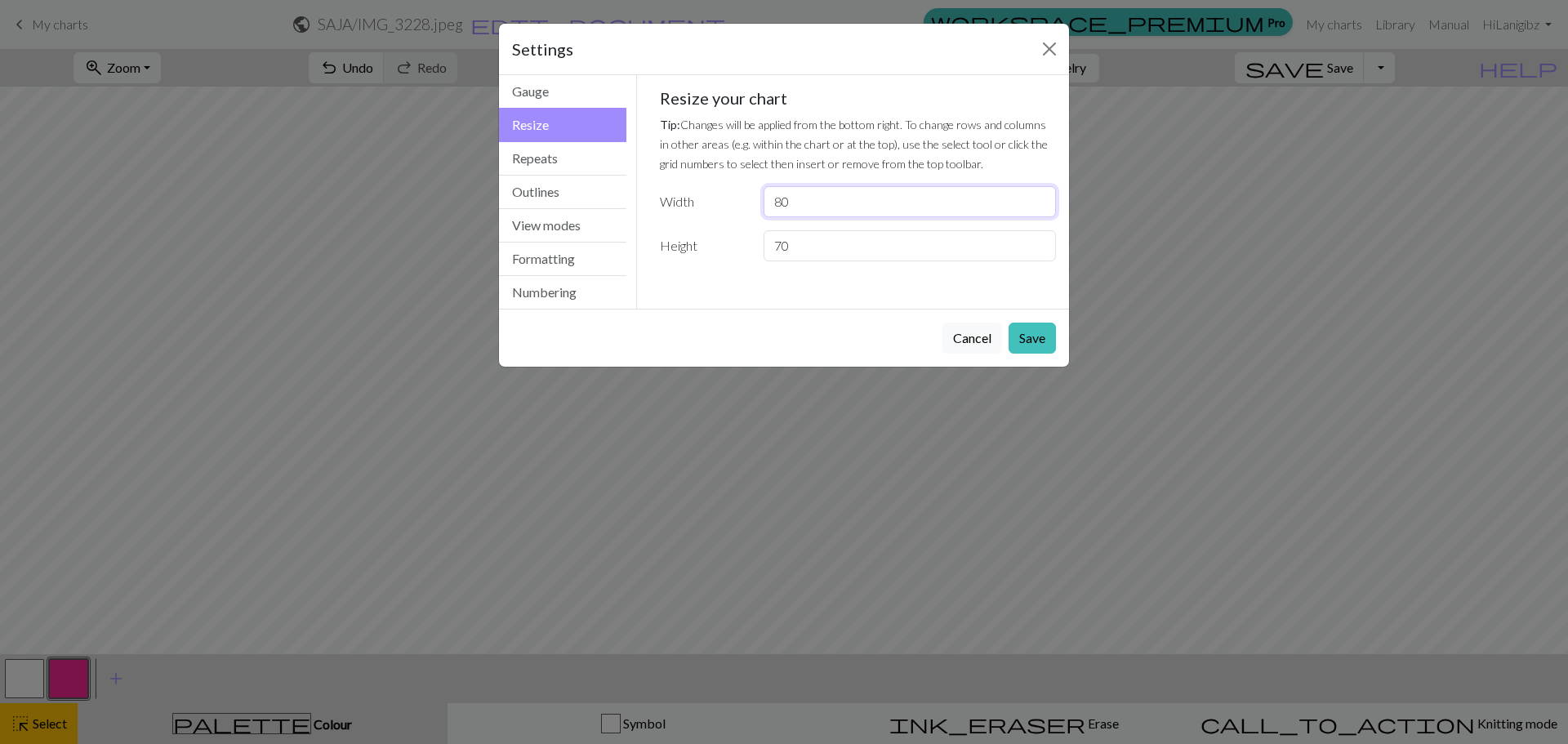
drag, startPoint x: 832, startPoint y: 210, endPoint x: 713, endPoint y: 203, distance: 119.2
click at [713, 203] on div "Width 80" at bounding box center [858, 202] width 416 height 31
type input "83"
click at [1047, 346] on button "Save" at bounding box center [1032, 338] width 47 height 31
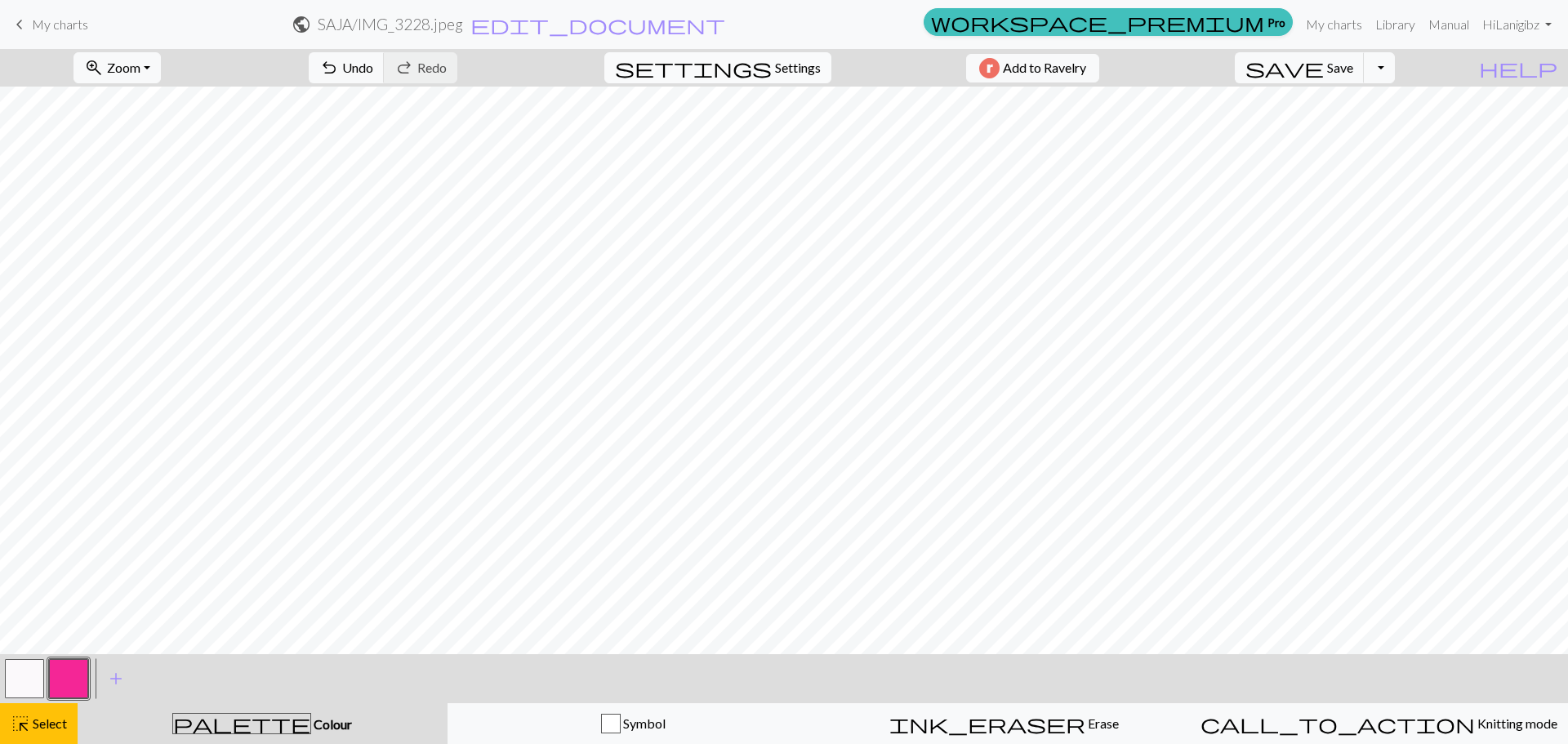
click at [742, 77] on span "settings" at bounding box center [693, 68] width 157 height 23
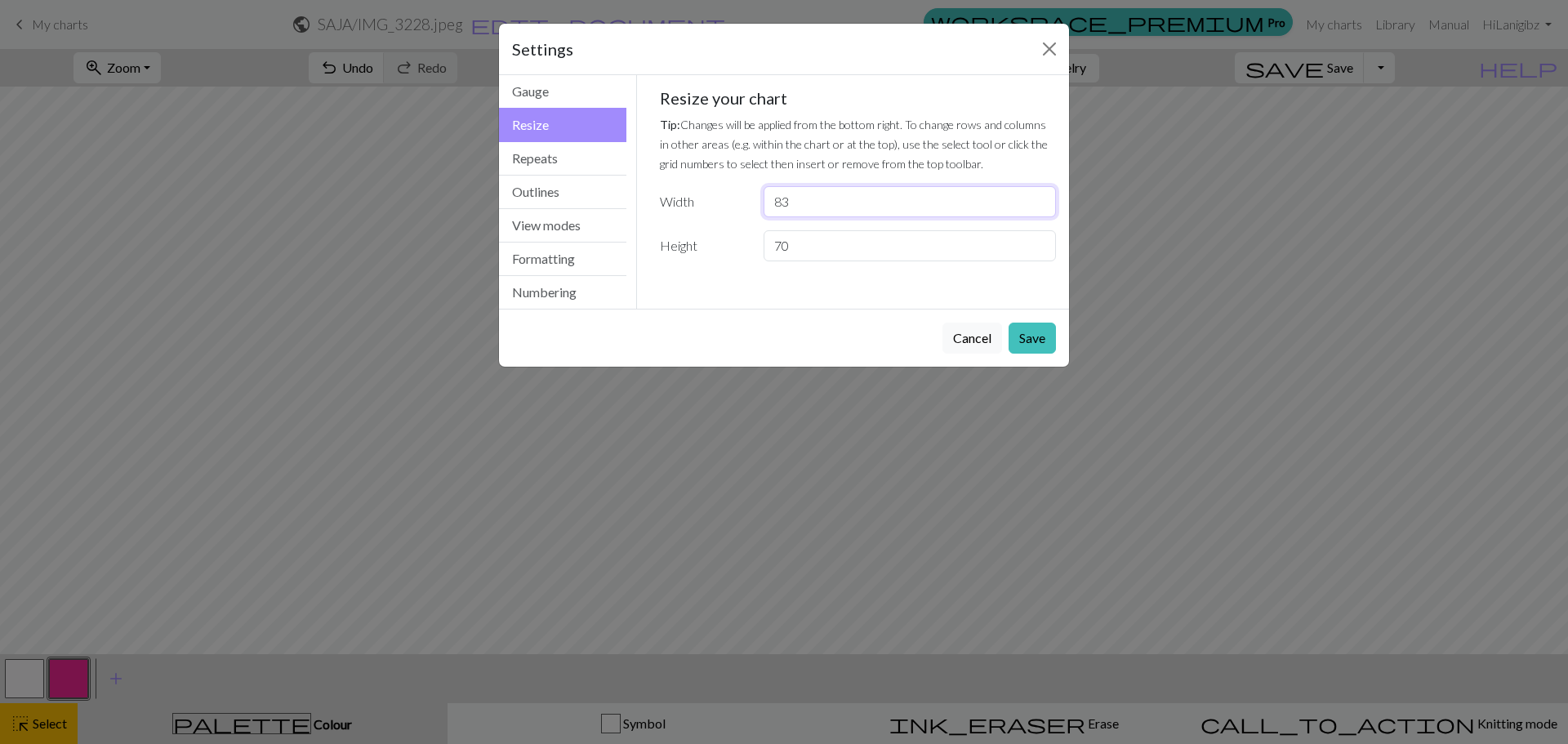
click at [783, 210] on input "83" at bounding box center [909, 202] width 292 height 31
type input "73"
click at [1038, 346] on button "Save" at bounding box center [1032, 338] width 47 height 31
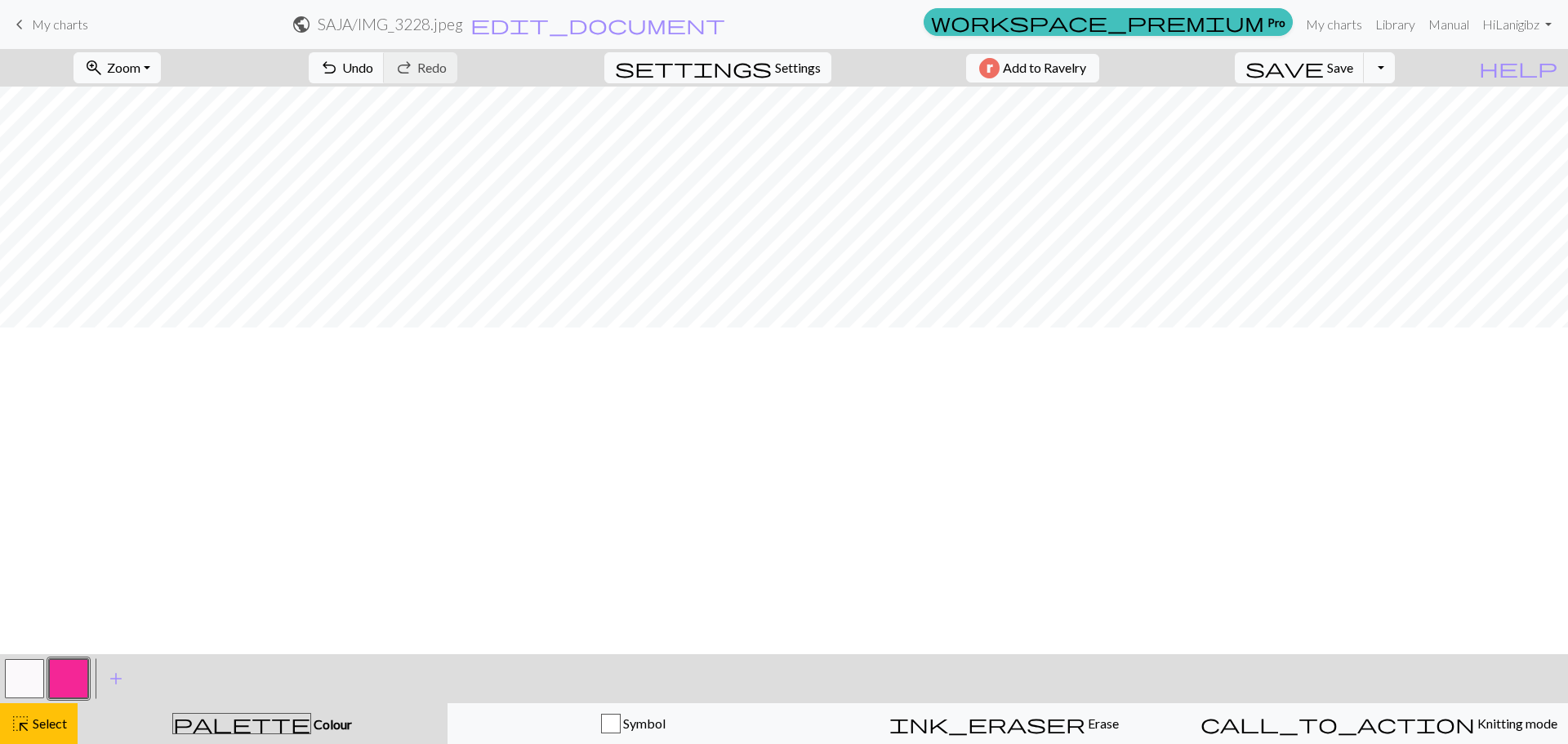
scroll to position [82, 0]
click at [775, 68] on span "Settings" at bounding box center [798, 67] width 46 height 19
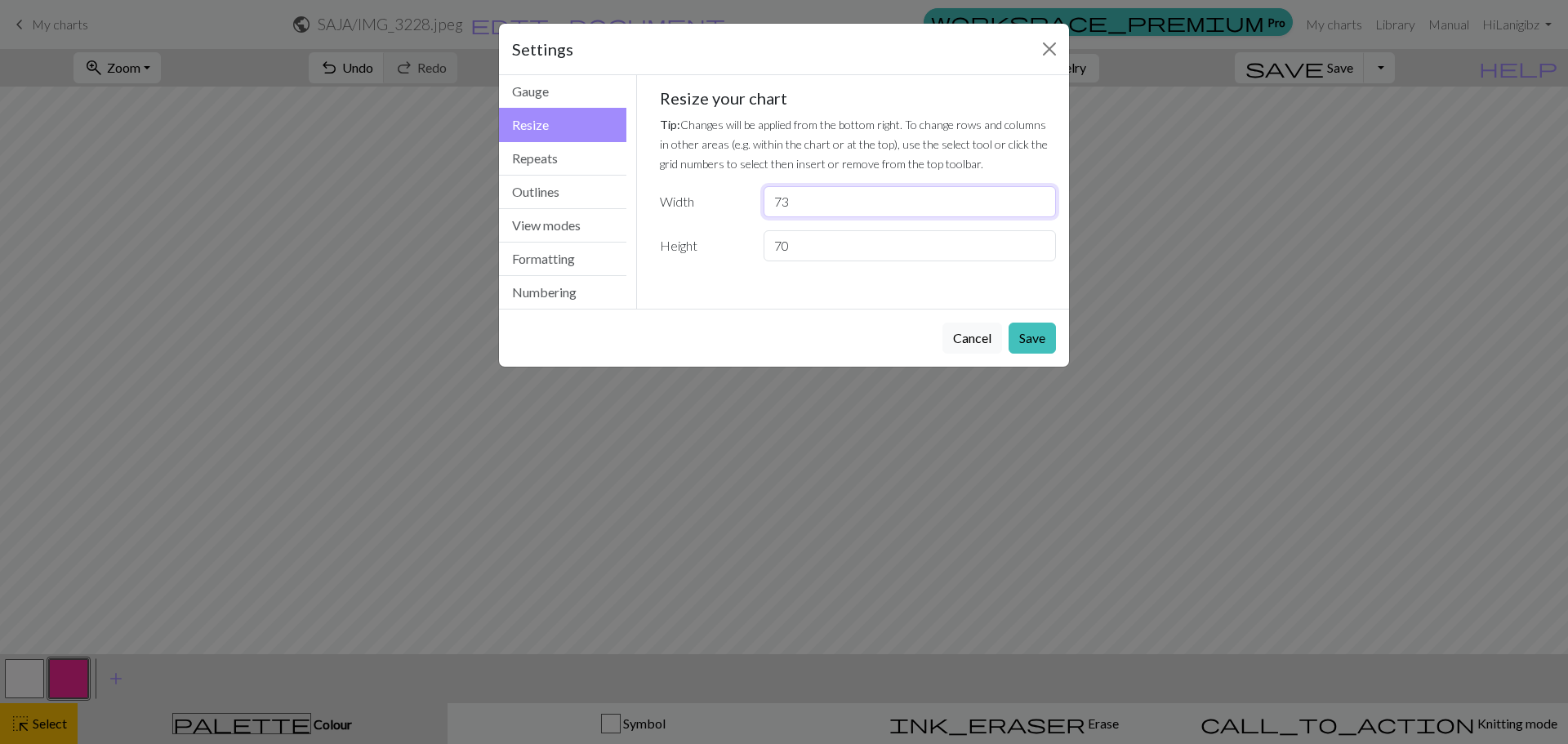
click at [823, 214] on input "73" at bounding box center [909, 202] width 292 height 31
type input "74"
click at [1044, 343] on button "Save" at bounding box center [1032, 338] width 47 height 31
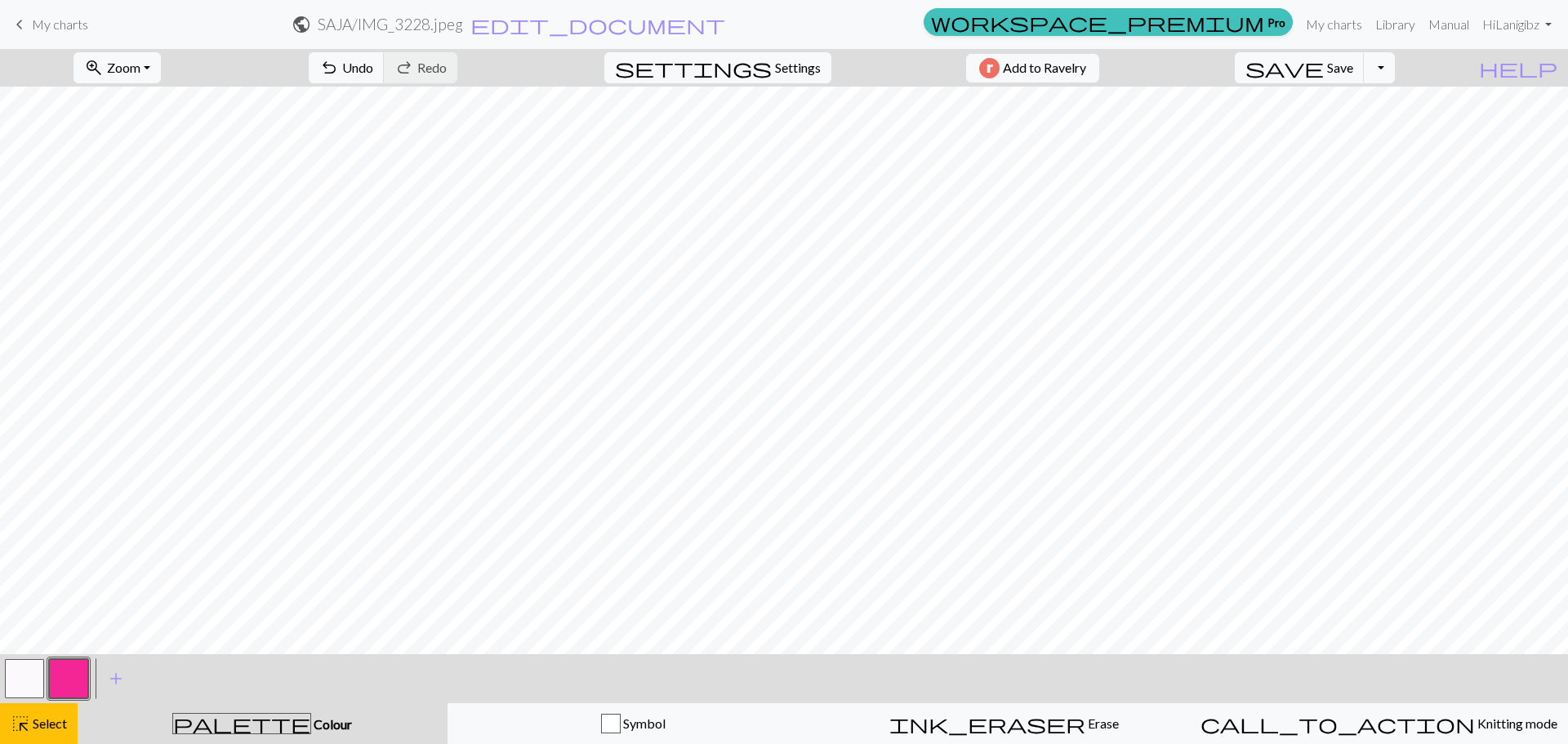
scroll to position [0, 0]
click at [775, 73] on span "Settings" at bounding box center [798, 67] width 46 height 19
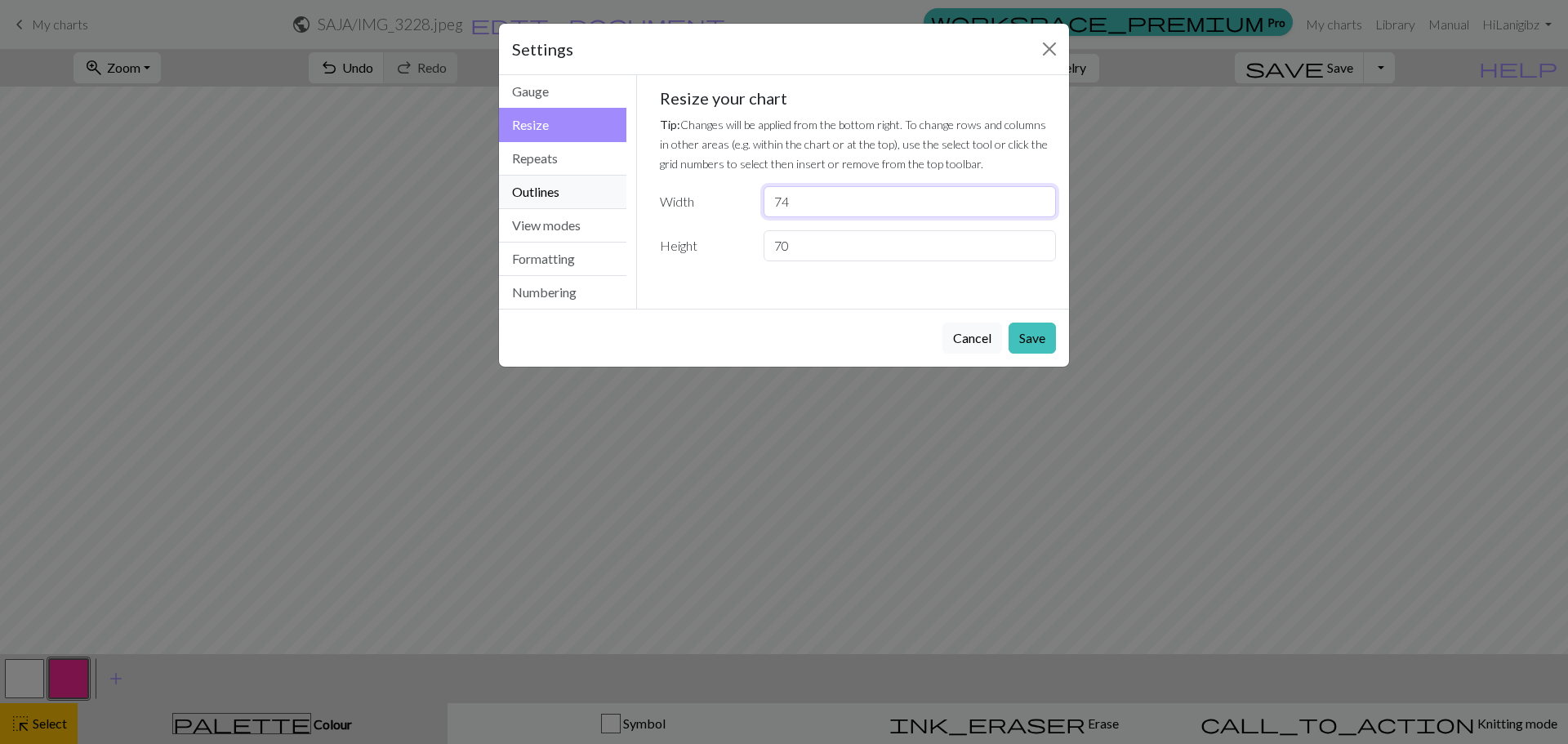
drag, startPoint x: 820, startPoint y: 201, endPoint x: 618, endPoint y: 197, distance: 202.0
click at [621, 198] on div "Resize Gauge Resize Repeats Outlines View modes Formatting Numbering Gauge Resi…" at bounding box center [784, 191] width 589 height 234
type input "80"
click at [1021, 348] on button "Save" at bounding box center [1032, 338] width 47 height 31
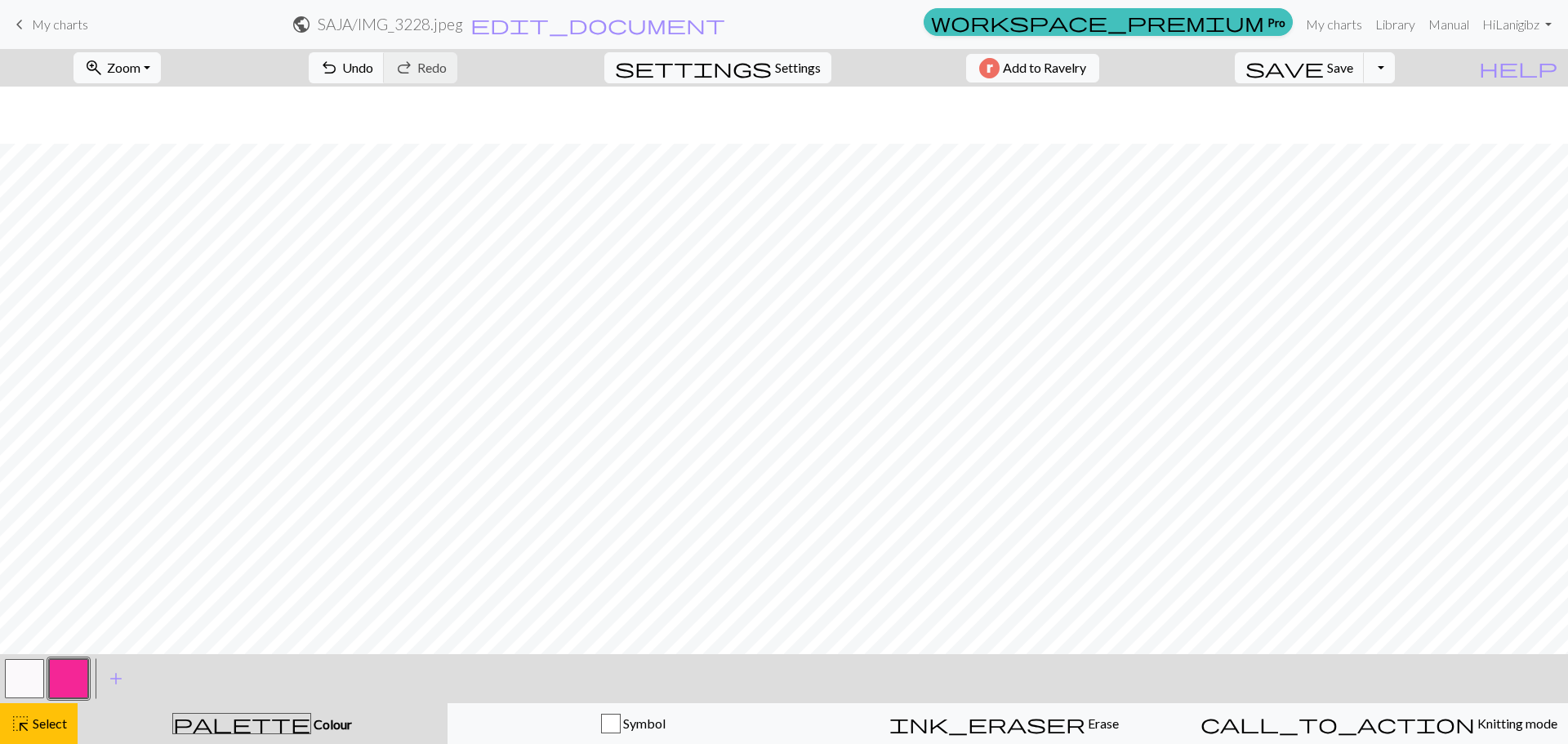
scroll to position [792, 0]
click at [738, 67] on button "settings Settings" at bounding box center [718, 67] width 227 height 31
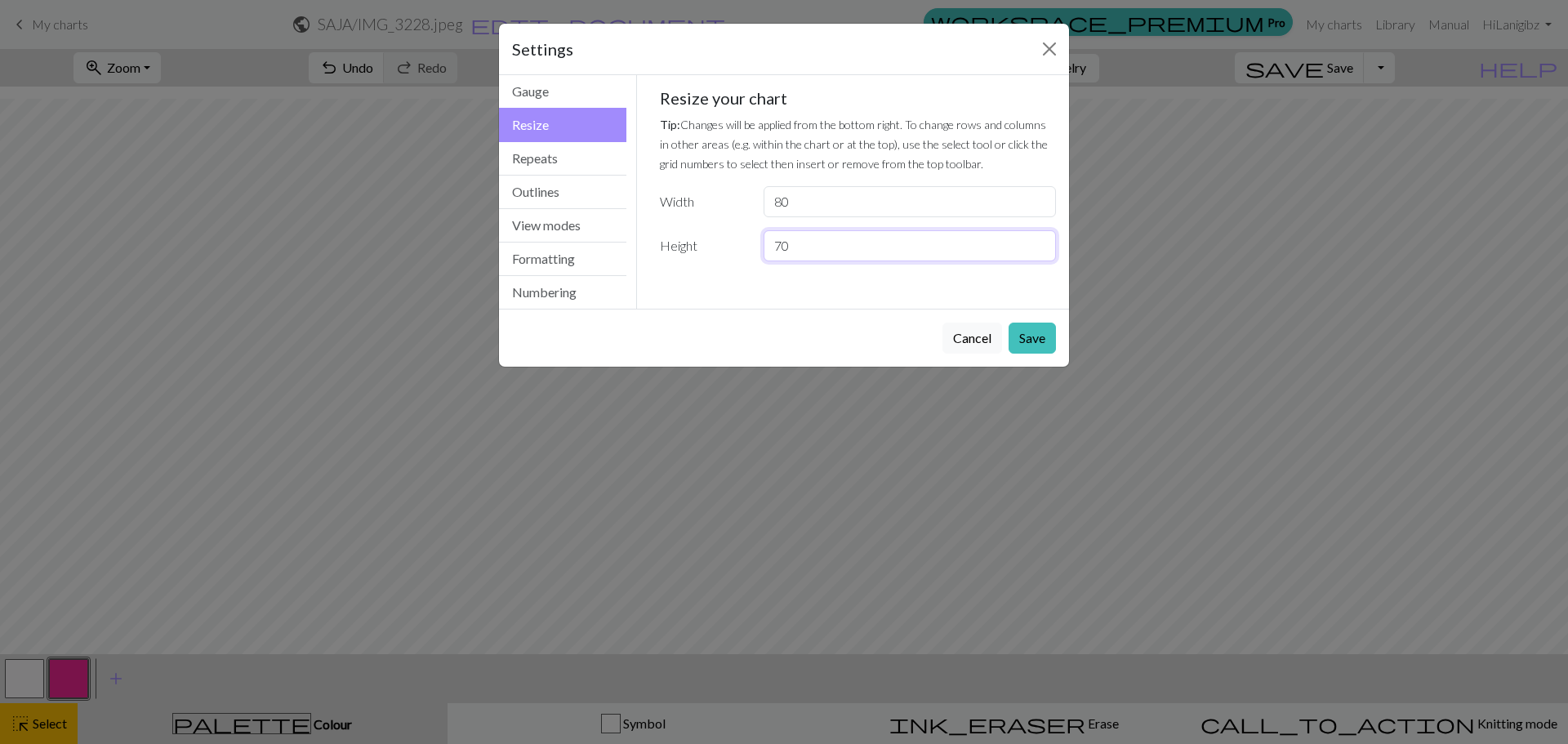
drag, startPoint x: 826, startPoint y: 238, endPoint x: 638, endPoint y: 206, distance: 190.7
click at [642, 237] on div "Gauge Tip: Set your gauge to change the stitch distortion in your chart. This w…" at bounding box center [859, 191] width 442 height 234
type input "50"
click at [1038, 344] on button "Save" at bounding box center [1032, 338] width 47 height 31
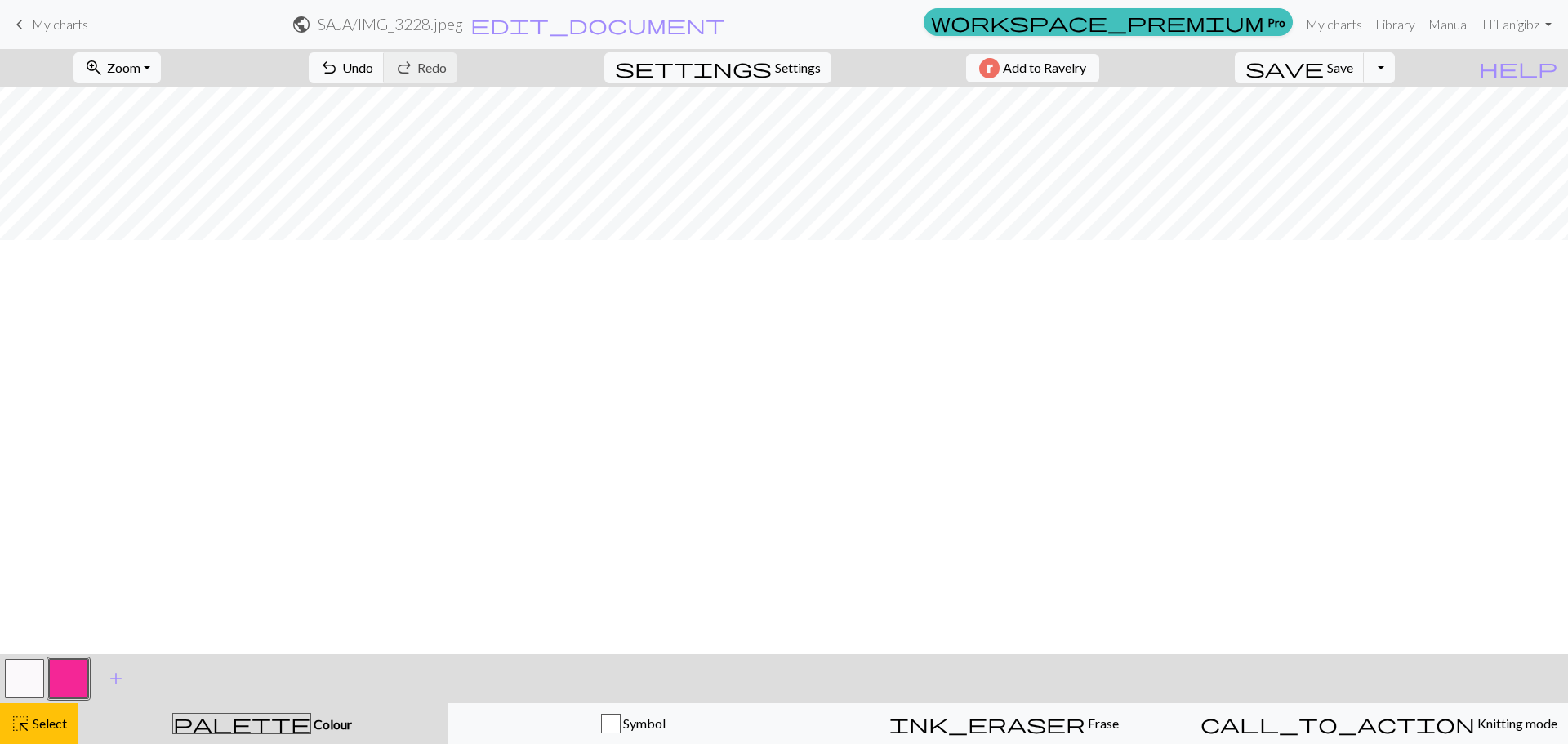
scroll to position [0, 0]
click at [1354, 74] on span "Save" at bounding box center [1339, 67] width 26 height 15
click at [781, 57] on button "settings Settings" at bounding box center [718, 67] width 227 height 31
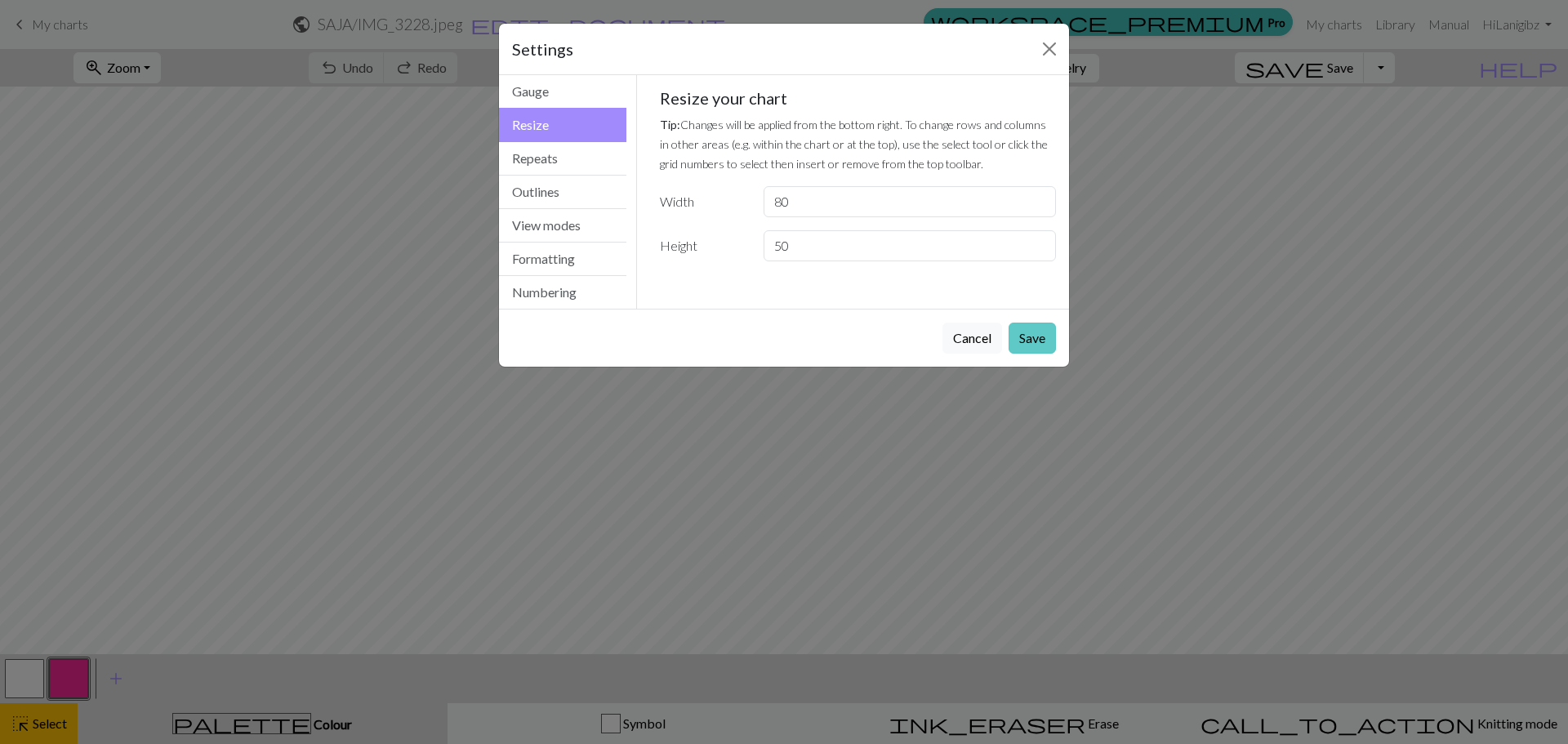
click at [1034, 333] on button "Save" at bounding box center [1032, 338] width 47 height 31
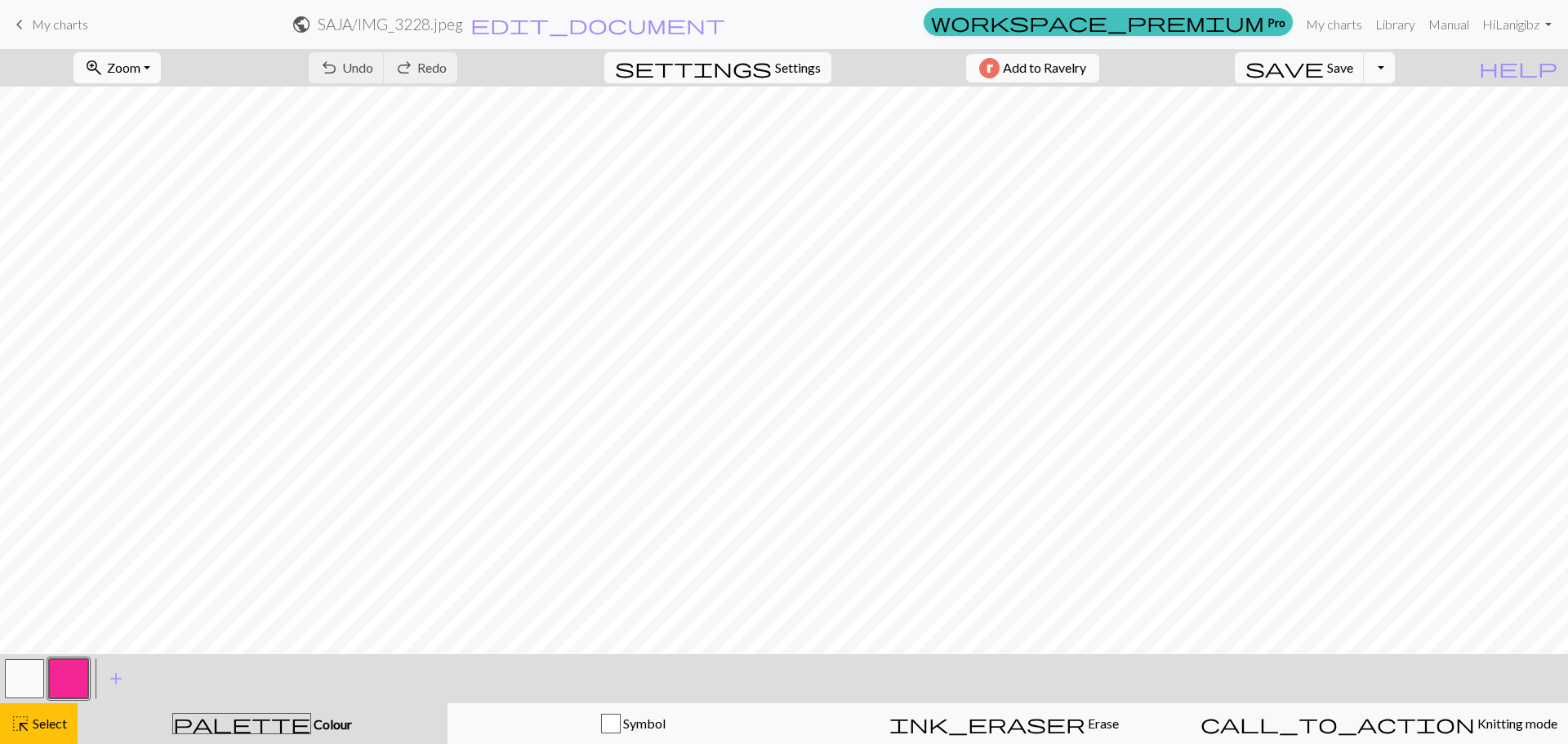
click at [19, 34] on span "keyboard_arrow_left" at bounding box center [19, 25] width 19 height 23
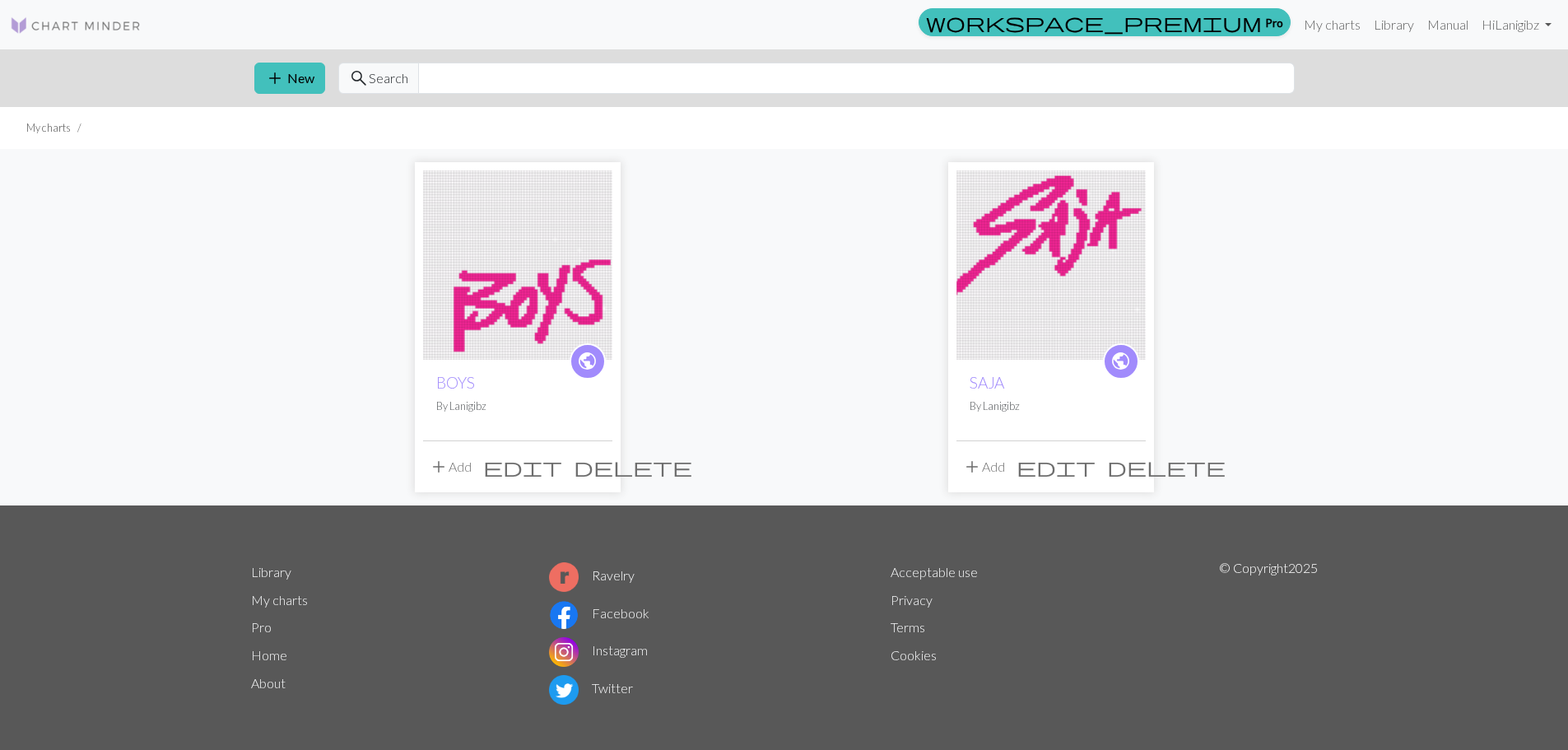
click at [562, 463] on span "edit" at bounding box center [523, 467] width 79 height 23
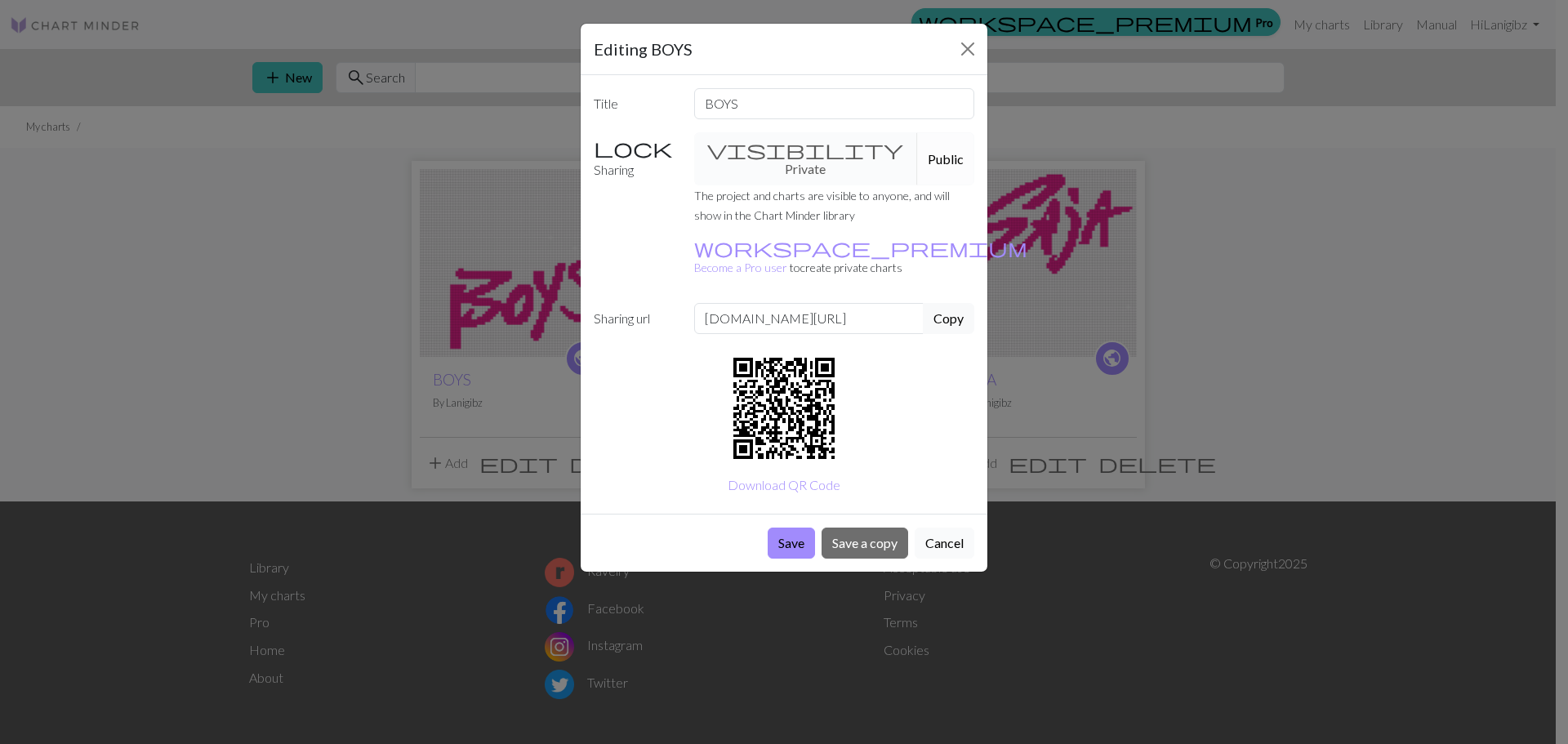
click at [938, 528] on button "Cancel" at bounding box center [944, 543] width 60 height 31
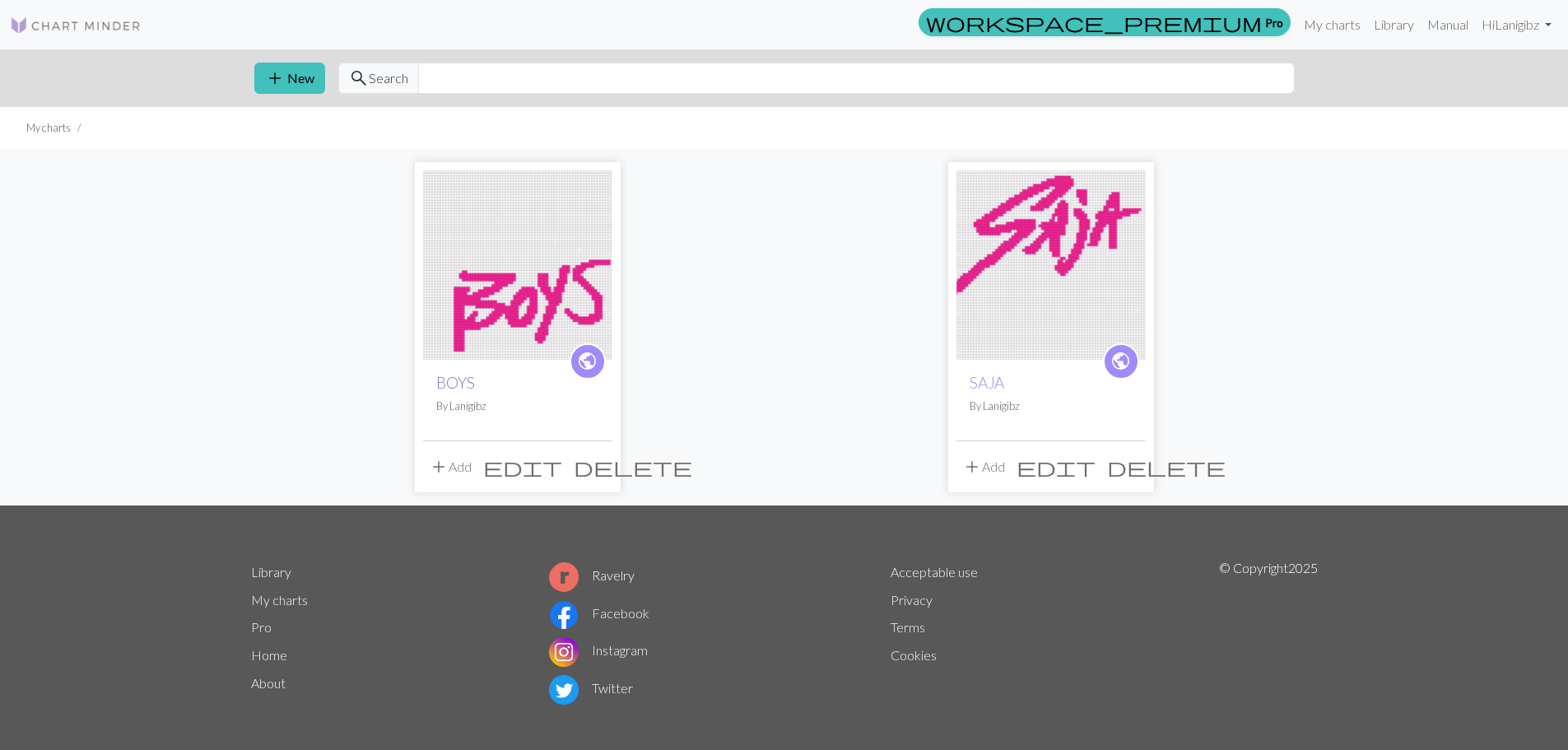
click at [444, 383] on link "BOYS" at bounding box center [455, 383] width 39 height 19
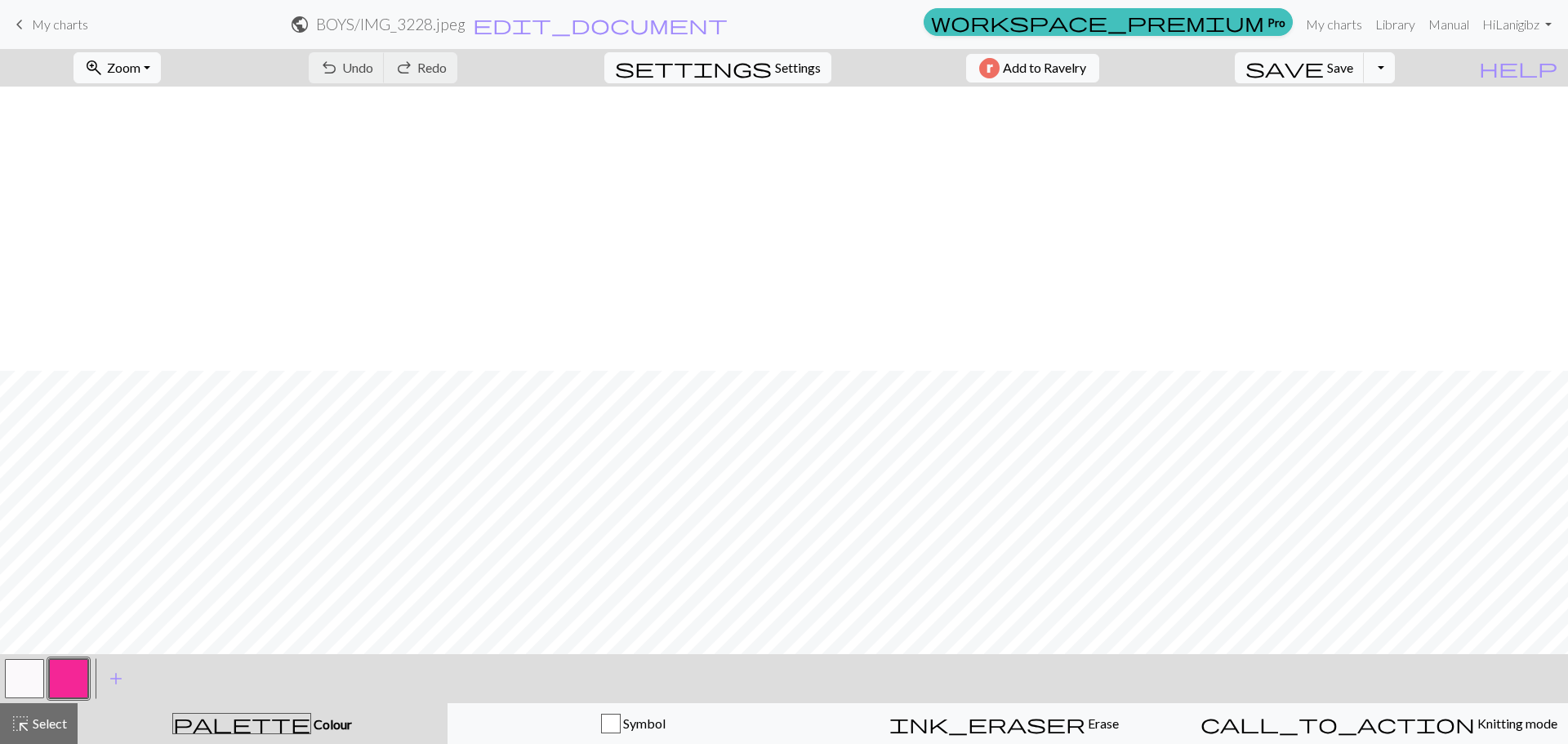
scroll to position [792, 0]
click at [798, 66] on span "Settings" at bounding box center [798, 67] width 46 height 19
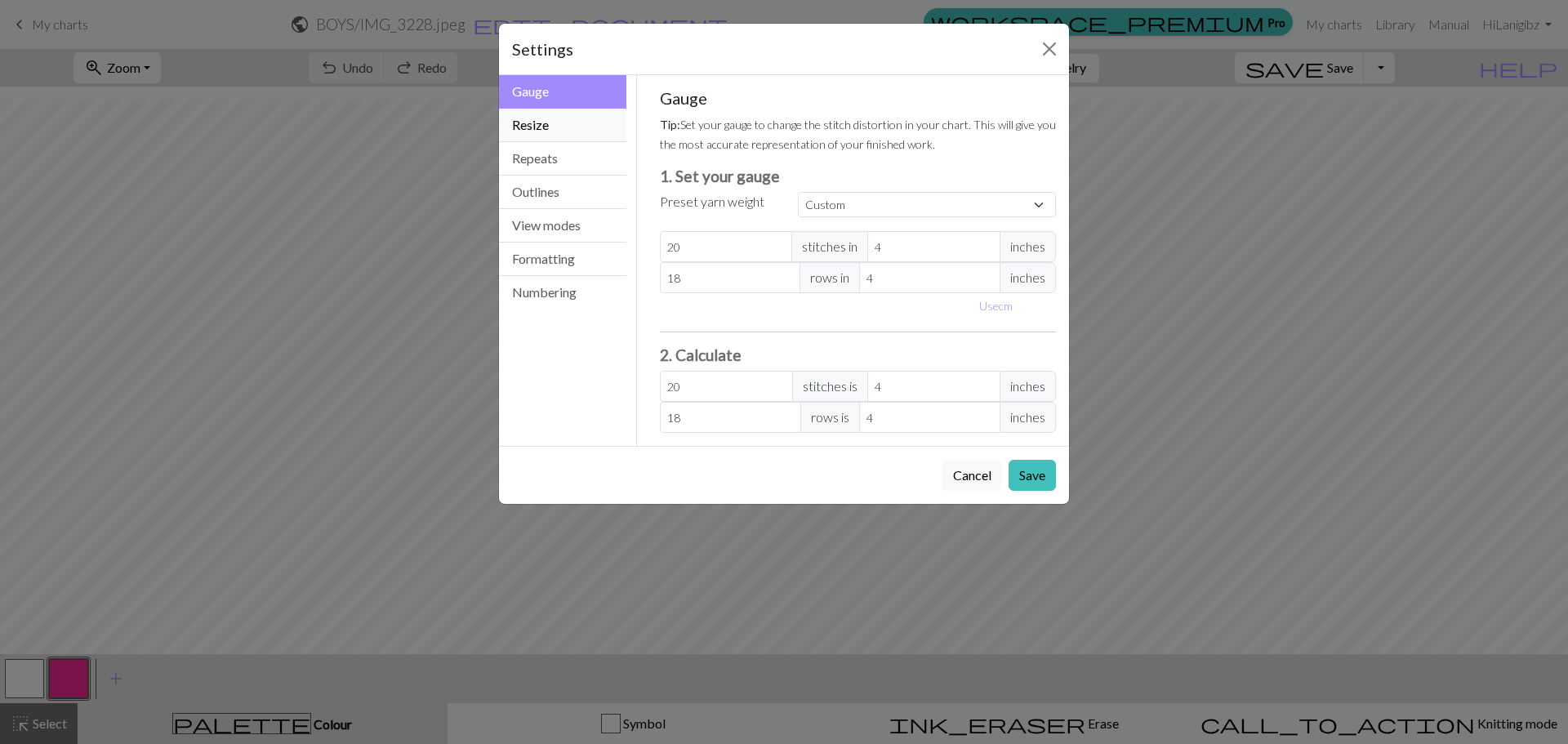
click at [547, 138] on button "Resize" at bounding box center [562, 125] width 128 height 34
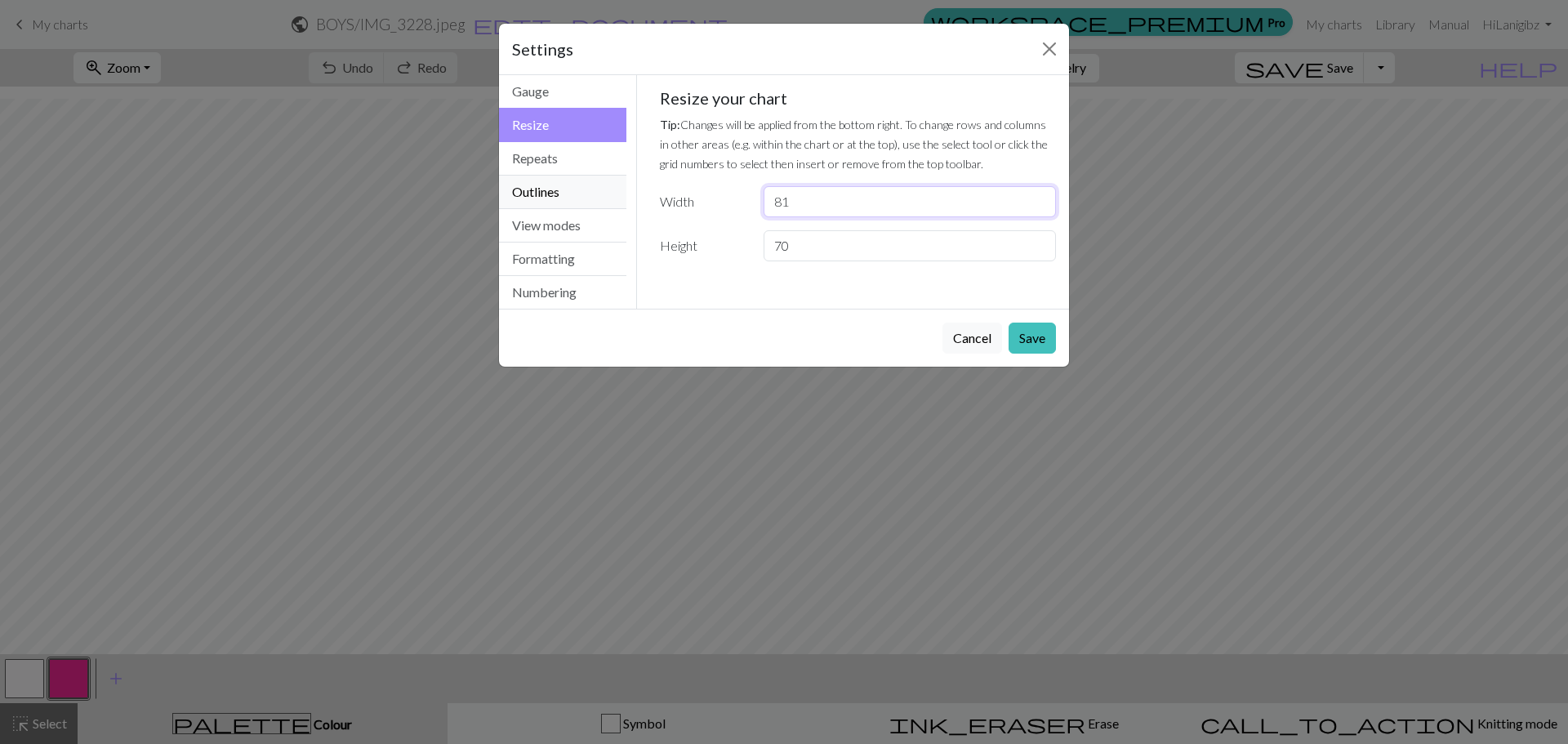
drag, startPoint x: 809, startPoint y: 188, endPoint x: 545, endPoint y: 181, distance: 264.1
click at [618, 189] on div "Resize Gauge Resize Repeats Outlines View modes Formatting Numbering Gauge Resi…" at bounding box center [784, 191] width 589 height 234
type input "80"
drag, startPoint x: 850, startPoint y: 246, endPoint x: 208, endPoint y: 181, distance: 645.3
click at [574, 246] on div "Resize Gauge Resize Repeats Outlines View modes Formatting Numbering Gauge Resi…" at bounding box center [784, 191] width 589 height 234
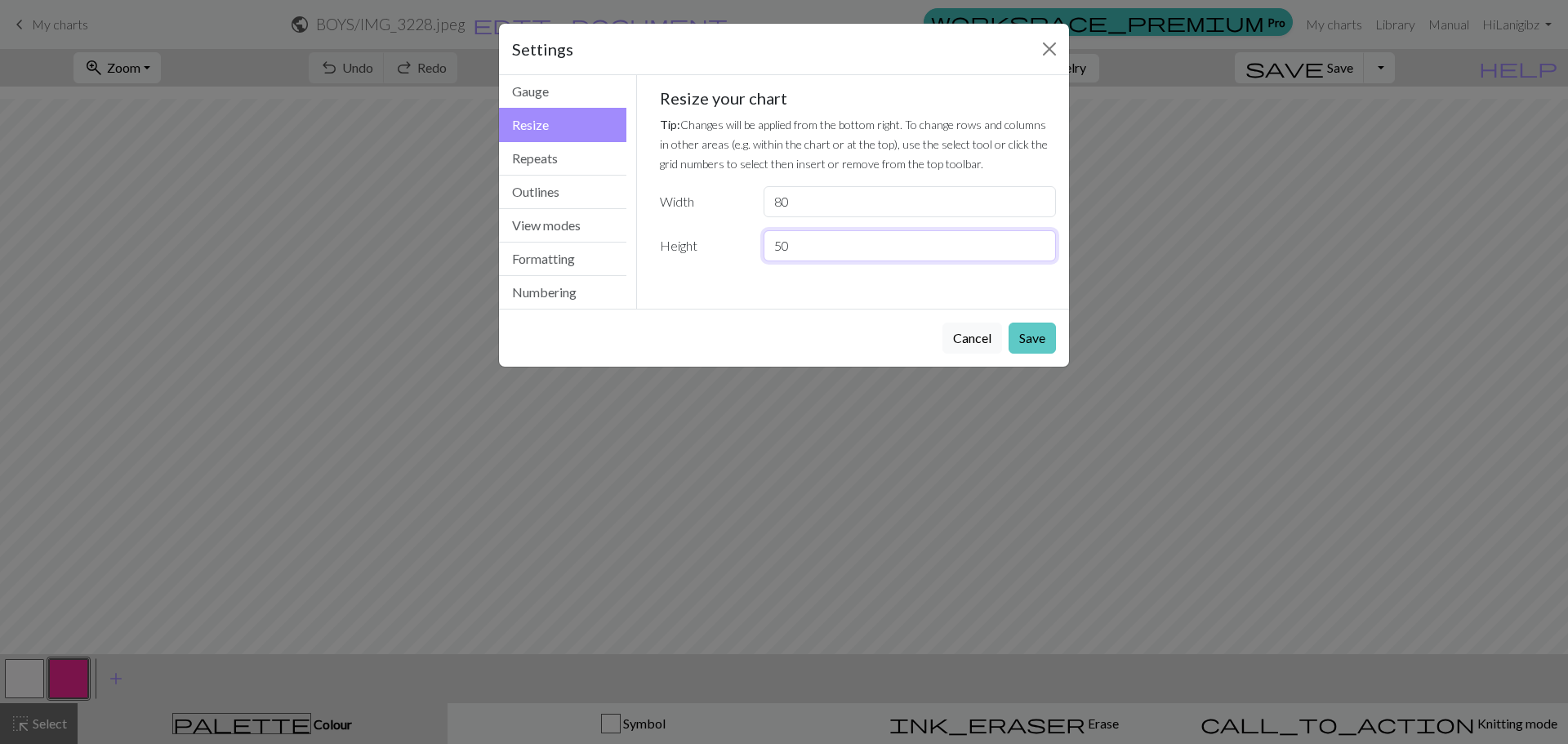
type input "50"
click at [1033, 346] on button "Save" at bounding box center [1032, 338] width 47 height 31
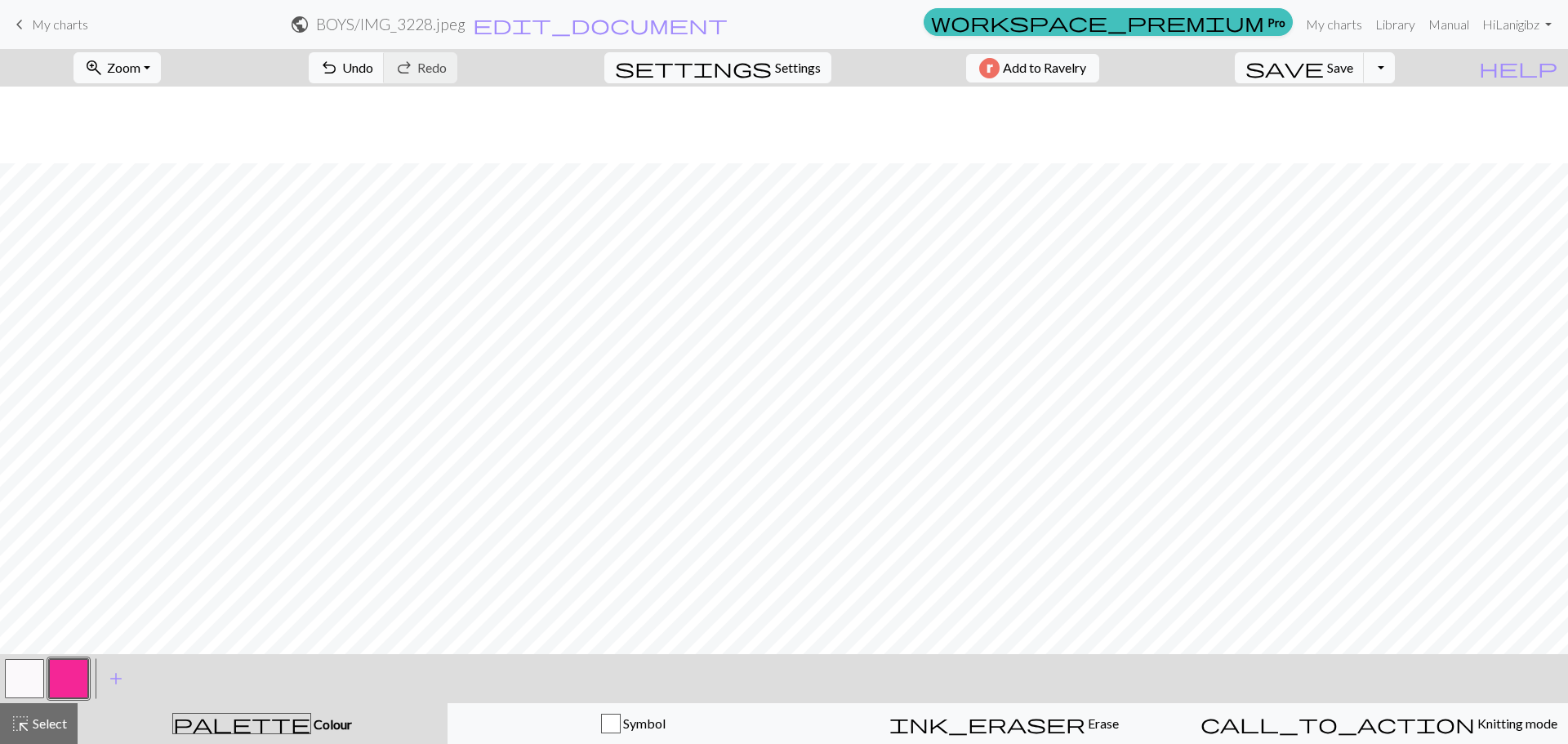
scroll to position [430, 0]
click at [795, 61] on span "Settings" at bounding box center [798, 67] width 46 height 19
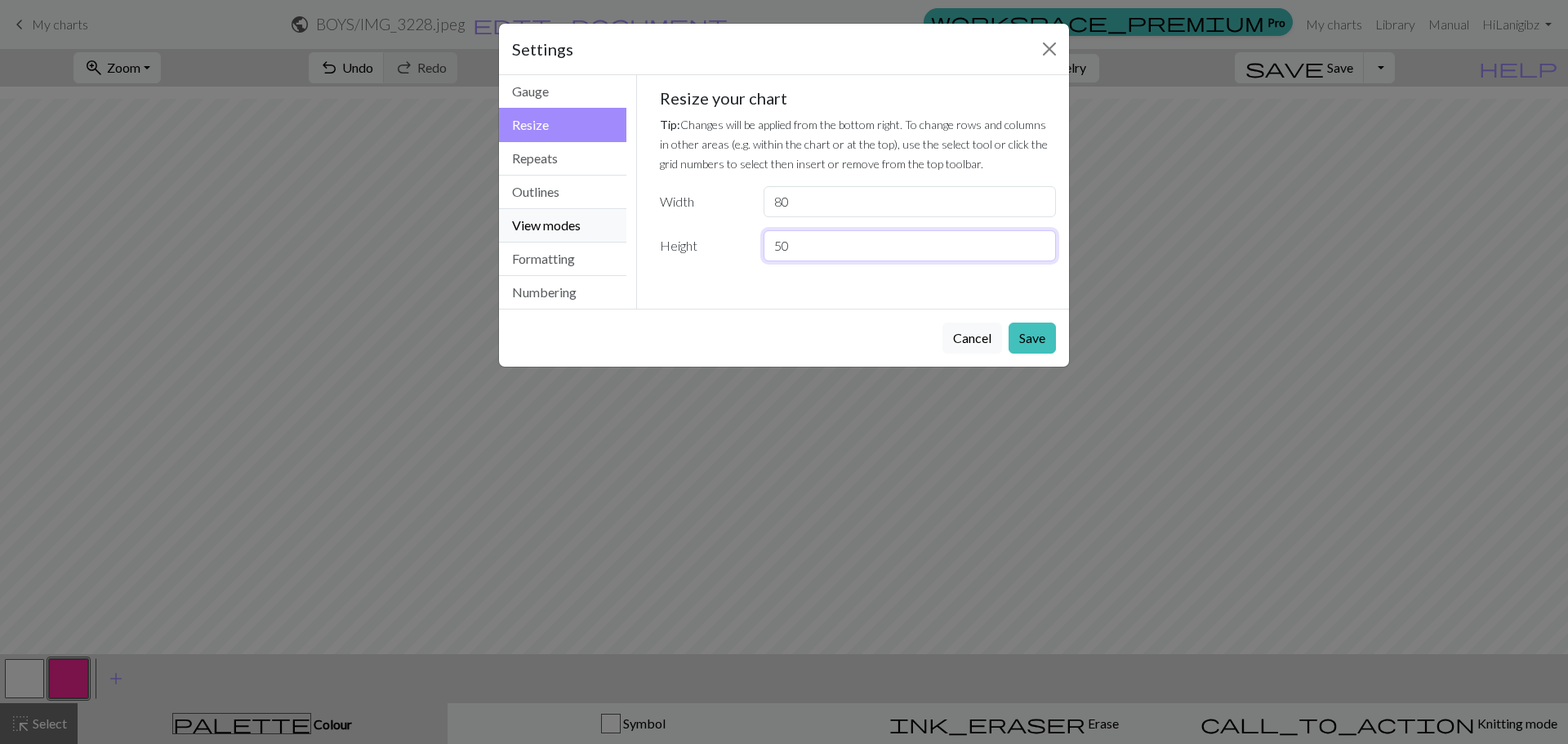
drag, startPoint x: 716, startPoint y: 241, endPoint x: 464, endPoint y: 200, distance: 255.3
click at [556, 224] on div "Resize Gauge Resize Repeats Outlines View modes Formatting Numbering Gauge Resi…" at bounding box center [784, 191] width 589 height 234
type input "70"
click at [1033, 340] on button "Save" at bounding box center [1032, 338] width 47 height 31
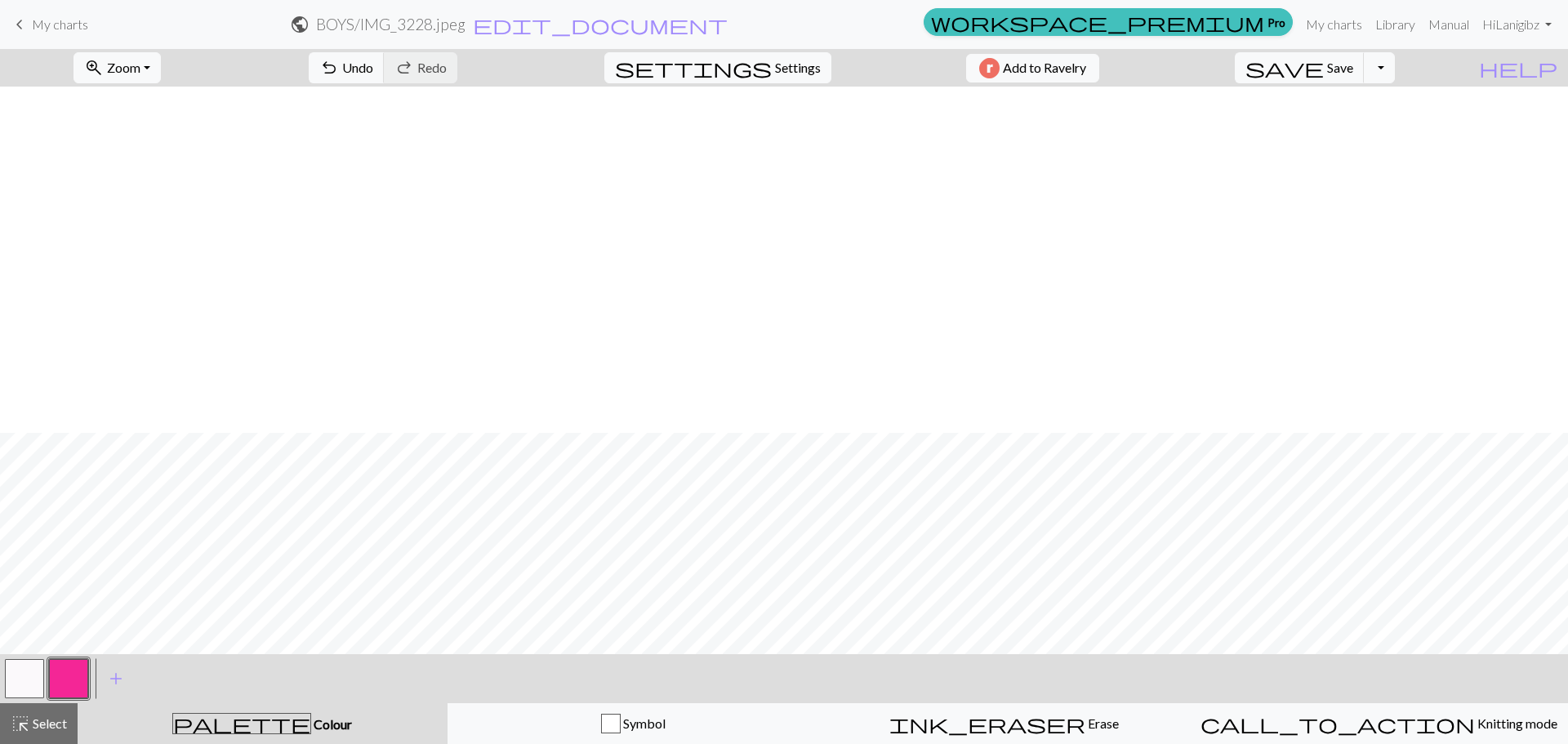
scroll to position [792, 0]
click at [339, 65] on span "undo" at bounding box center [329, 68] width 19 height 23
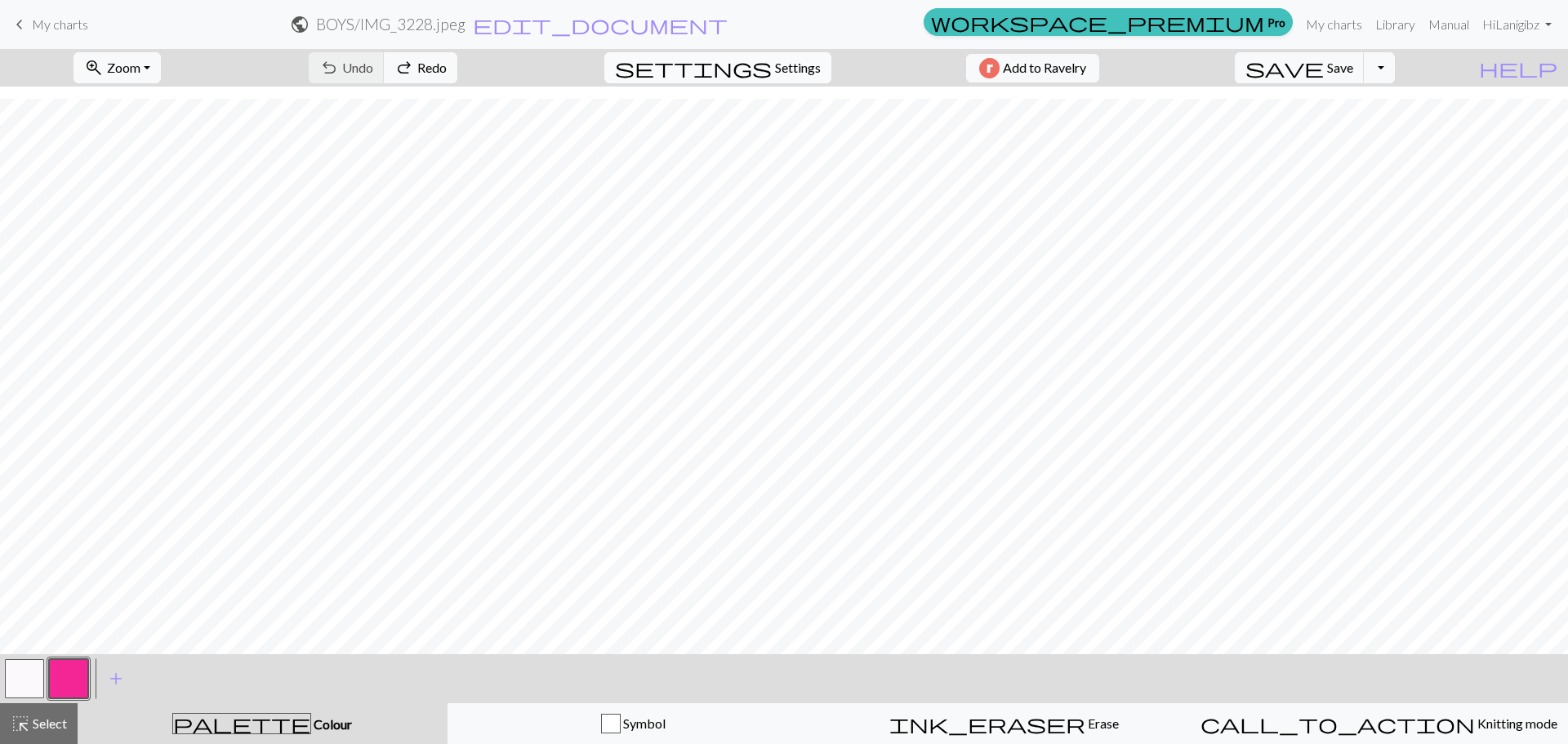
click at [784, 73] on span "Settings" at bounding box center [798, 67] width 46 height 19
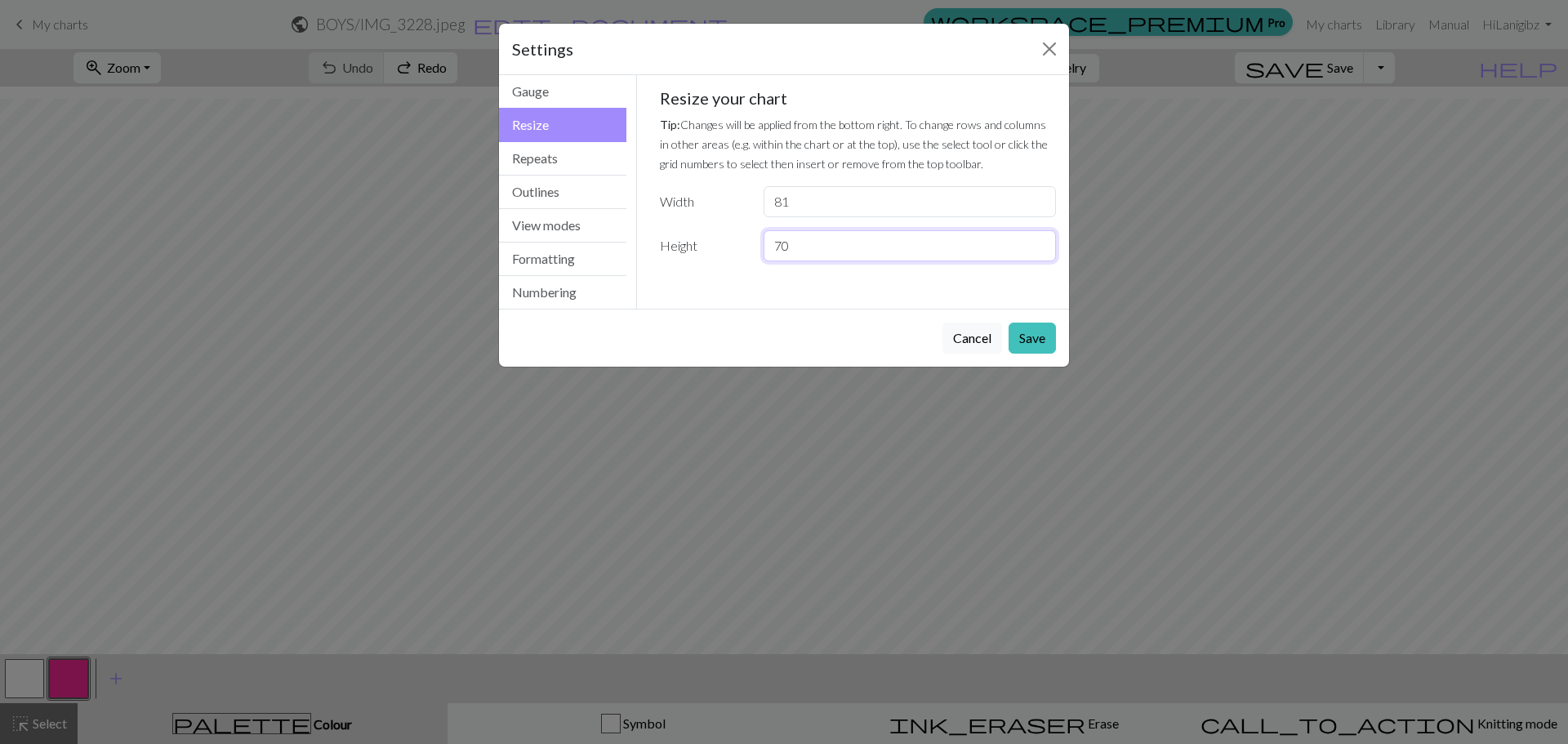
drag, startPoint x: 839, startPoint y: 248, endPoint x: 442, endPoint y: 193, distance: 400.8
click at [490, 211] on div "Resize Gauge Resize Repeats Outlines View modes Formatting Numbering Gauge Resi…" at bounding box center [784, 191] width 589 height 234
type input "40"
click at [1031, 349] on button "Save" at bounding box center [1032, 338] width 47 height 31
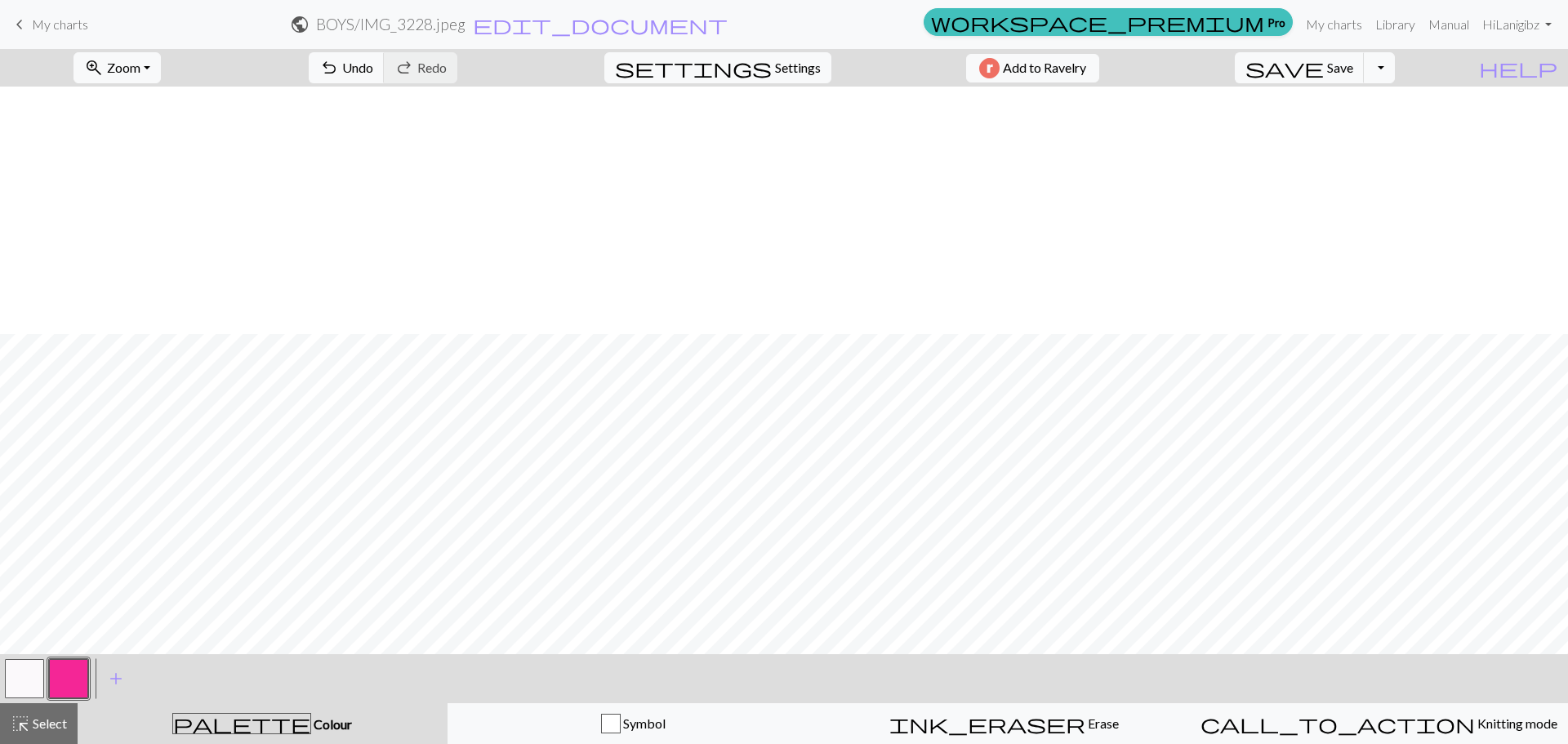
scroll to position [247, 0]
drag, startPoint x: 439, startPoint y: 68, endPoint x: 481, endPoint y: 71, distance: 42.1
click at [373, 70] on span "Undo" at bounding box center [358, 67] width 31 height 15
click at [775, 63] on span "Settings" at bounding box center [798, 67] width 46 height 19
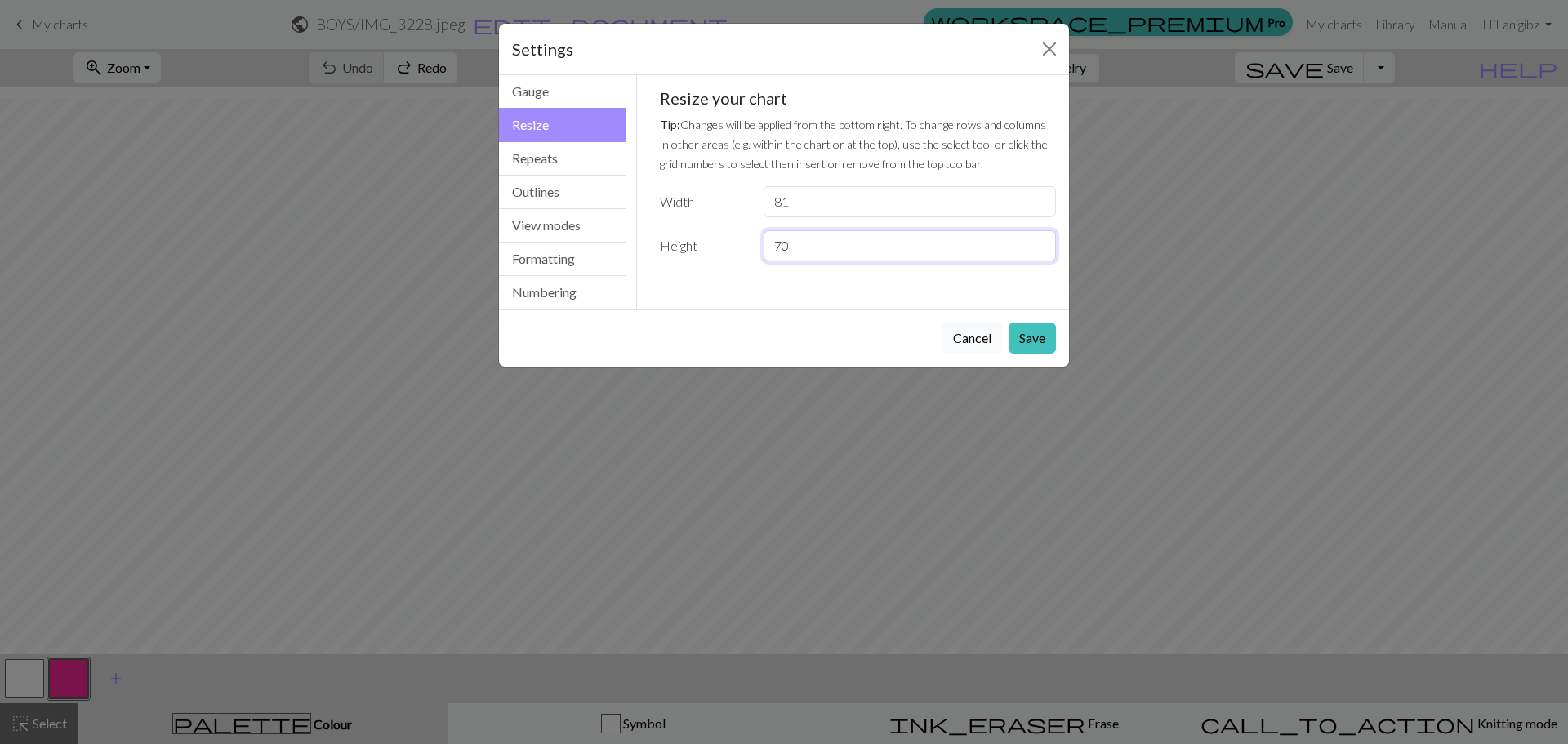
drag, startPoint x: 811, startPoint y: 252, endPoint x: 653, endPoint y: 288, distance: 162.0
click at [653, 288] on div "Gauge Tip: Set your gauge to change the stitch distortion in your chart. This w…" at bounding box center [859, 191] width 442 height 234
click at [1055, 52] on button "Close" at bounding box center [1049, 48] width 26 height 26
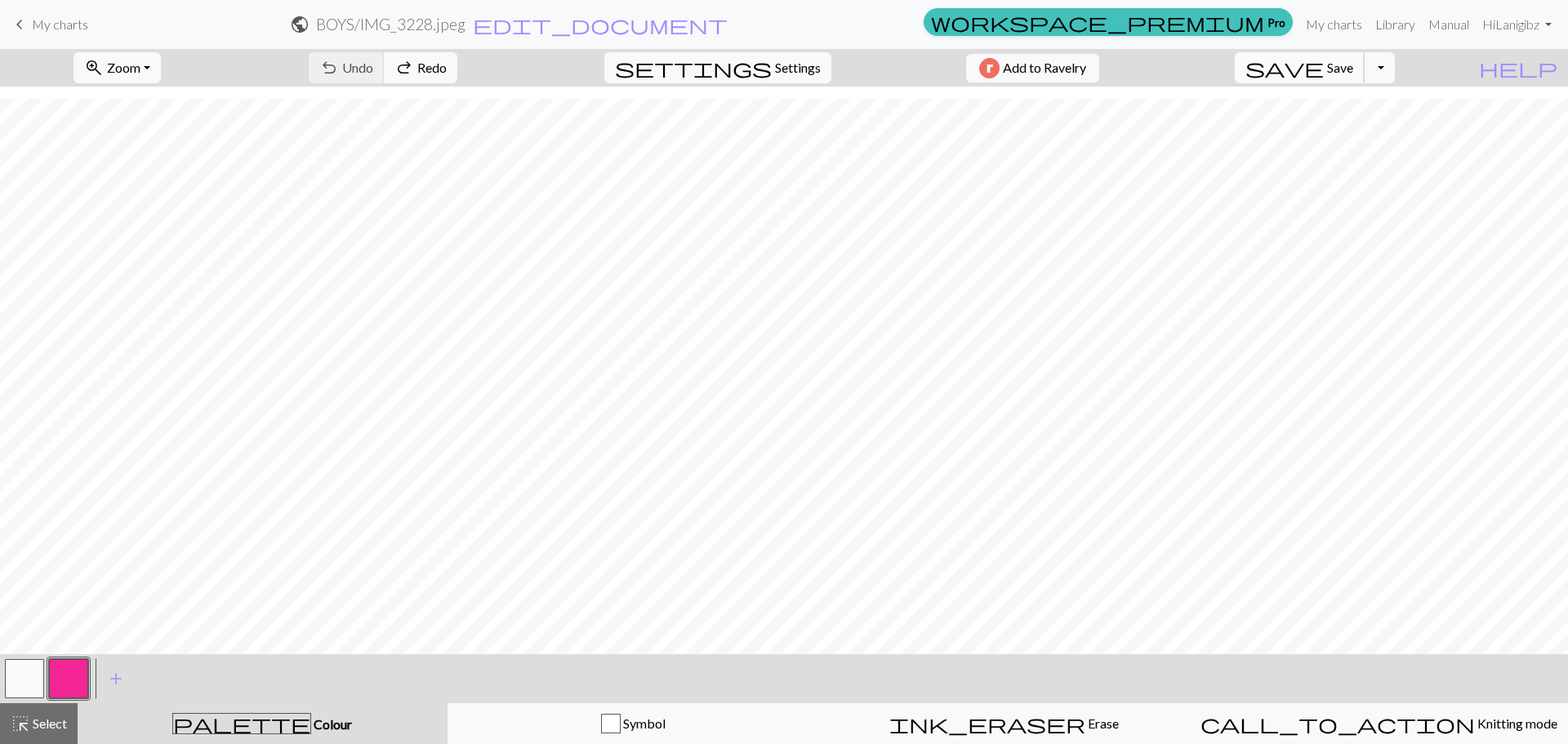
click at [1324, 63] on span "save" at bounding box center [1284, 68] width 79 height 23
drag, startPoint x: 1365, startPoint y: 70, endPoint x: 1381, endPoint y: 70, distance: 16.0
click at [1354, 70] on span "Save" at bounding box center [1339, 67] width 26 height 15
